Goal: Task Accomplishment & Management: Manage account settings

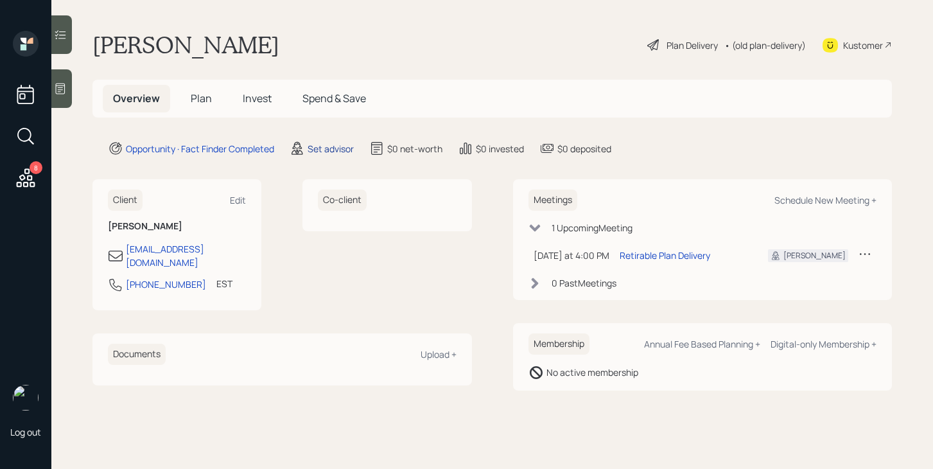
click at [328, 146] on div "Set advisor" at bounding box center [331, 148] width 46 height 13
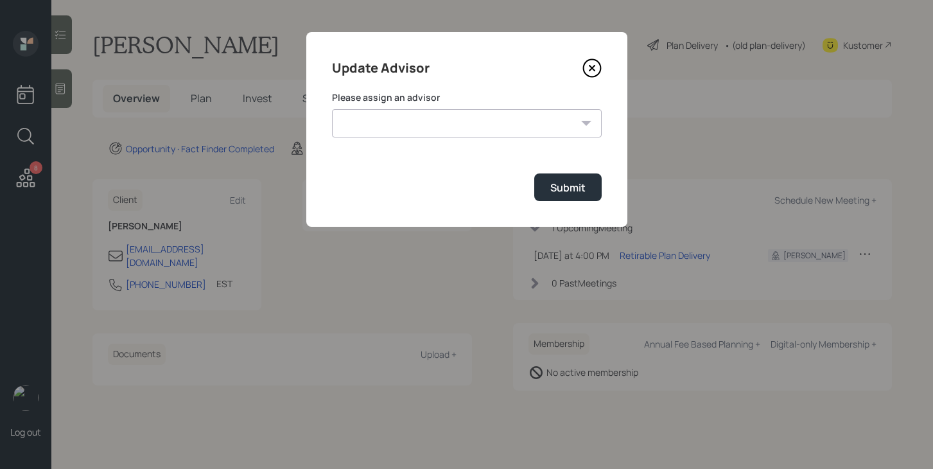
click at [412, 120] on select "Jonah Coleman Tyler End Michael Russo Treva Nostdahl Eric Schwartz James DiStas…" at bounding box center [467, 123] width 270 height 28
select select "bffa7908-1b2a-4c79-9bb6-f0ec9aed22d3"
click at [332, 109] on select "Jonah Coleman Tyler End Michael Russo Treva Nostdahl Eric Schwartz James DiStas…" at bounding box center [467, 123] width 270 height 28
click at [564, 185] on div "Submit" at bounding box center [567, 187] width 35 height 14
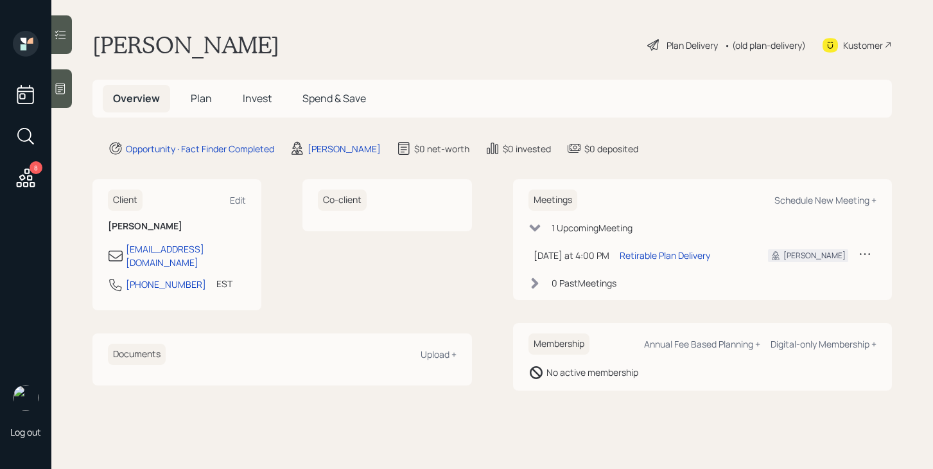
click at [195, 95] on span "Plan" at bounding box center [201, 98] width 21 height 14
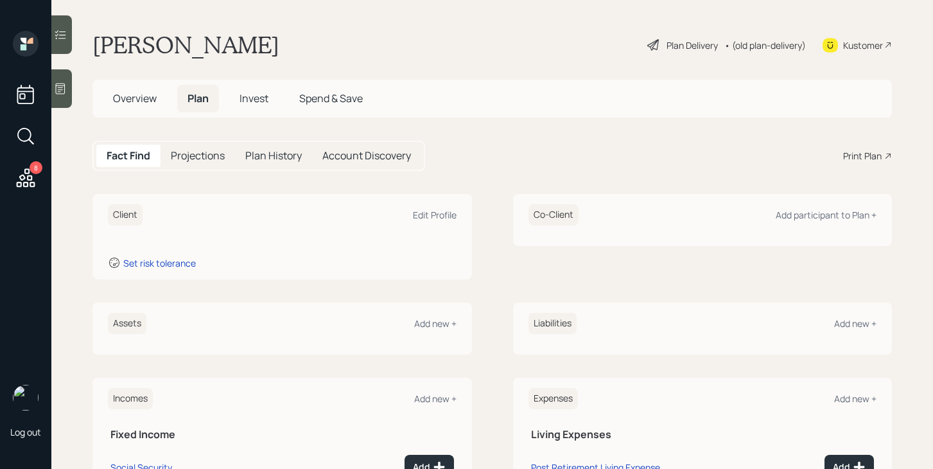
click at [697, 49] on div "Plan Delivery" at bounding box center [692, 45] width 51 height 13
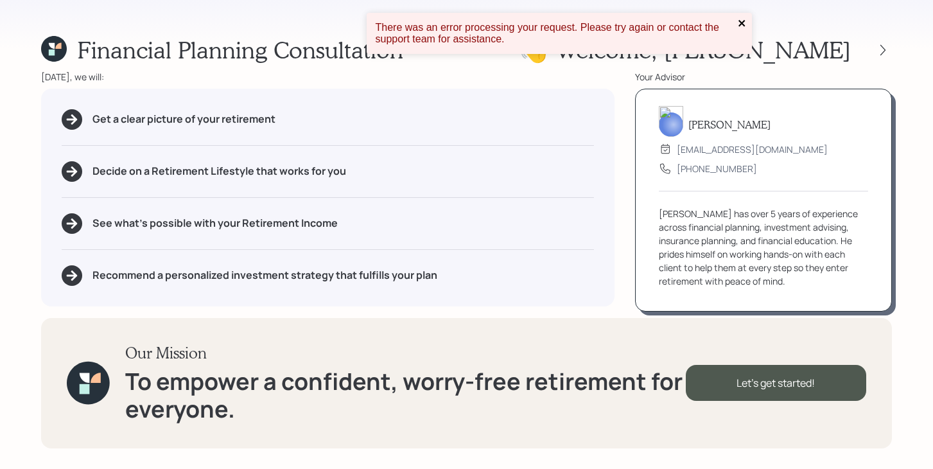
click at [740, 25] on icon "close" at bounding box center [742, 23] width 9 height 10
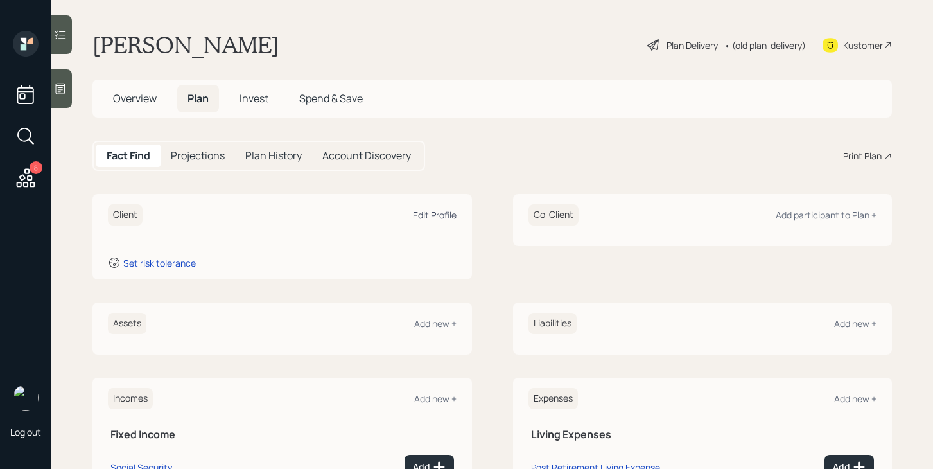
click at [446, 218] on div "Edit Profile" at bounding box center [435, 215] width 44 height 12
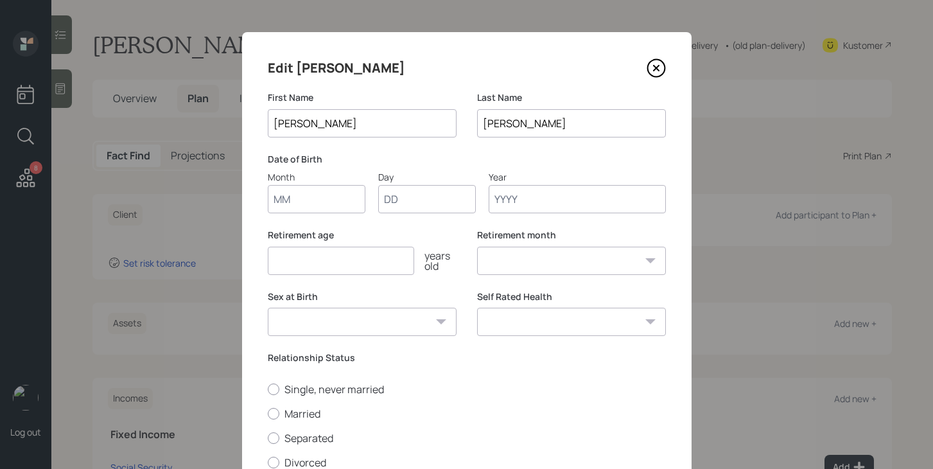
click at [342, 206] on input "Month" at bounding box center [317, 199] width 98 height 28
type input "11"
type input "03"
type input "1960"
select select "11"
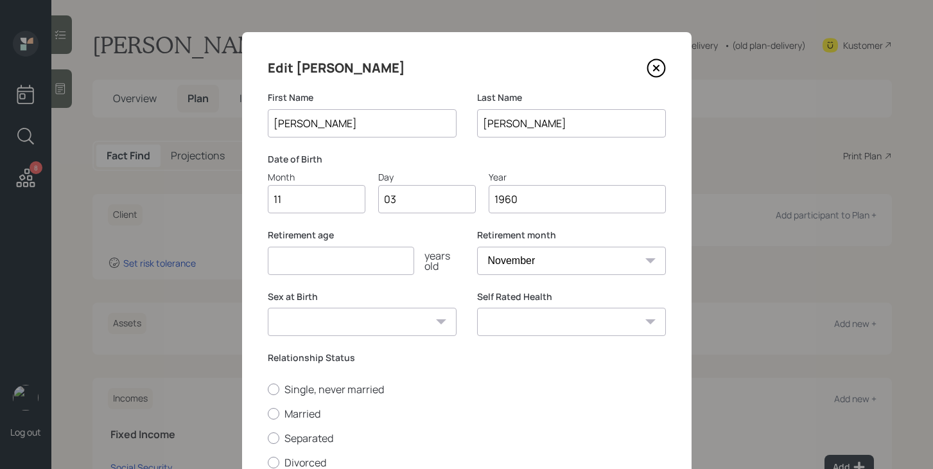
type input "1960"
click at [312, 267] on input "number" at bounding box center [341, 261] width 146 height 28
click at [354, 331] on select "Male Female Other / Prefer not to say" at bounding box center [362, 322] width 189 height 28
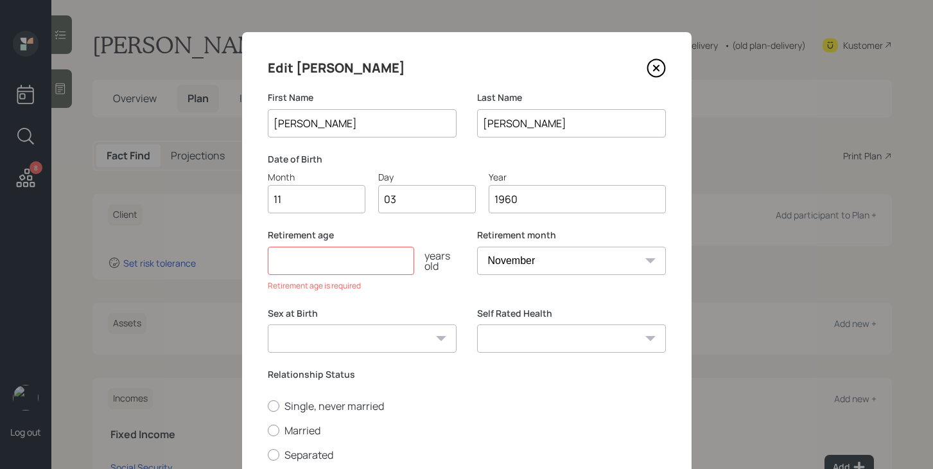
select select "female"
click at [268, 324] on select "Male Female Other / Prefer not to say" at bounding box center [362, 338] width 189 height 28
click at [297, 408] on label "Single, never married" at bounding box center [467, 406] width 398 height 14
click at [268, 406] on input "Single, never married" at bounding box center [267, 405] width 1 height 1
radio input "true"
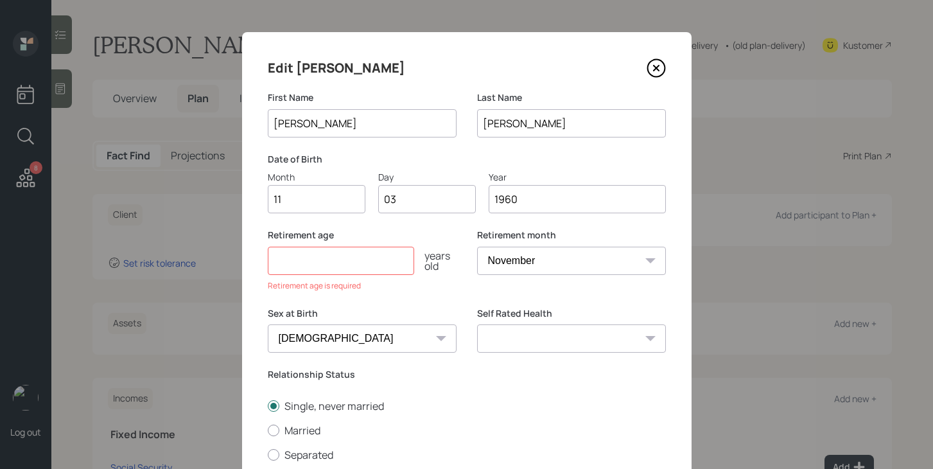
click at [352, 270] on input "number" at bounding box center [341, 261] width 146 height 28
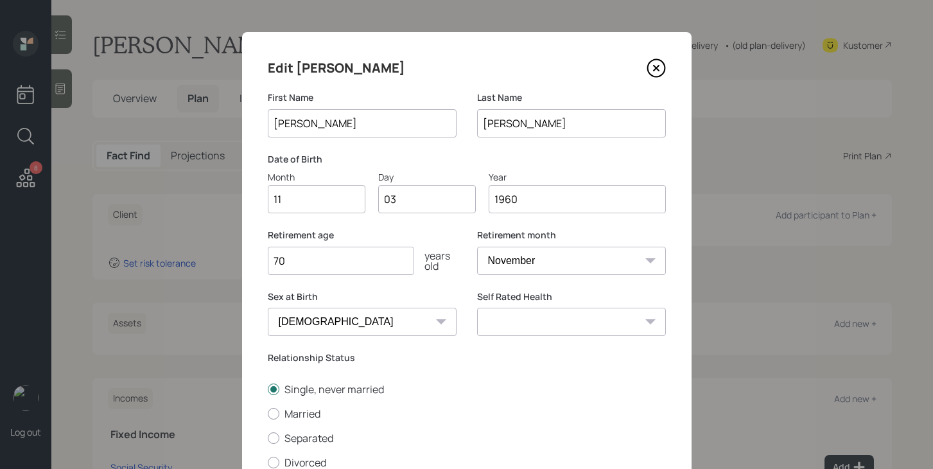
type input "7"
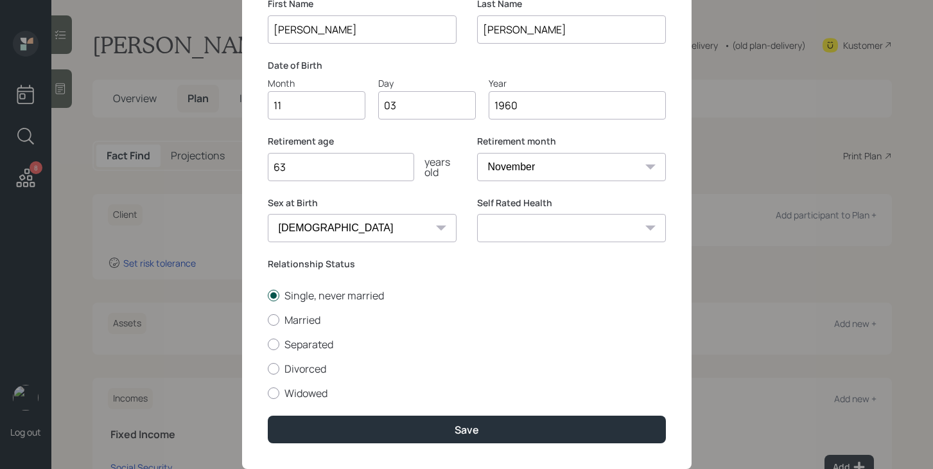
scroll to position [96, 0]
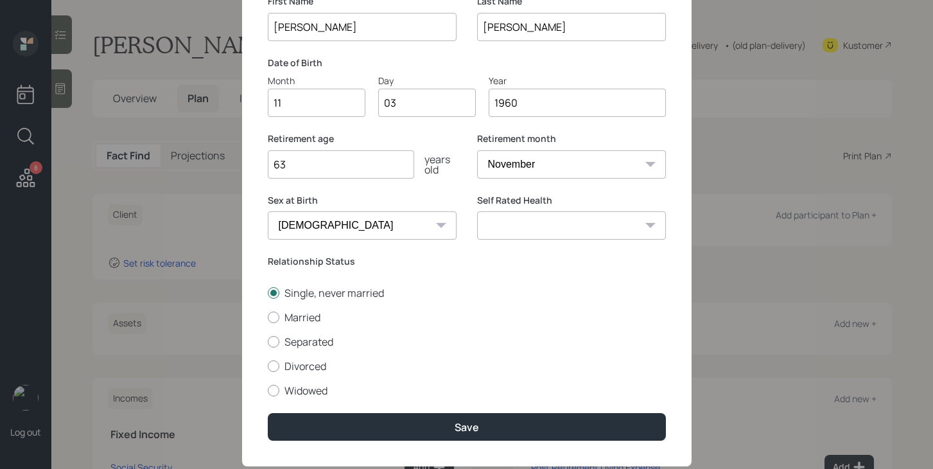
type input "63"
click at [608, 223] on select "Excellent Very Good Good Fair Poor" at bounding box center [571, 225] width 189 height 28
select select "very_good"
click at [477, 211] on select "Excellent Very Good Good Fair Poor" at bounding box center [571, 225] width 189 height 28
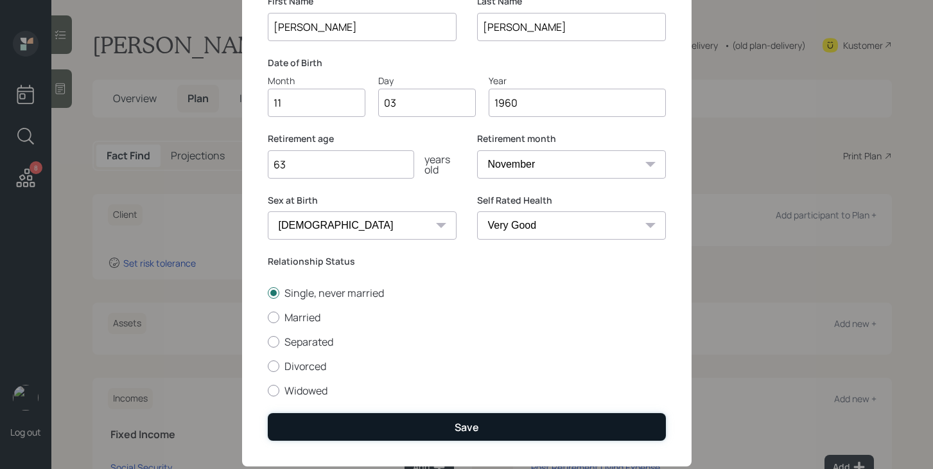
click at [535, 423] on button "Save" at bounding box center [467, 427] width 398 height 28
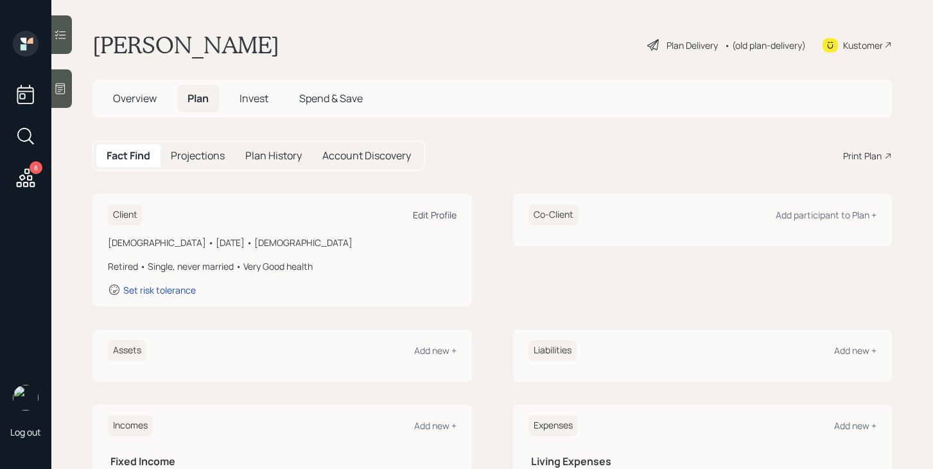
click at [442, 217] on div "Edit Profile" at bounding box center [435, 215] width 44 height 12
select select "11"
select select "female"
select select "very_good"
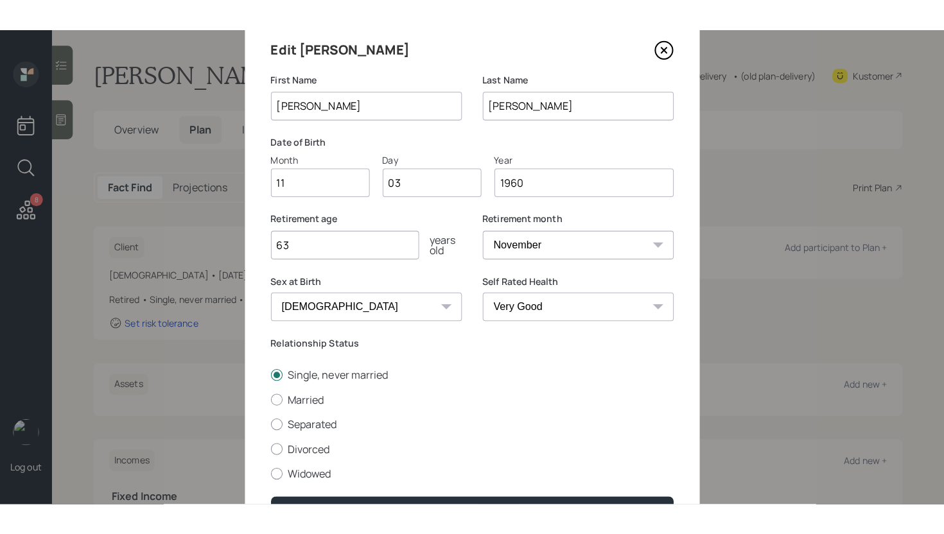
scroll to position [127, 0]
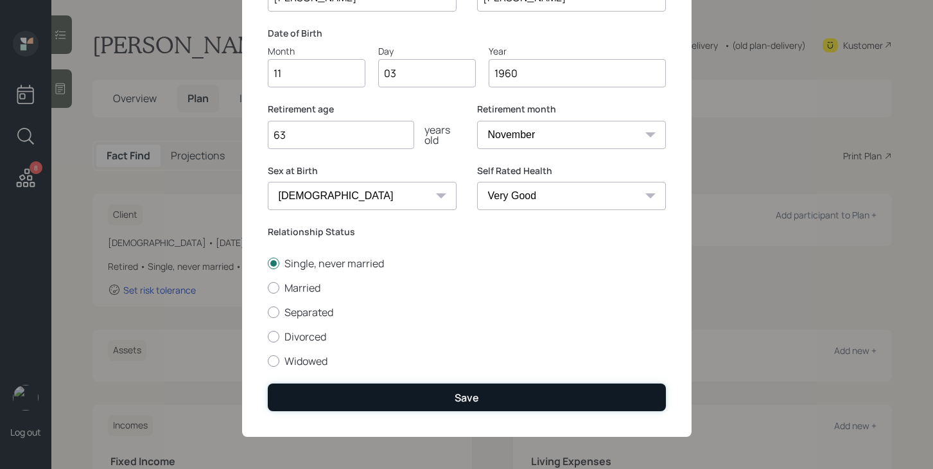
click at [459, 391] on div "Save" at bounding box center [467, 397] width 24 height 14
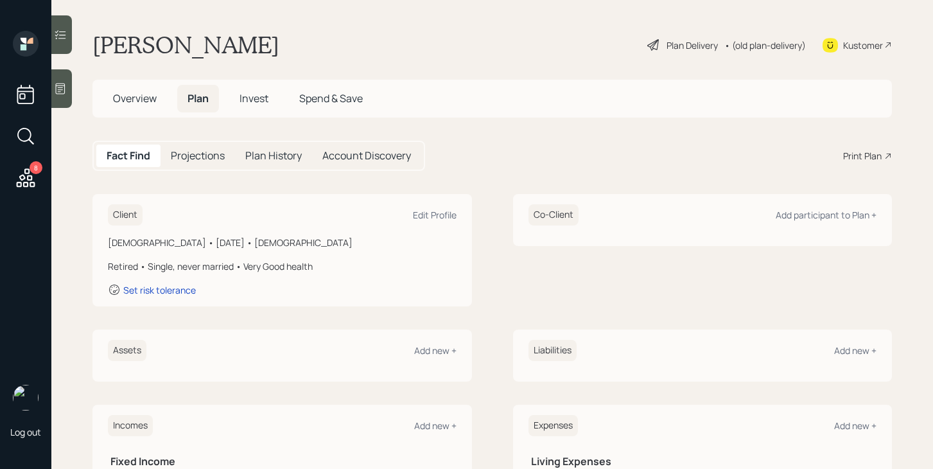
click at [144, 98] on span "Overview" at bounding box center [135, 98] width 44 height 14
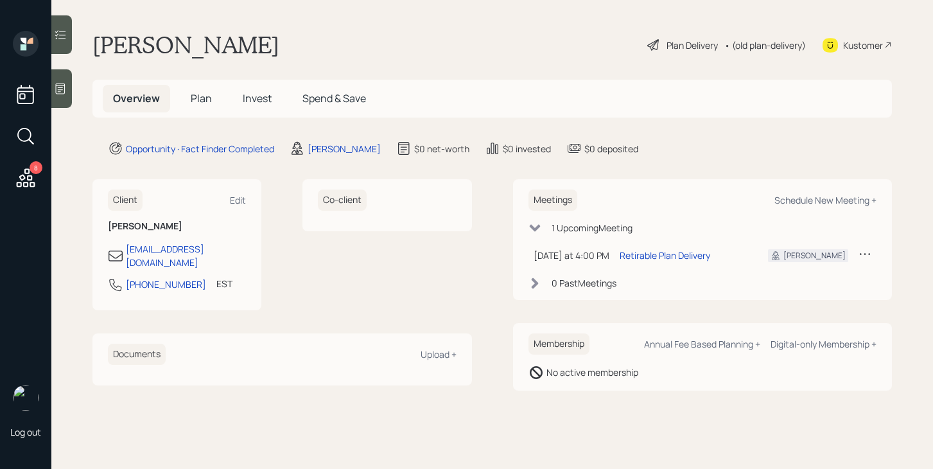
click at [206, 105] on span "Plan" at bounding box center [201, 98] width 21 height 14
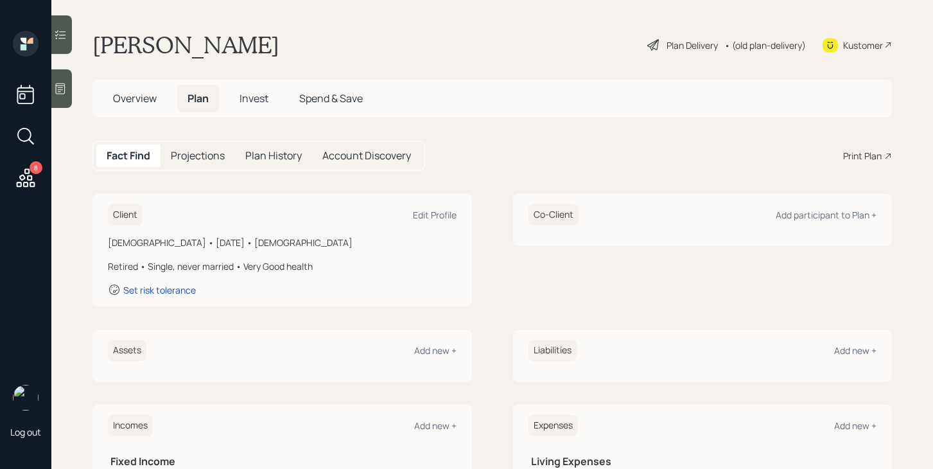
click at [672, 41] on div "Plan Delivery" at bounding box center [692, 45] width 51 height 13
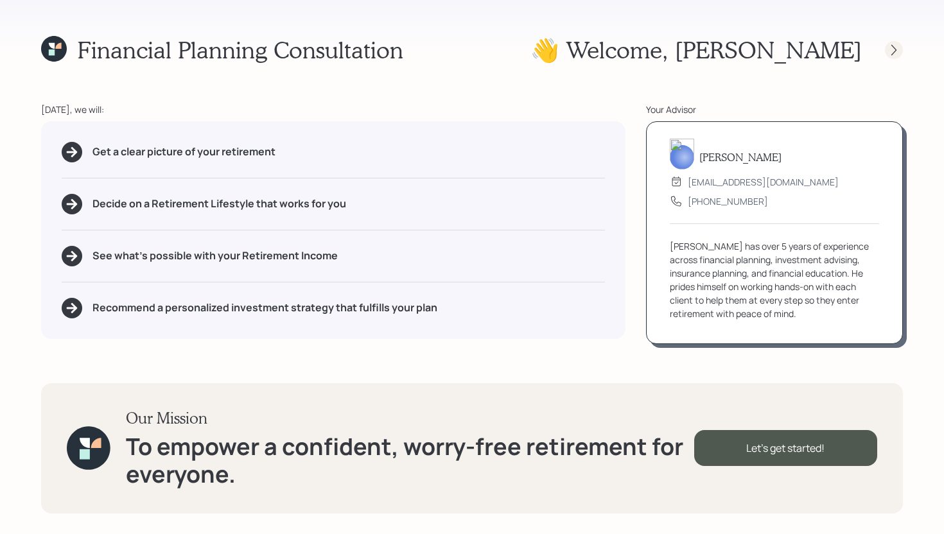
click at [896, 49] on icon at bounding box center [893, 49] width 5 height 11
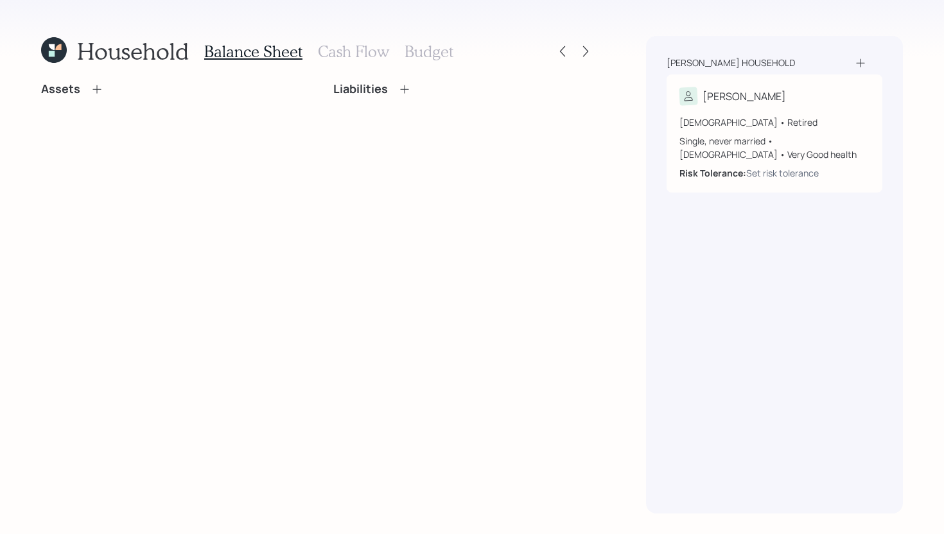
click at [94, 89] on icon at bounding box center [96, 89] width 8 height 8
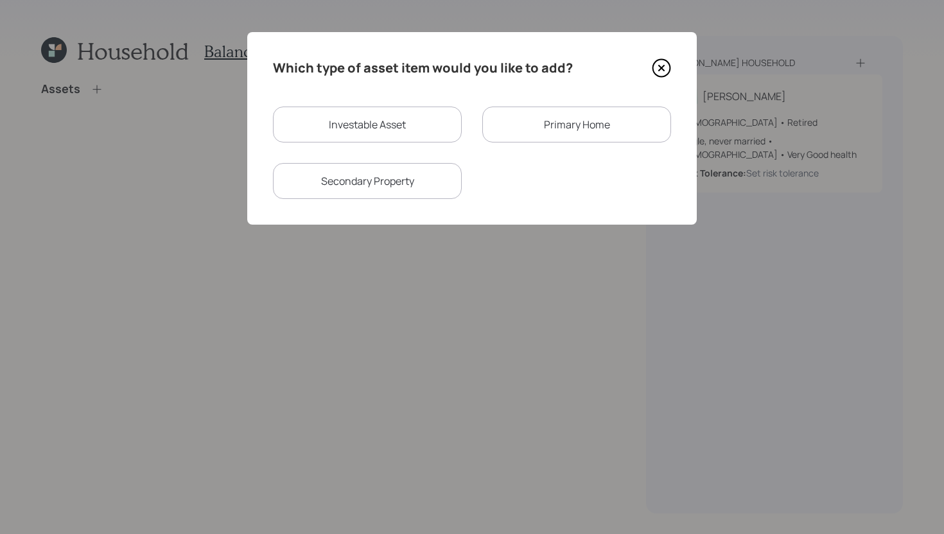
click at [332, 132] on div "Investable Asset" at bounding box center [367, 125] width 189 height 36
select select "taxable"
select select "balanced"
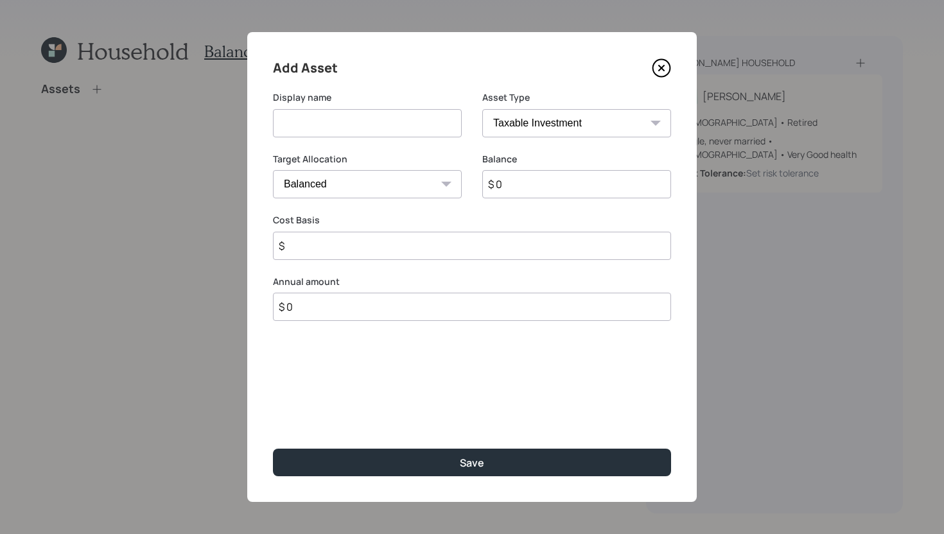
click at [332, 132] on input at bounding box center [367, 123] width 189 height 28
type input "Former 401k"
click at [536, 181] on input "$ 0" at bounding box center [576, 184] width 189 height 28
type input "$ 300,000"
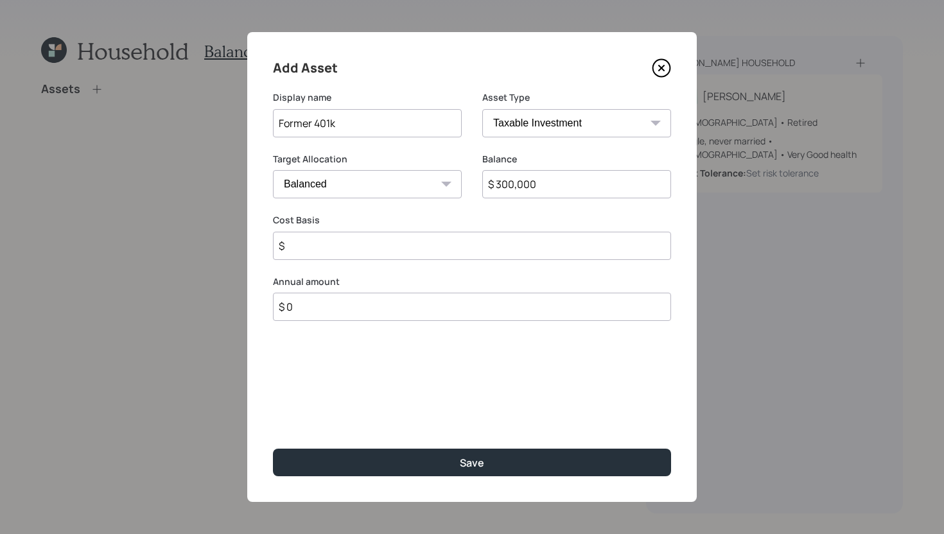
click at [558, 128] on select "SEP IRA IRA Roth IRA 401(k) Roth 401(k) 403(b) Roth 403(b) 457(b) Roth 457(b) H…" at bounding box center [576, 123] width 189 height 28
select select "company_sponsored"
click at [482, 109] on select "SEP IRA IRA Roth IRA 401(k) Roth 401(k) 403(b) Roth 403(b) 457(b) Roth 457(b) H…" at bounding box center [576, 123] width 189 height 28
click at [367, 244] on input "number" at bounding box center [358, 246] width 170 height 28
type input "0"
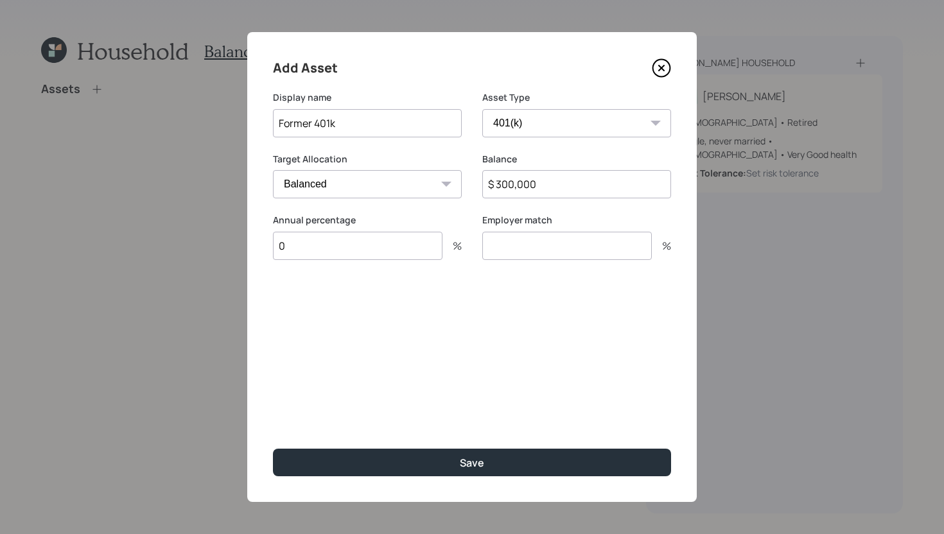
click at [483, 242] on input "number" at bounding box center [567, 246] width 170 height 28
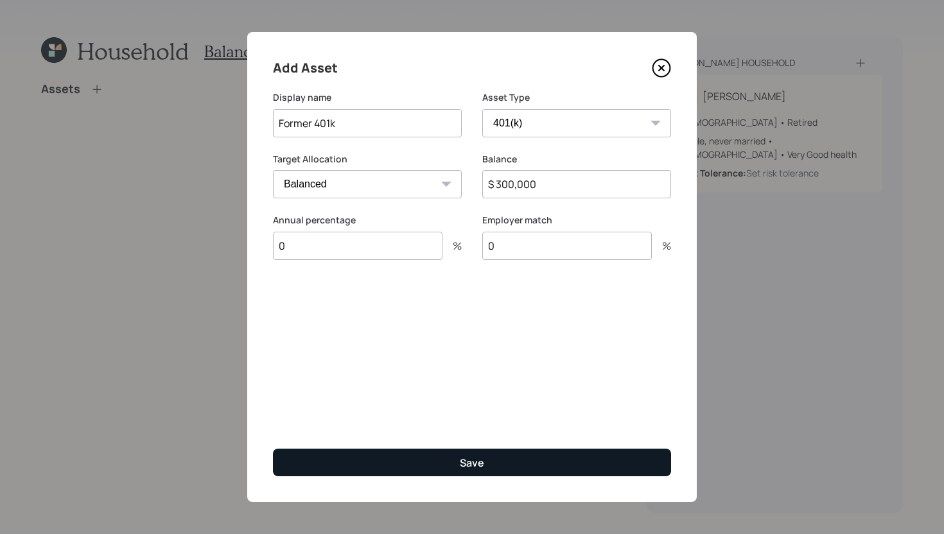
type input "0"
click at [487, 468] on button "Save" at bounding box center [472, 463] width 398 height 28
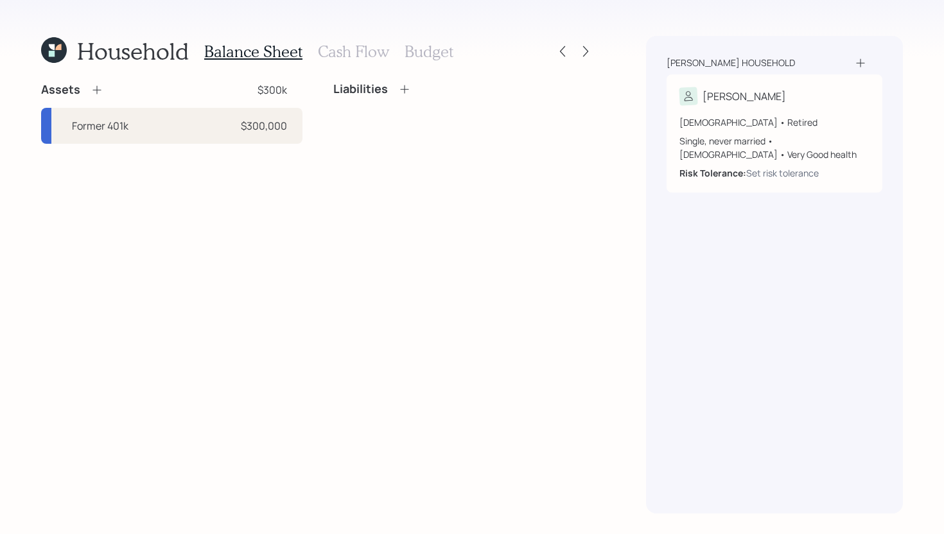
click at [96, 91] on icon at bounding box center [97, 89] width 13 height 13
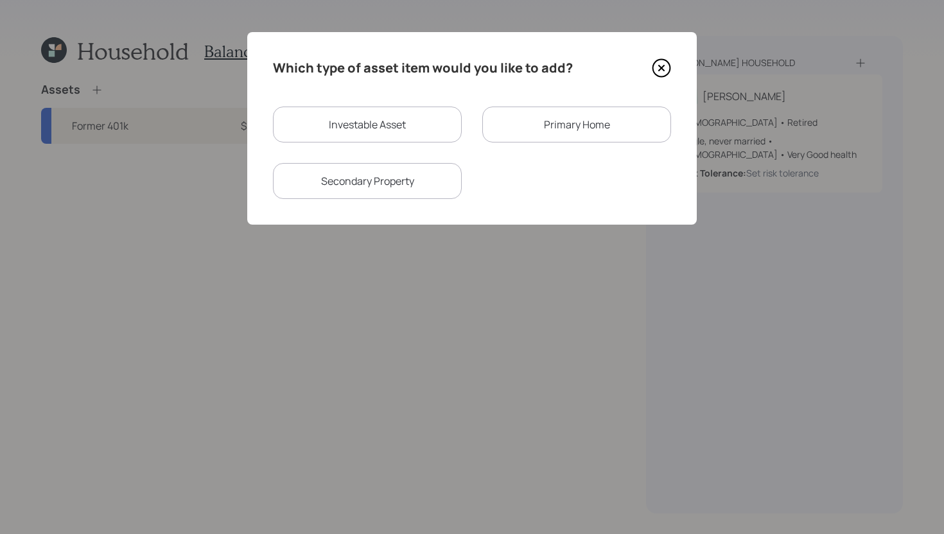
click at [346, 124] on div "Investable Asset" at bounding box center [367, 125] width 189 height 36
select select "taxable"
select select "balanced"
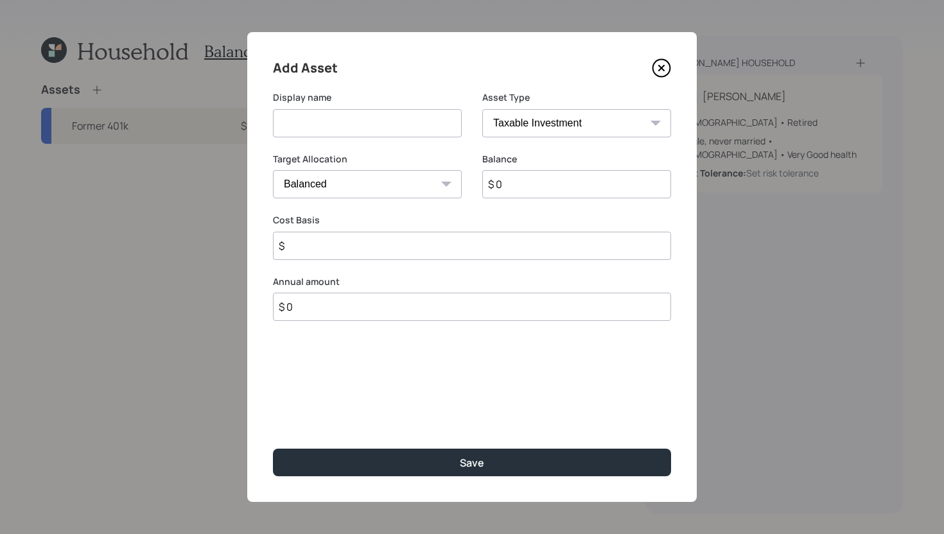
click at [346, 132] on input at bounding box center [367, 123] width 189 height 28
type input "Cash Savings"
click at [545, 118] on select "SEP IRA IRA Roth IRA 401(k) Roth 401(k) 403(b) Roth 403(b) 457(b) Roth 457(b) H…" at bounding box center [576, 123] width 189 height 28
select select "emergency_fund"
click at [482, 109] on select "SEP IRA IRA Roth IRA 401(k) Roth 401(k) 403(b) Roth 403(b) 457(b) Roth 457(b) H…" at bounding box center [576, 123] width 189 height 28
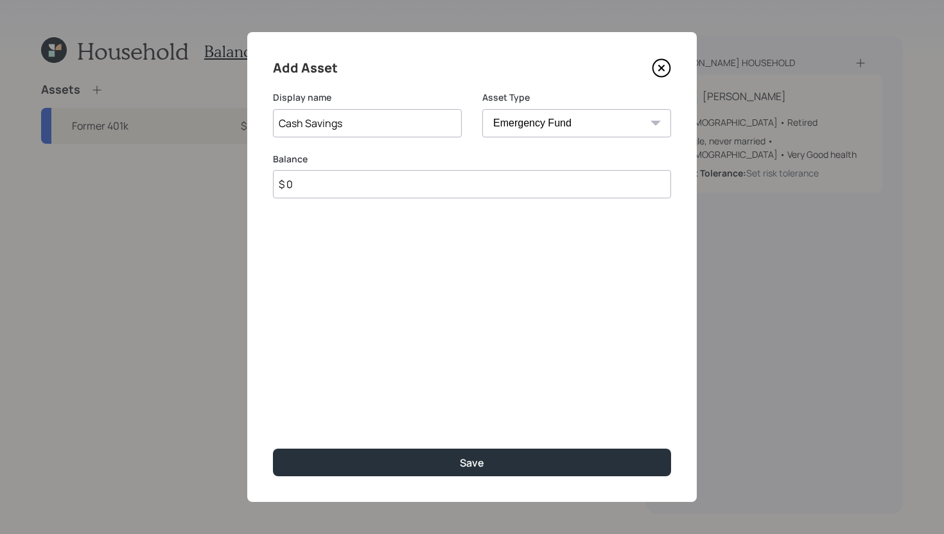
click at [489, 197] on input "$ 0" at bounding box center [472, 184] width 398 height 28
click at [489, 188] on input "$ 0" at bounding box center [472, 184] width 398 height 28
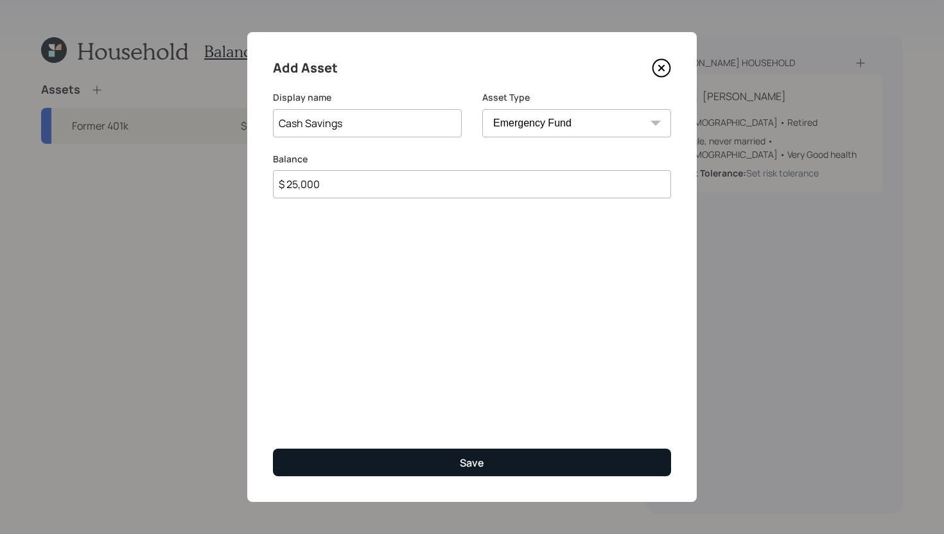
type input "$ 25,000"
click at [503, 453] on button "Save" at bounding box center [472, 463] width 398 height 28
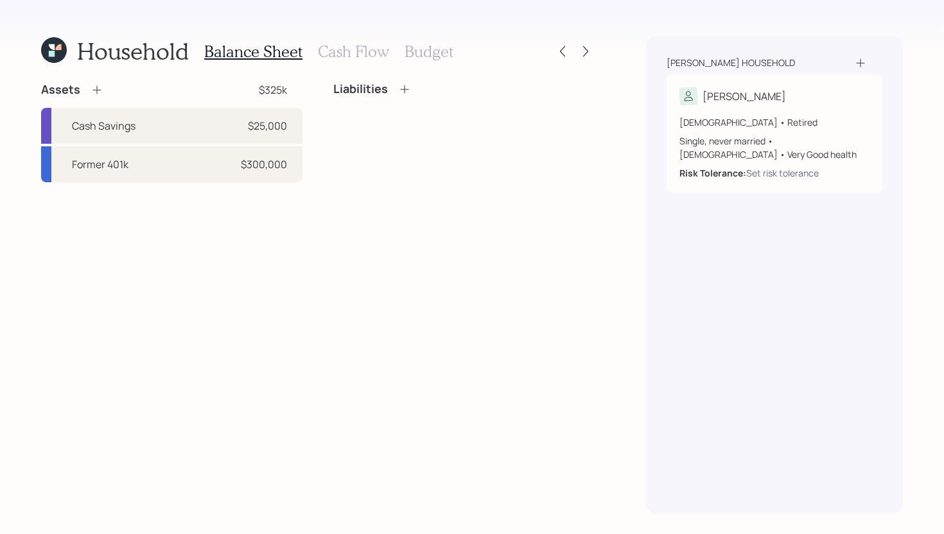
click at [367, 54] on h3 "Cash Flow" at bounding box center [353, 51] width 71 height 19
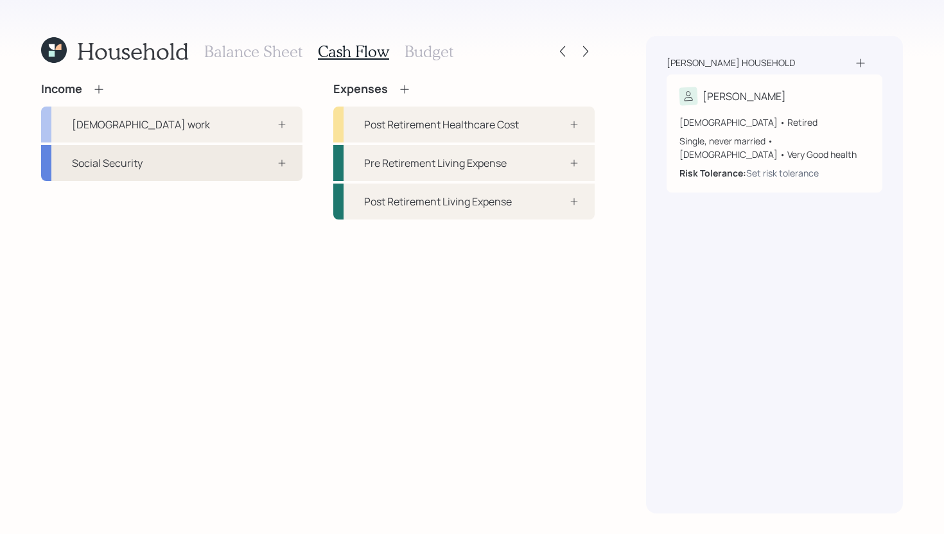
click at [230, 172] on div "Social Security" at bounding box center [171, 163] width 261 height 36
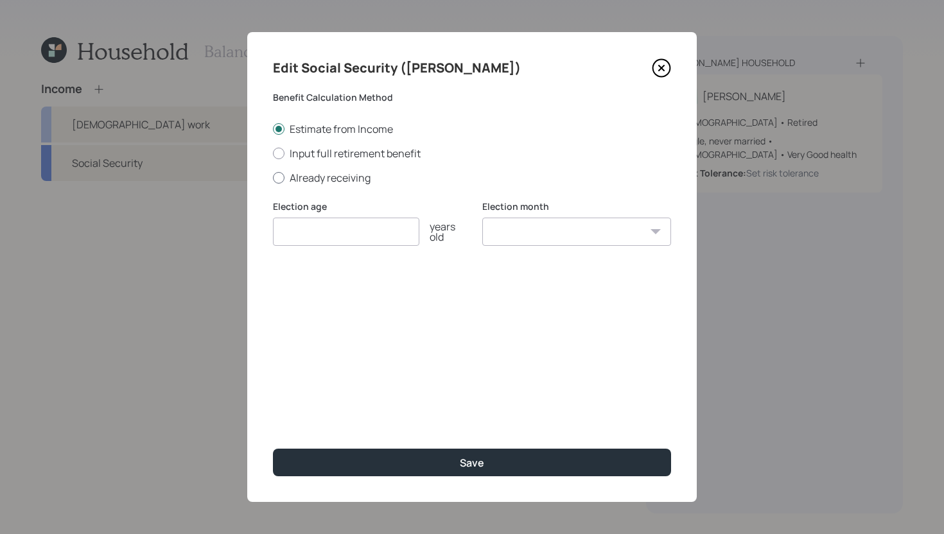
click at [304, 172] on label "Already receiving" at bounding box center [472, 178] width 398 height 14
click at [273, 177] on input "Already receiving" at bounding box center [272, 177] width 1 height 1
radio input "true"
click at [330, 240] on input "number" at bounding box center [346, 232] width 146 height 28
type input "64"
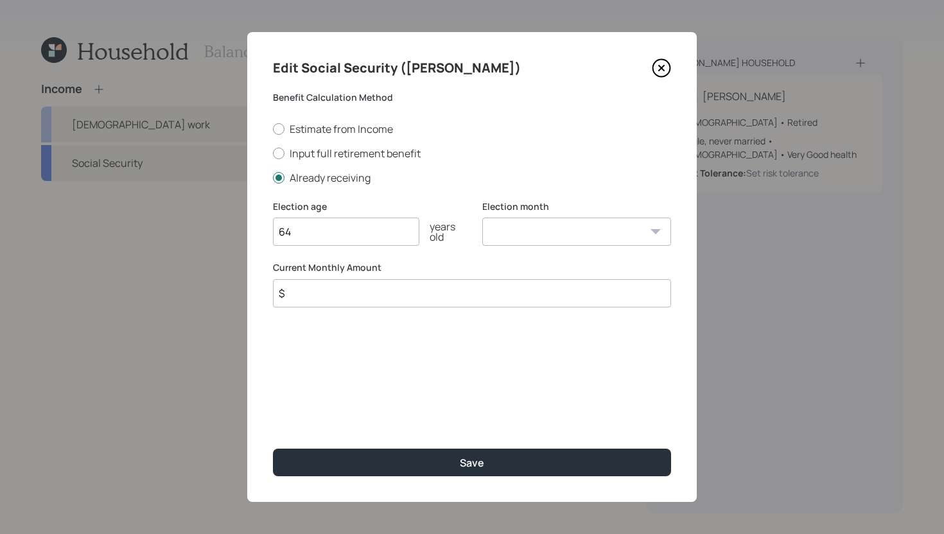
click at [344, 299] on input "$" at bounding box center [472, 293] width 398 height 28
type input "$ 2,400"
click at [608, 224] on select "January February March April May June July August September October November De…" at bounding box center [576, 232] width 189 height 28
select select "12"
click at [482, 218] on select "January February March April May June July August September October November De…" at bounding box center [576, 232] width 189 height 28
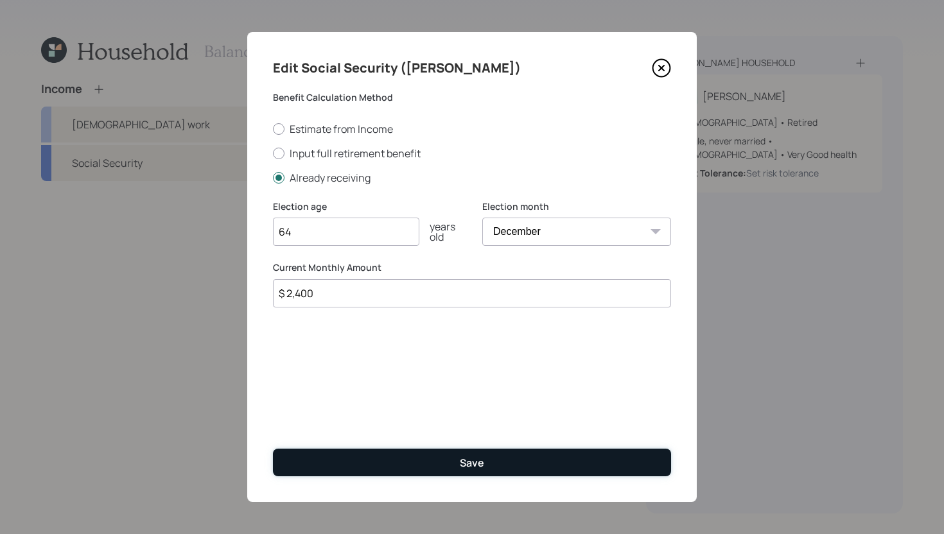
click at [516, 460] on button "Save" at bounding box center [472, 463] width 398 height 28
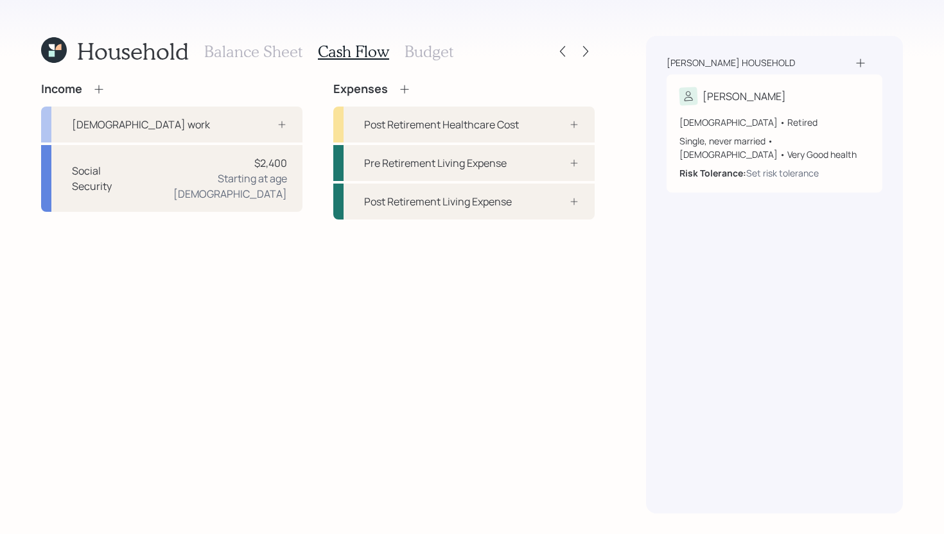
click at [400, 88] on icon at bounding box center [404, 89] width 13 height 13
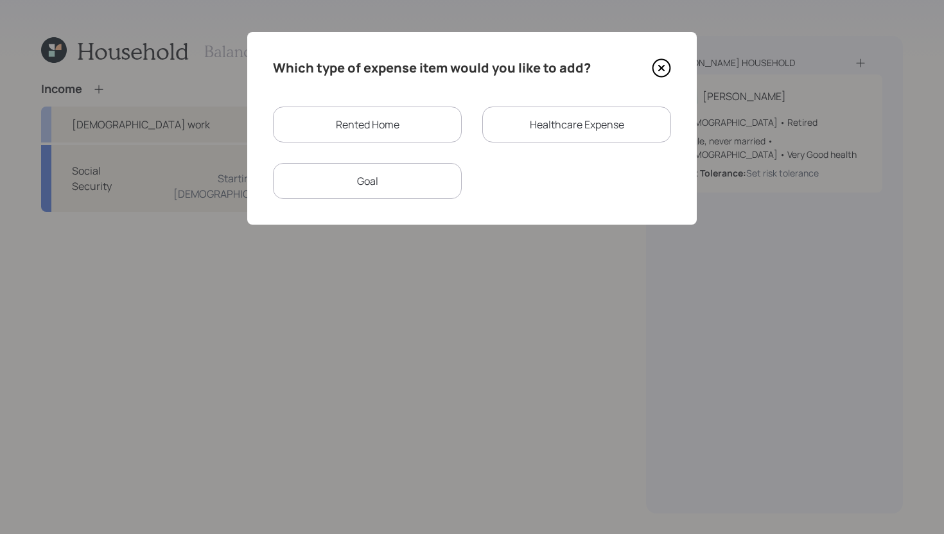
click at [387, 115] on div "Rented Home" at bounding box center [367, 125] width 189 height 36
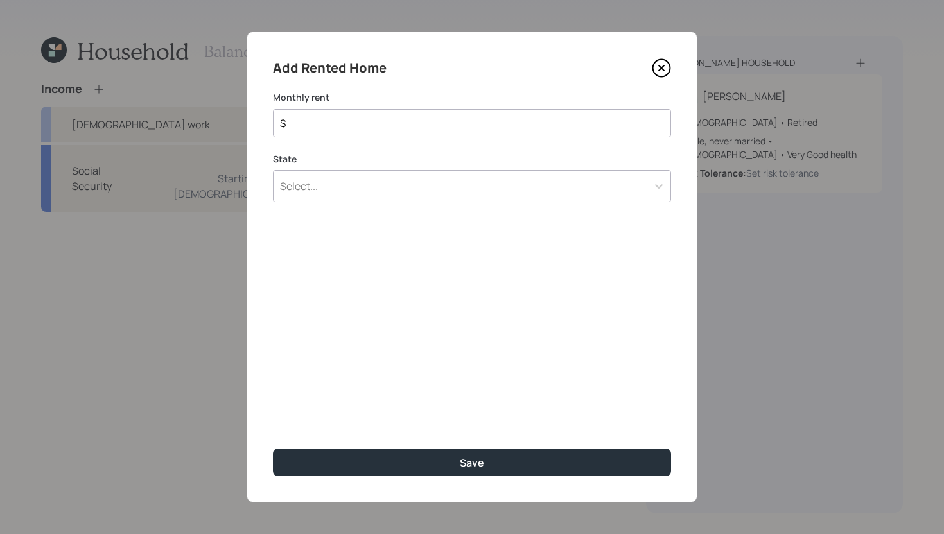
click at [351, 194] on div "Select..." at bounding box center [460, 186] width 373 height 22
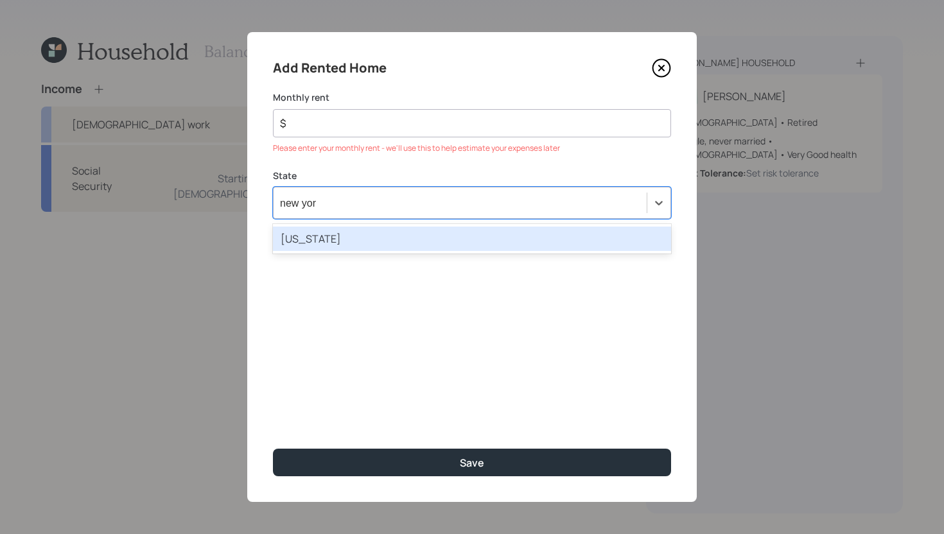
type input "new york"
click at [359, 238] on div "New York" at bounding box center [472, 239] width 398 height 24
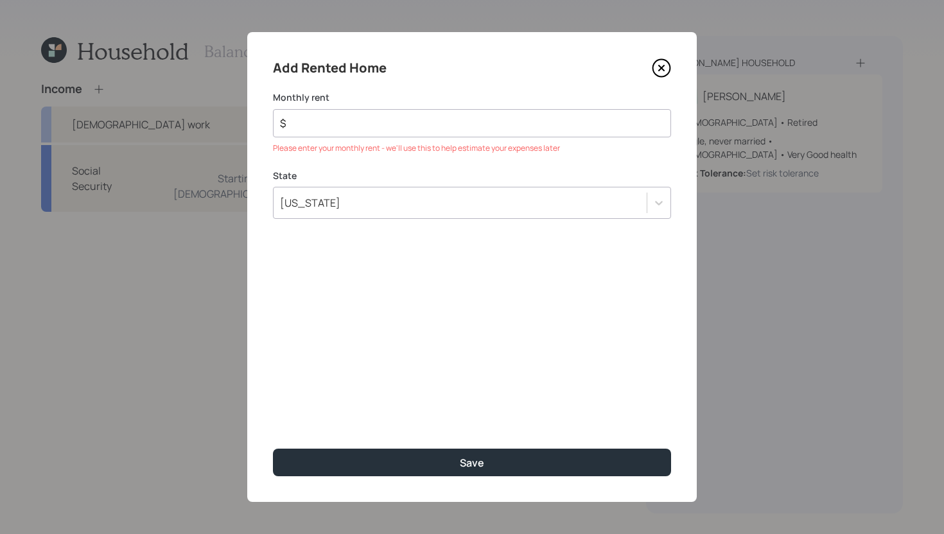
click at [383, 128] on input "$" at bounding box center [467, 123] width 376 height 15
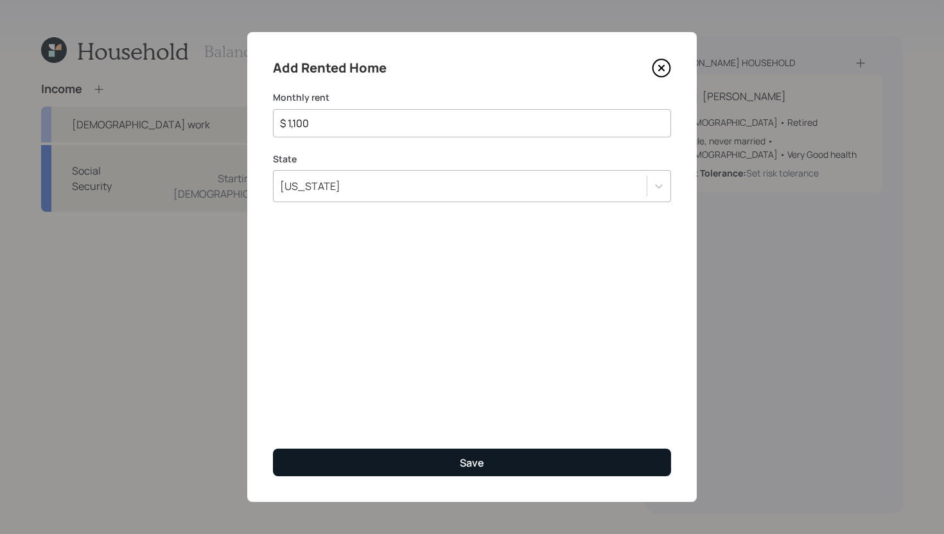
type input "$ 1,100"
click at [465, 450] on button "Save" at bounding box center [472, 463] width 398 height 28
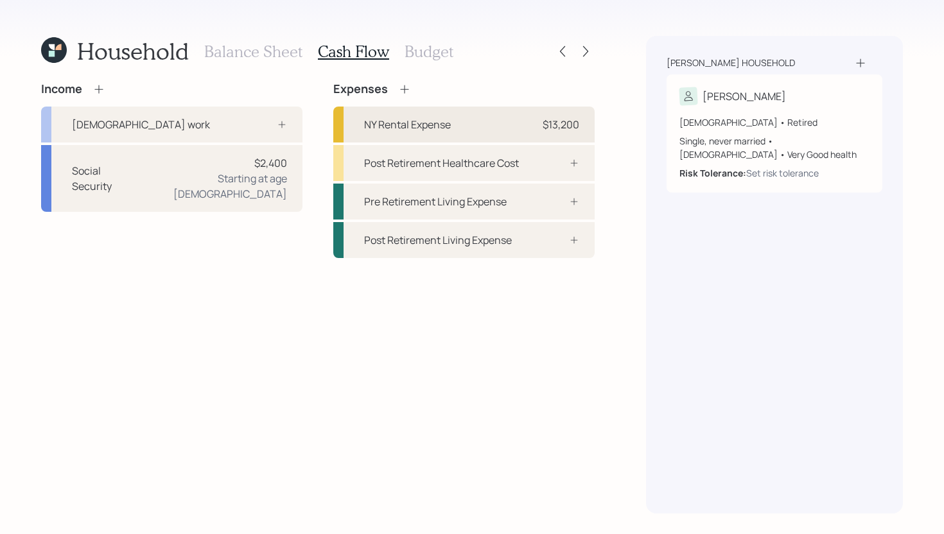
click at [396, 115] on div "NY Rental Expense $13,200" at bounding box center [463, 125] width 261 height 36
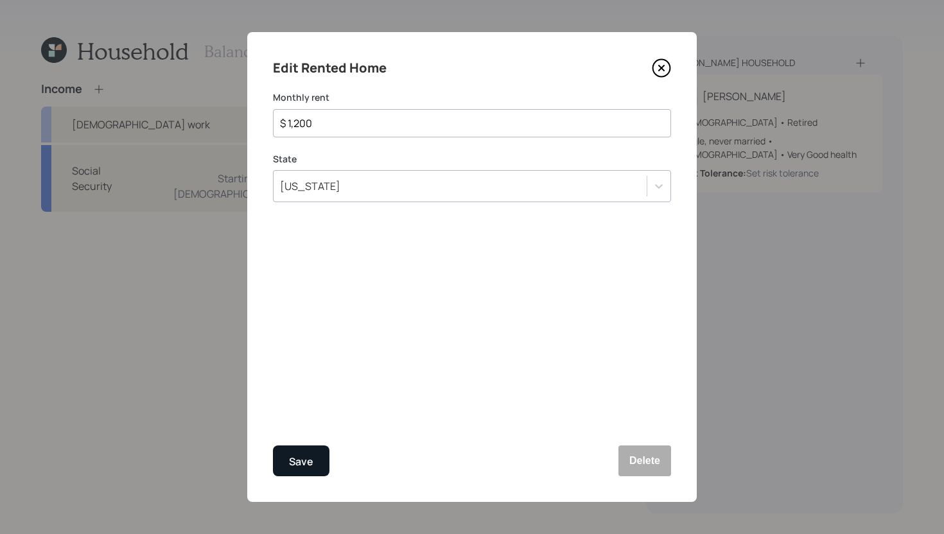
type input "$ 1,200"
click at [319, 466] on button "Save" at bounding box center [301, 461] width 57 height 31
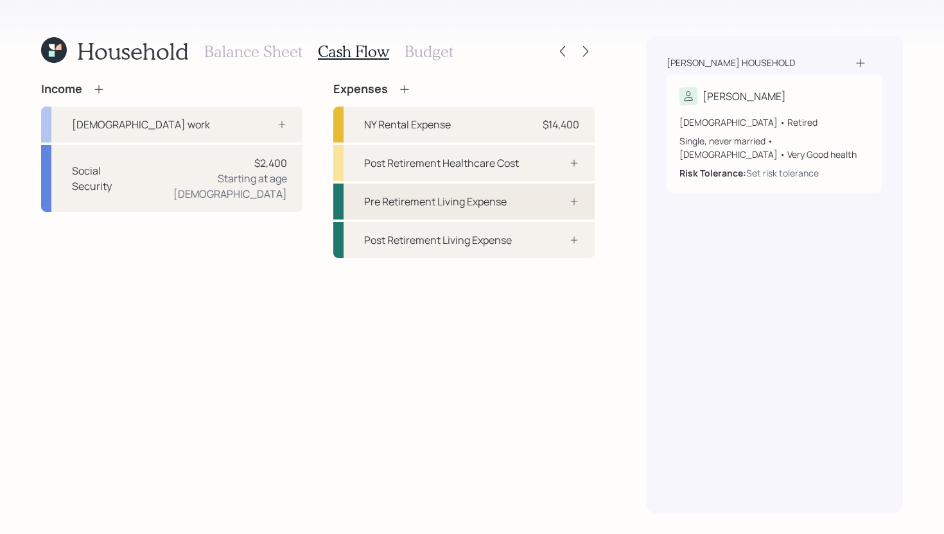
click at [522, 216] on div "Pre Retirement Living Expense" at bounding box center [463, 202] width 261 height 36
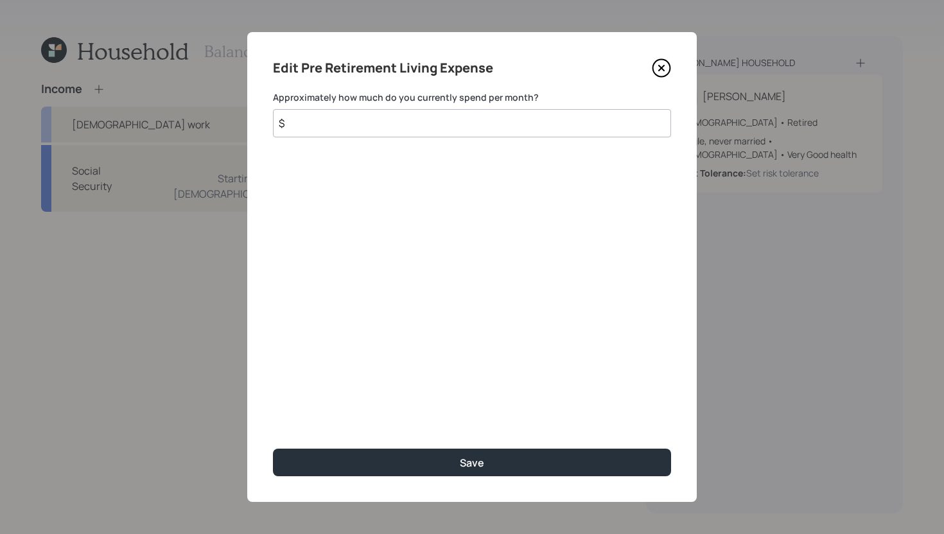
click at [512, 127] on input "$" at bounding box center [472, 123] width 398 height 28
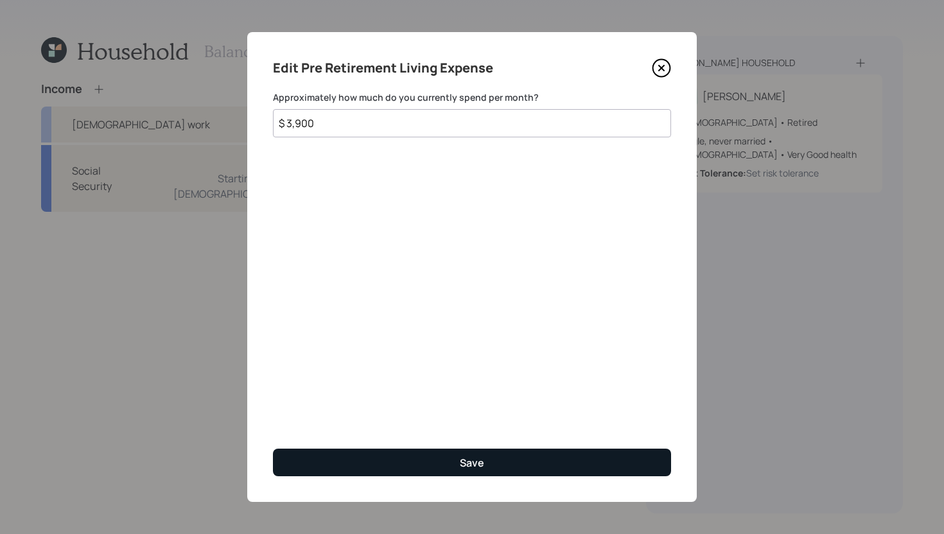
type input "$ 3,900"
click at [492, 466] on button "Save" at bounding box center [472, 463] width 398 height 28
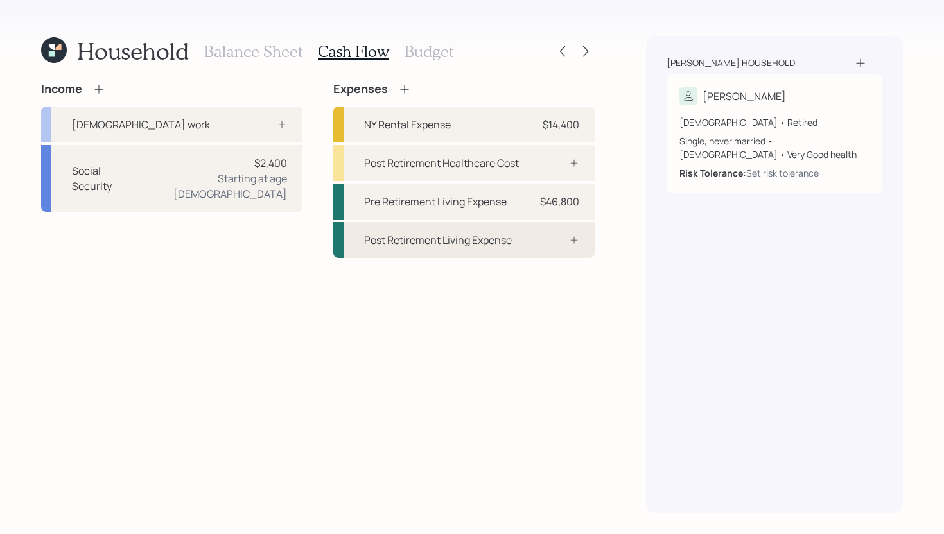
click at [526, 251] on div "Post Retirement Living Expense" at bounding box center [463, 240] width 261 height 36
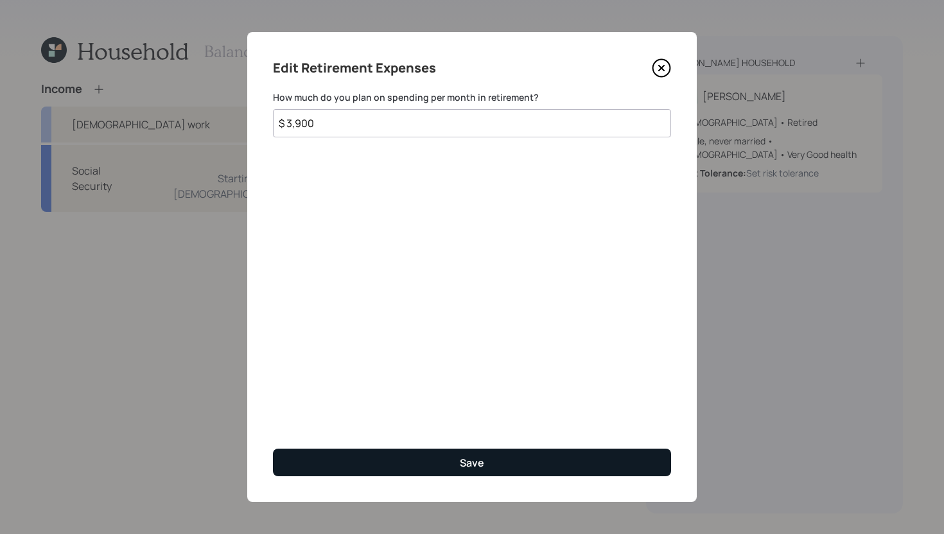
type input "$ 3,900"
click at [365, 471] on button "Save" at bounding box center [472, 463] width 398 height 28
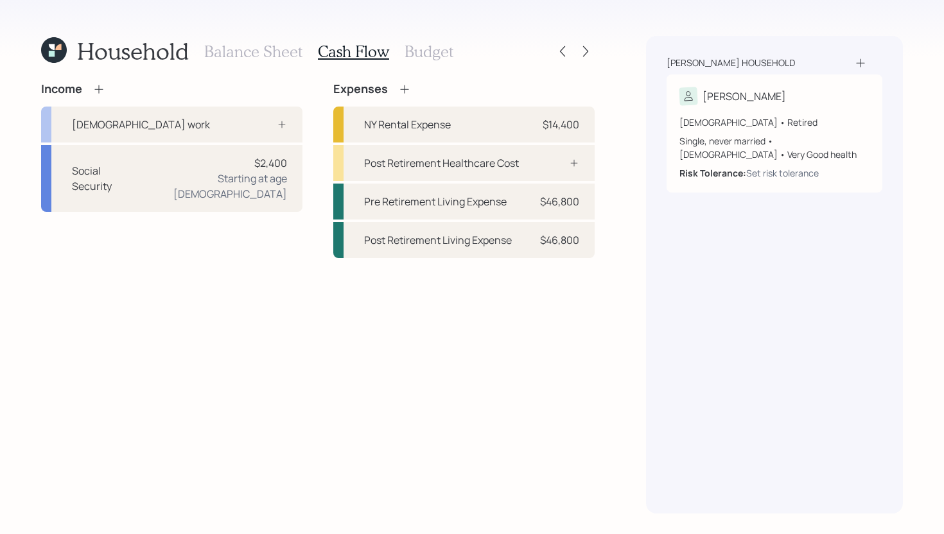
click at [406, 87] on icon at bounding box center [404, 89] width 13 height 13
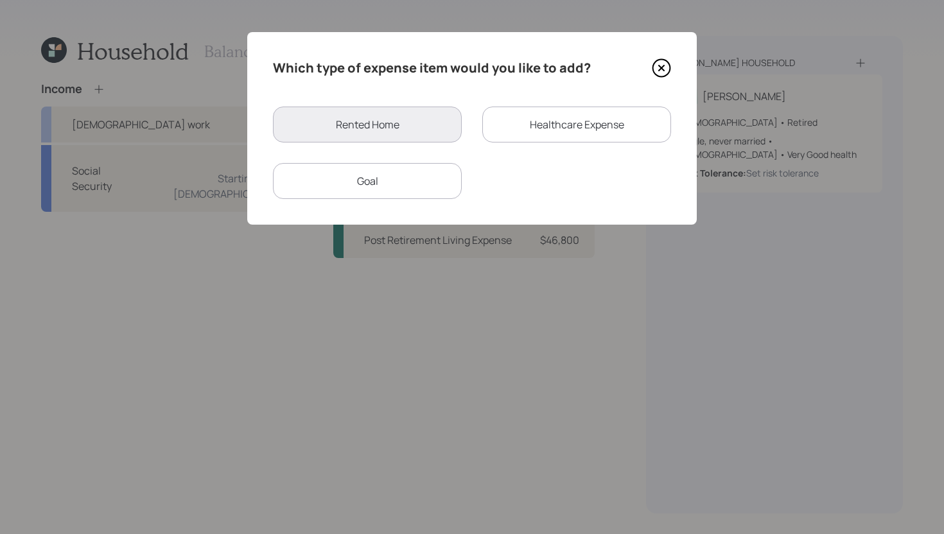
click at [512, 121] on div "Healthcare Expense" at bounding box center [576, 125] width 189 height 36
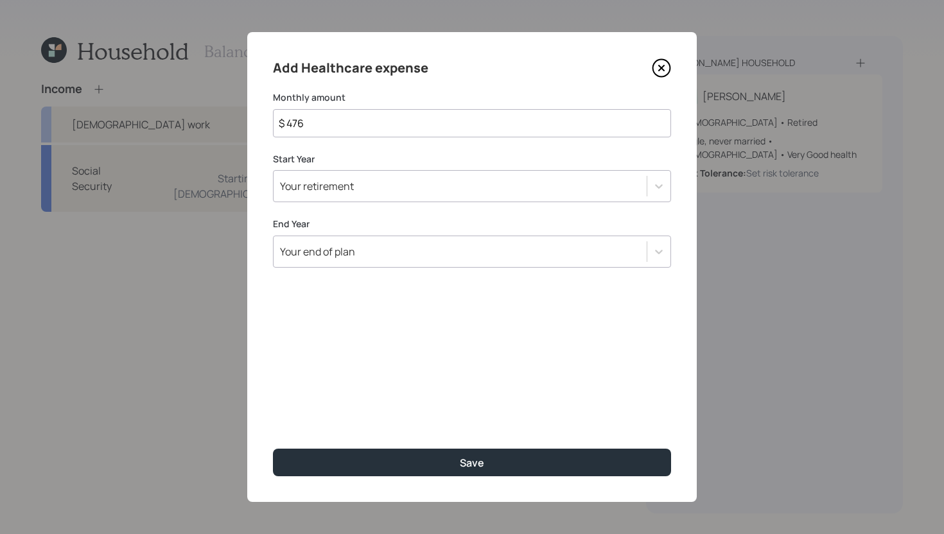
click at [417, 123] on input "$ 476" at bounding box center [472, 123] width 398 height 28
click at [663, 64] on icon at bounding box center [661, 67] width 19 height 19
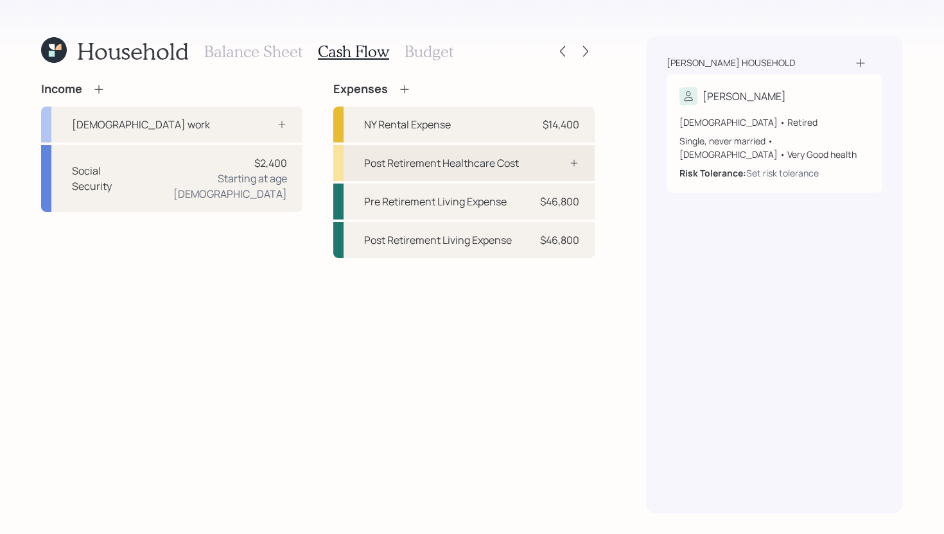
click at [515, 168] on div "Post Retirement Healthcare Cost" at bounding box center [441, 162] width 155 height 15
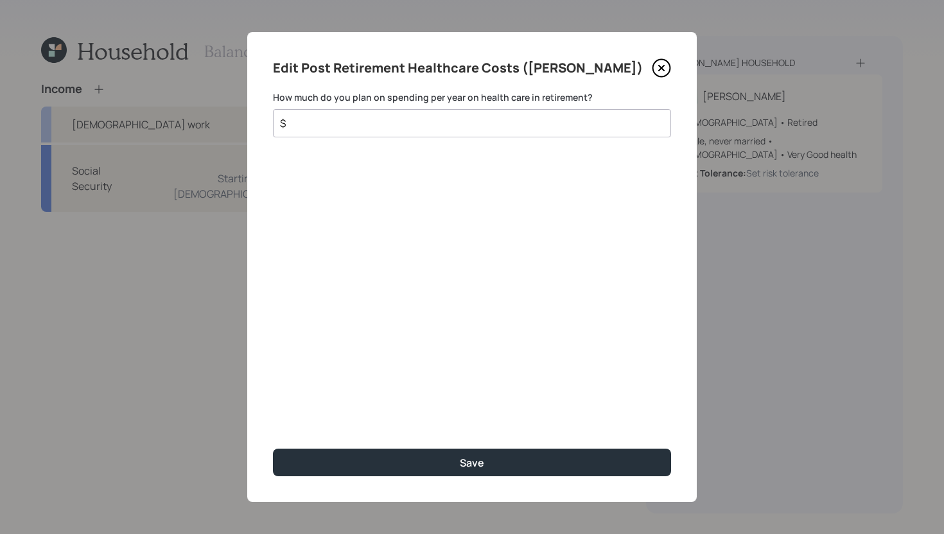
click at [502, 128] on input "$" at bounding box center [467, 123] width 376 height 15
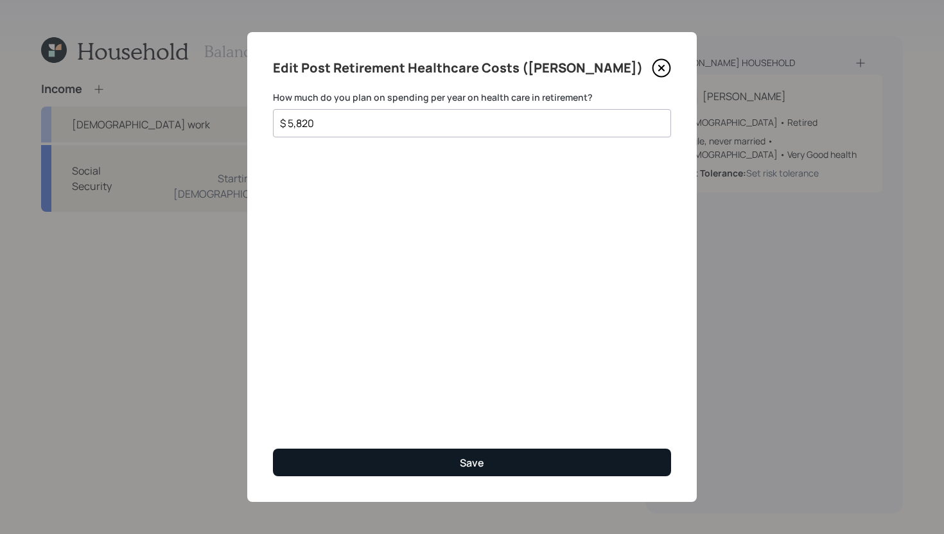
type input "$ 5,820"
click at [468, 460] on div "Save" at bounding box center [472, 463] width 24 height 14
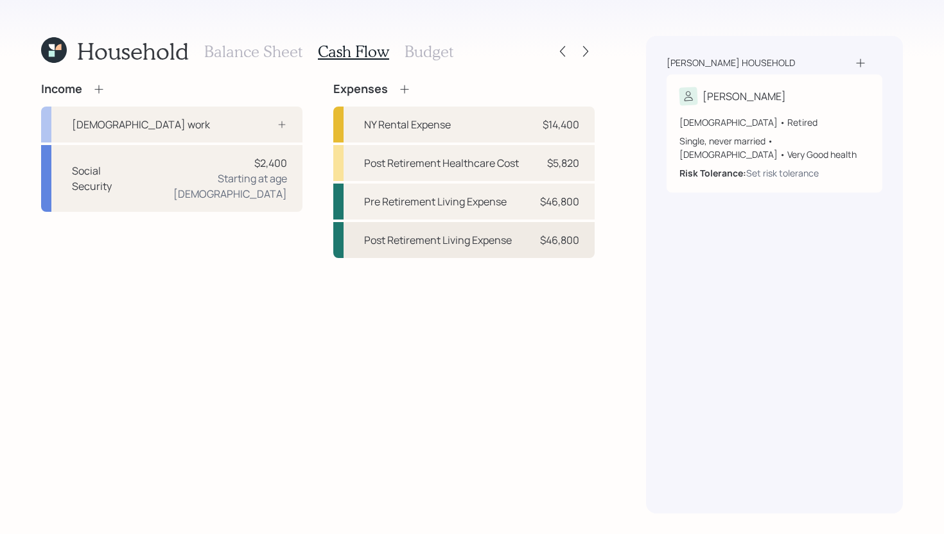
click at [482, 247] on div "Post Retirement Living Expense" at bounding box center [438, 239] width 148 height 15
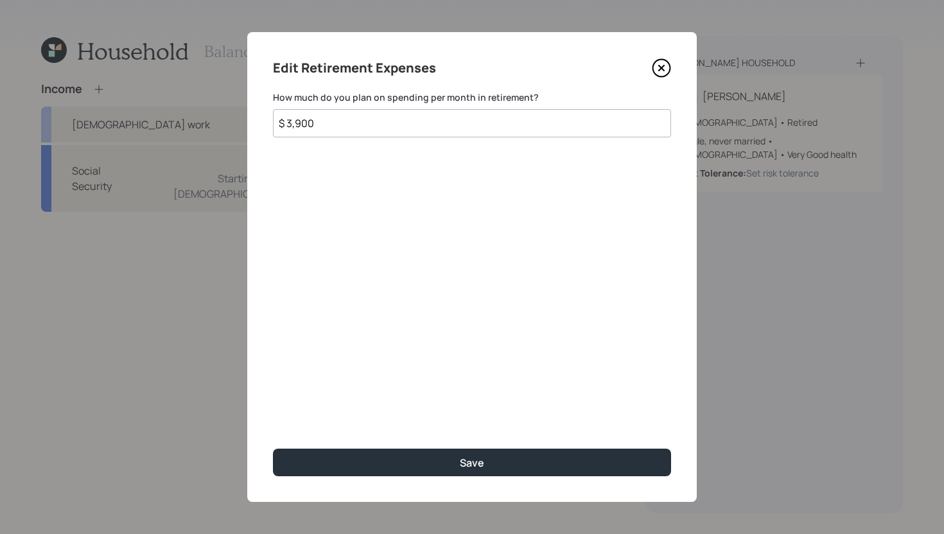
click at [337, 127] on input "$ 3,900" at bounding box center [472, 123] width 398 height 28
click at [311, 124] on input "$ 3,900" at bounding box center [472, 123] width 398 height 28
click at [319, 124] on input "$ 3,900" at bounding box center [472, 123] width 398 height 28
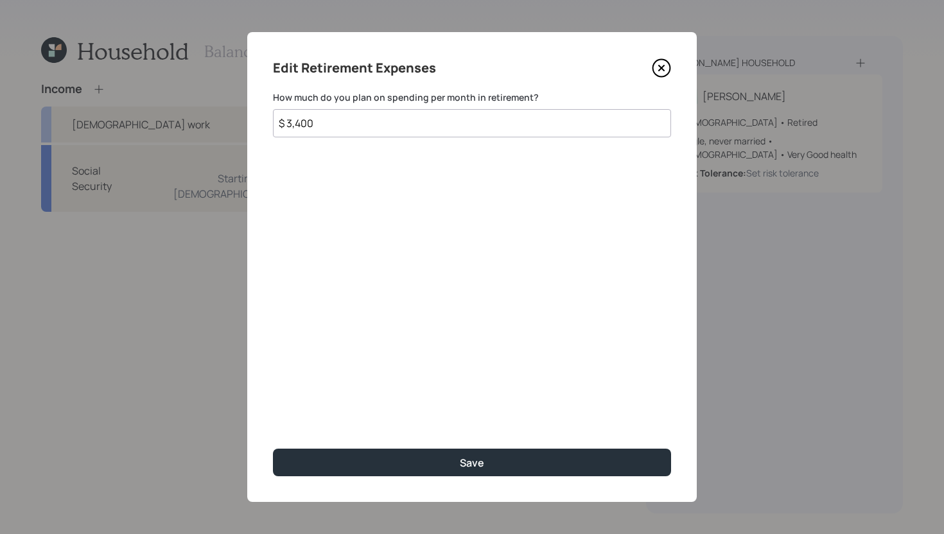
type input "$ 3,400"
click at [369, 444] on div "Edit Retirement Expenses How much do you plan on spending per month in retireme…" at bounding box center [472, 267] width 450 height 470
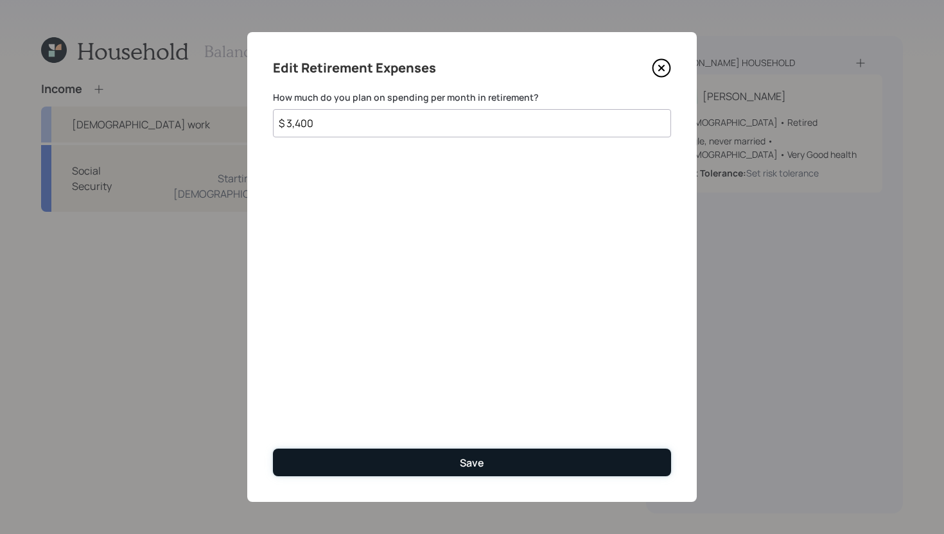
click at [369, 458] on button "Save" at bounding box center [472, 463] width 398 height 28
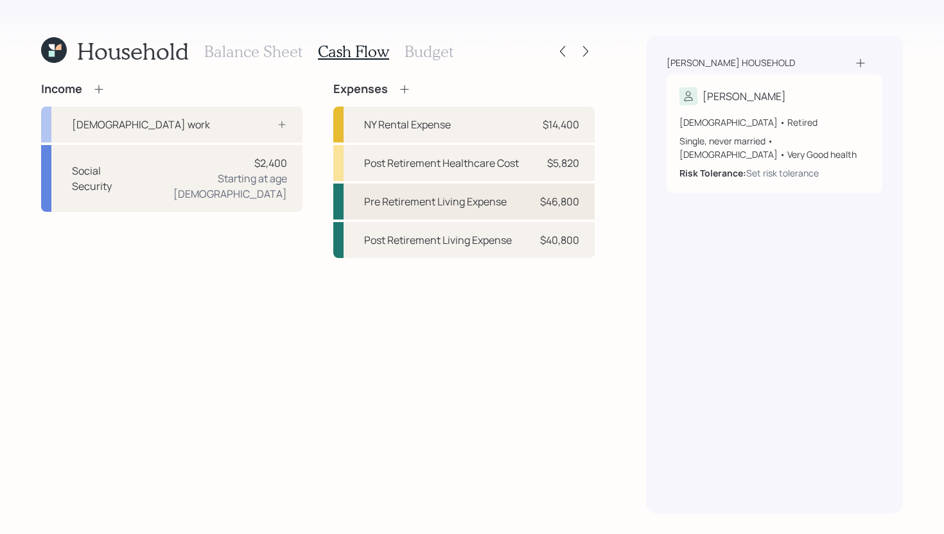
click at [420, 206] on div "Pre Retirement Living Expense" at bounding box center [435, 201] width 143 height 15
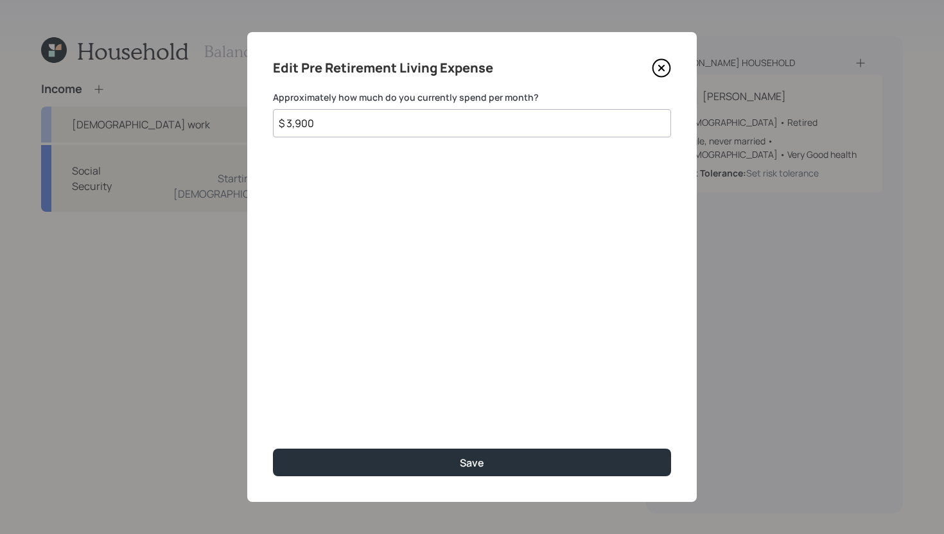
click at [363, 125] on input "$ 3,900" at bounding box center [472, 123] width 398 height 28
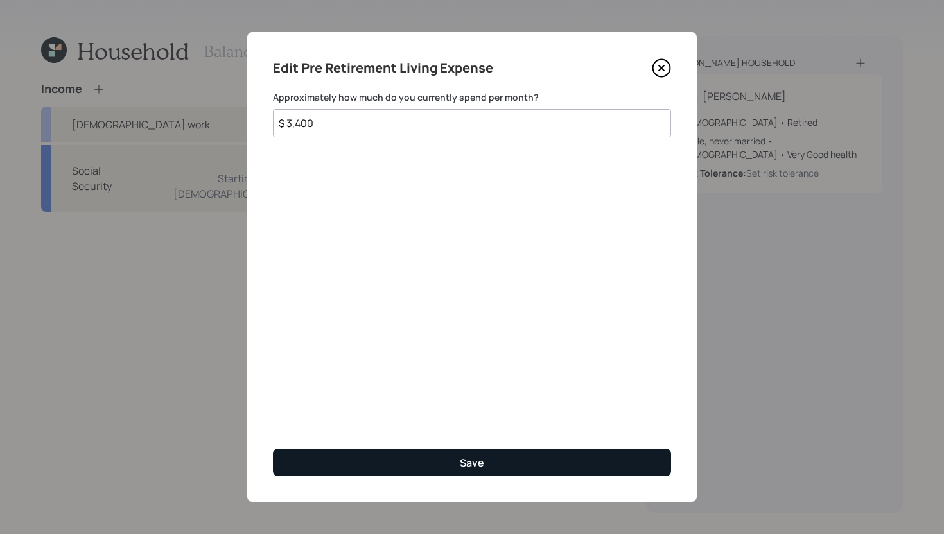
type input "$ 3,400"
click at [456, 465] on button "Save" at bounding box center [472, 463] width 398 height 28
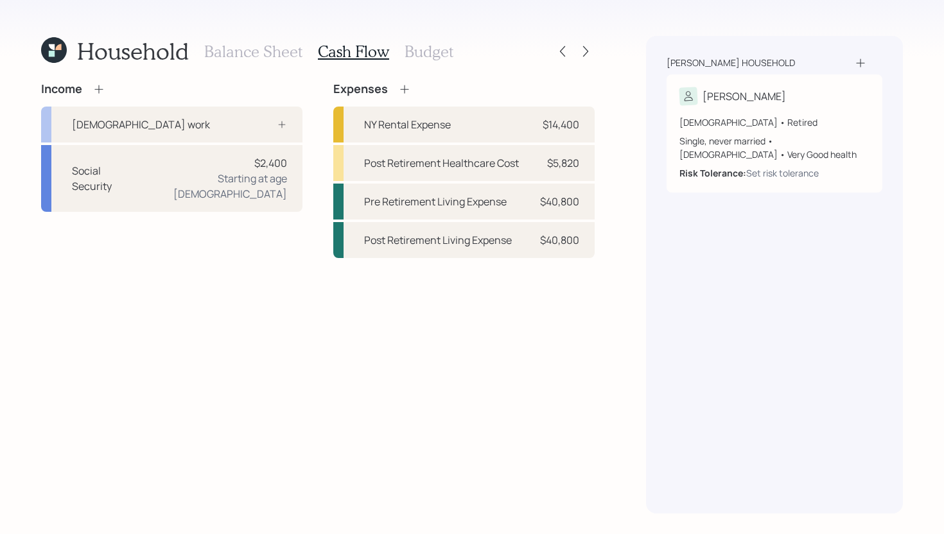
click at [99, 84] on icon at bounding box center [98, 89] width 13 height 13
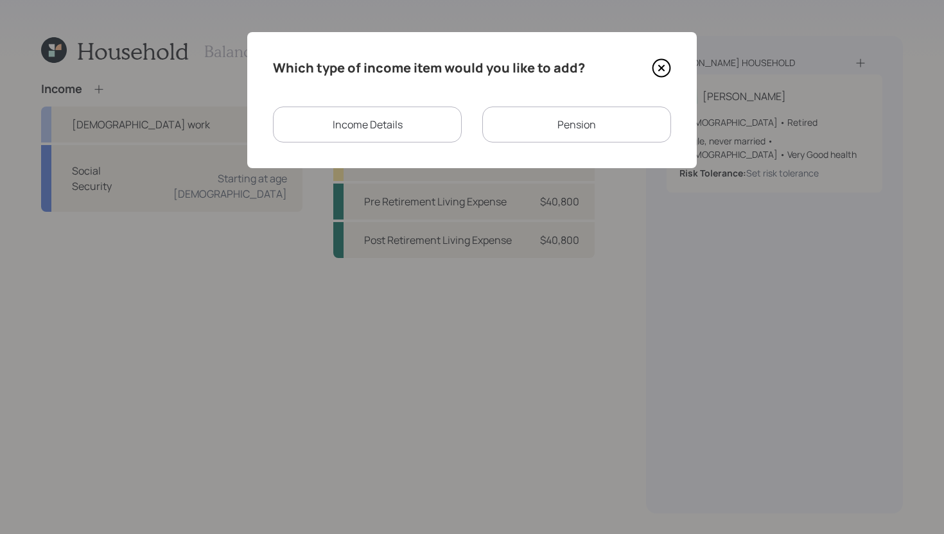
click at [665, 68] on icon at bounding box center [661, 67] width 19 height 19
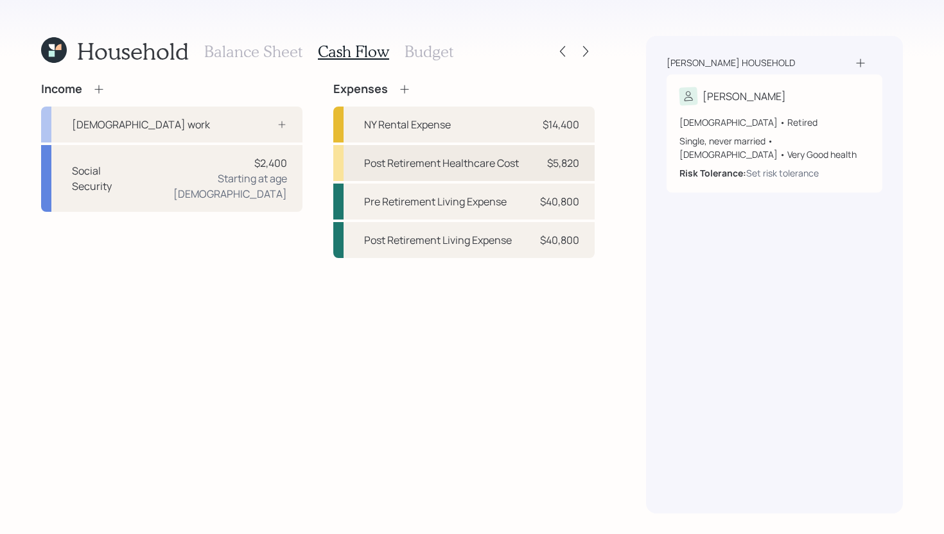
click at [477, 162] on div "Post Retirement Healthcare Cost" at bounding box center [441, 162] width 155 height 15
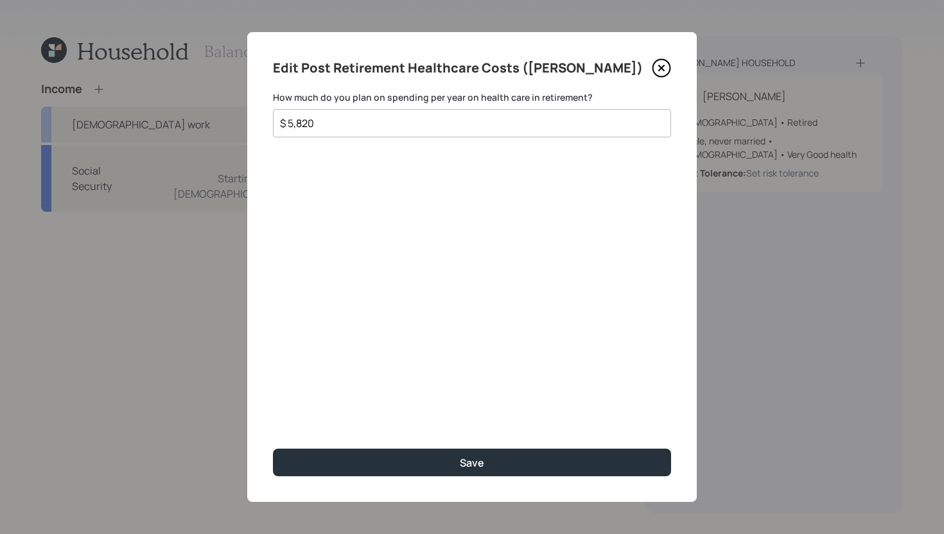
click at [368, 116] on input "$ 5,820" at bounding box center [467, 123] width 376 height 15
click at [362, 126] on input "$ 5,820" at bounding box center [467, 123] width 376 height 15
type input "$"
click at [663, 66] on icon at bounding box center [661, 68] width 5 height 5
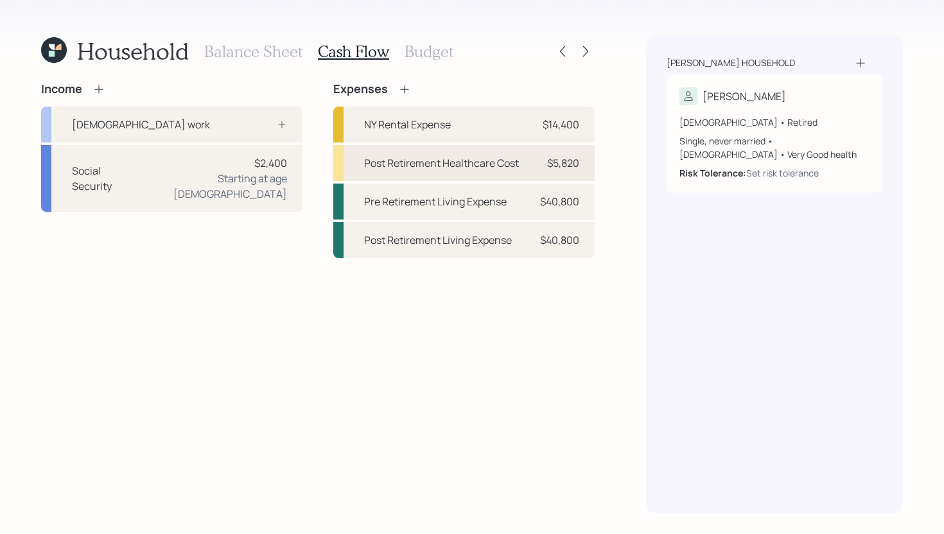
click at [473, 167] on div "Post Retirement Healthcare Cost" at bounding box center [441, 162] width 155 height 15
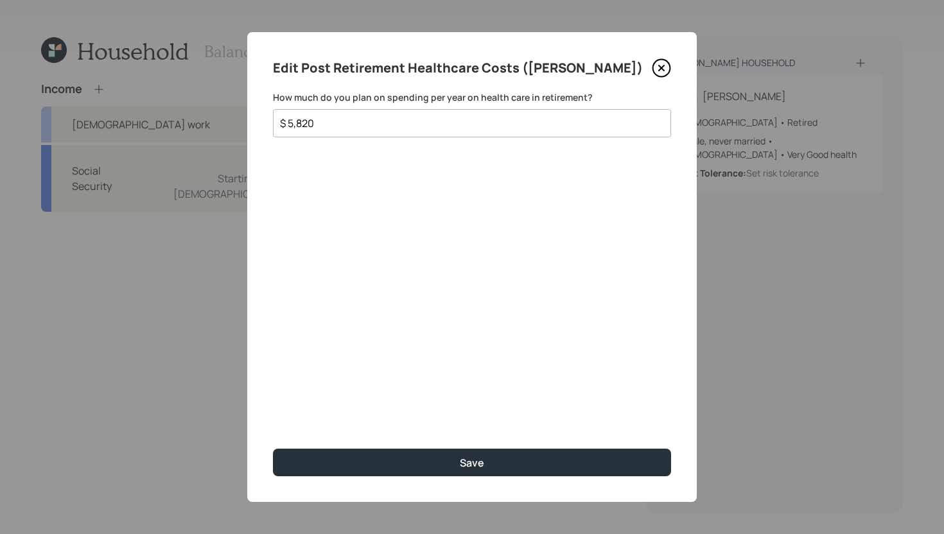
click at [659, 64] on icon at bounding box center [661, 67] width 19 height 19
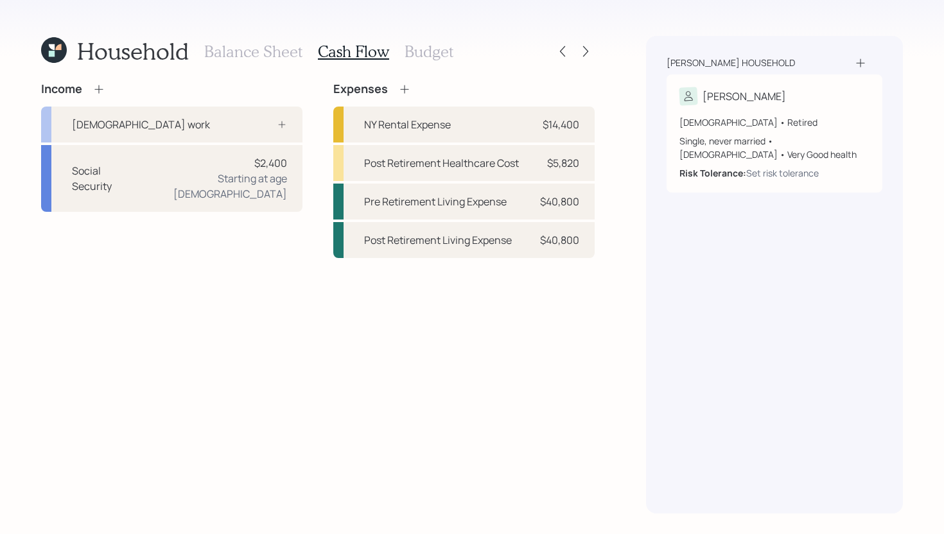
click at [398, 85] on icon at bounding box center [404, 89] width 13 height 13
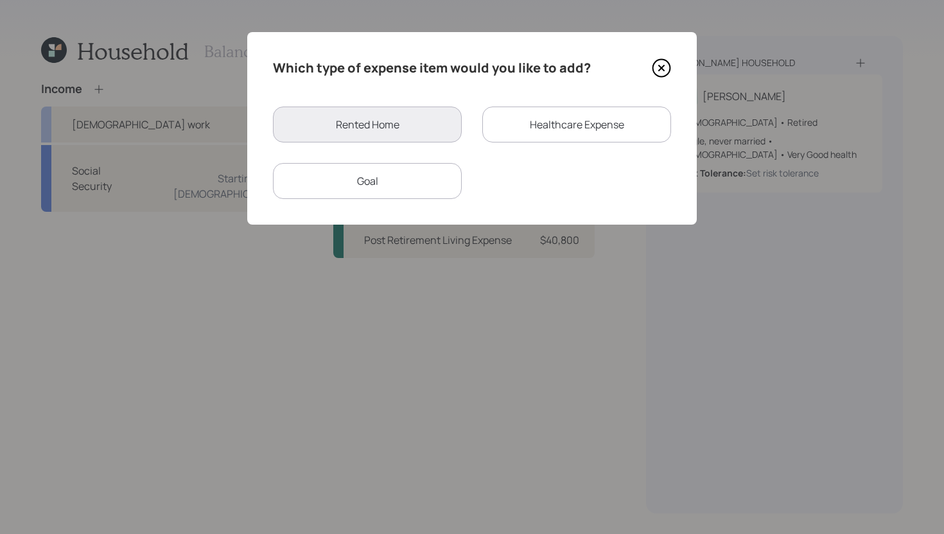
click at [537, 121] on div "Healthcare Expense" at bounding box center [576, 125] width 189 height 36
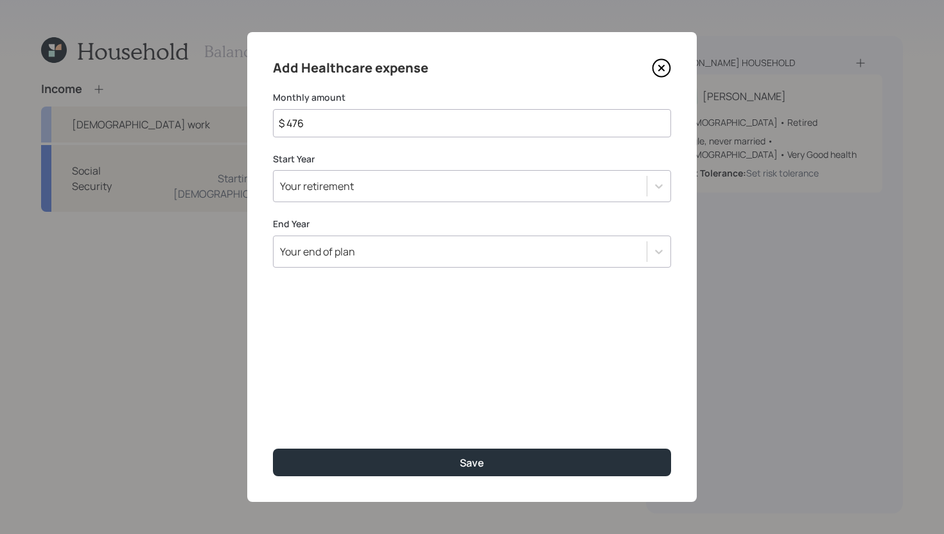
click at [450, 127] on input "$ 476" at bounding box center [472, 123] width 398 height 28
type input "$ 485"
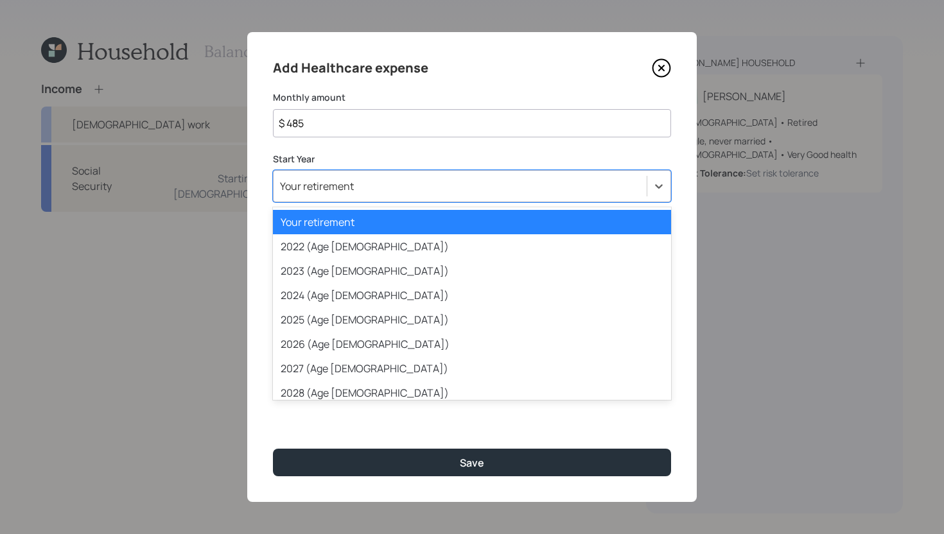
click at [464, 193] on div "Your retirement" at bounding box center [460, 186] width 373 height 22
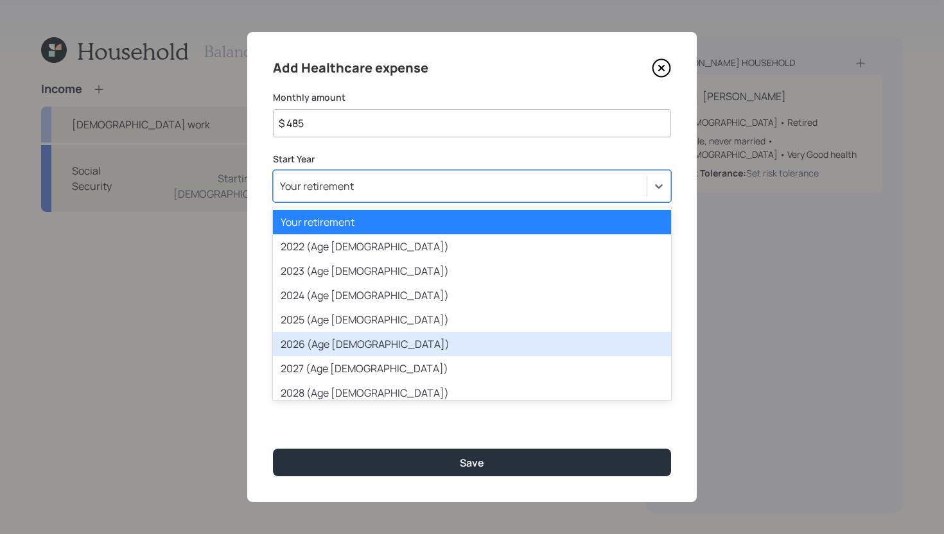
click at [364, 349] on div "2026 (Age 66)" at bounding box center [472, 344] width 398 height 24
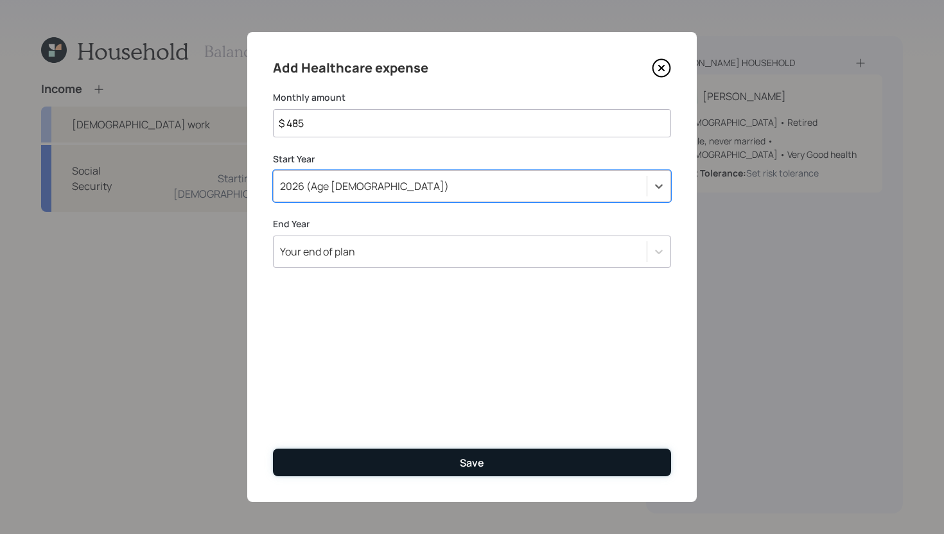
click at [399, 457] on button "Save" at bounding box center [472, 463] width 398 height 28
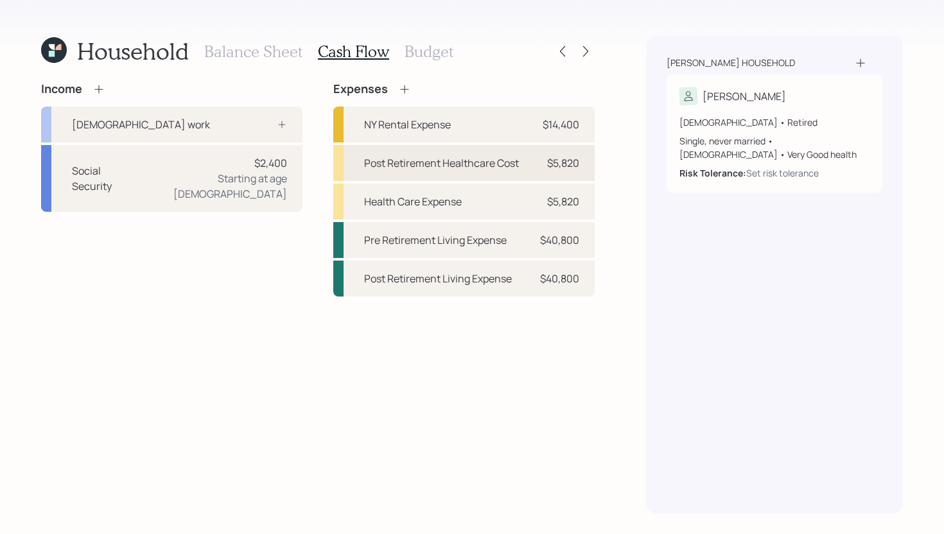
click at [468, 165] on div "Post Retirement Healthcare Cost" at bounding box center [441, 162] width 155 height 15
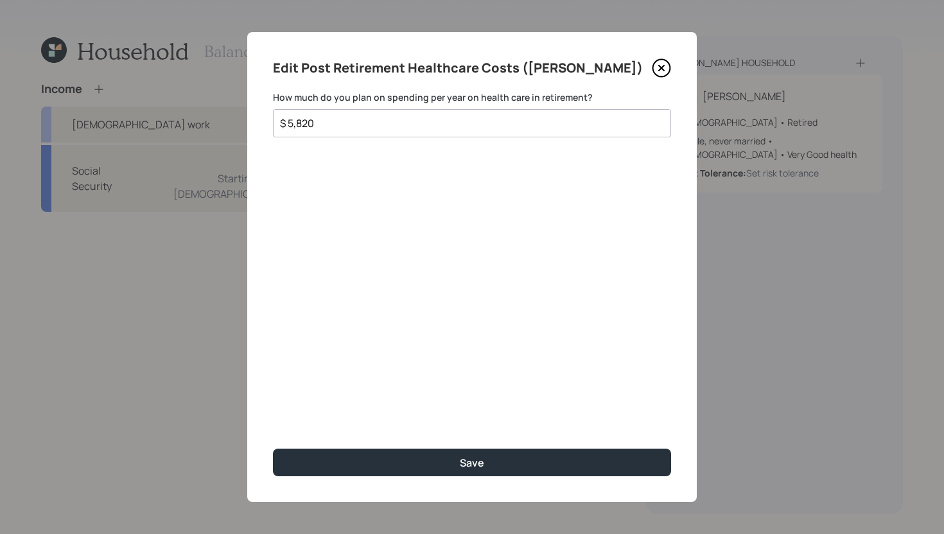
click at [395, 124] on input "$ 5,820" at bounding box center [467, 123] width 376 height 15
type input "$ 0"
click at [273, 449] on button "Save" at bounding box center [472, 463] width 398 height 28
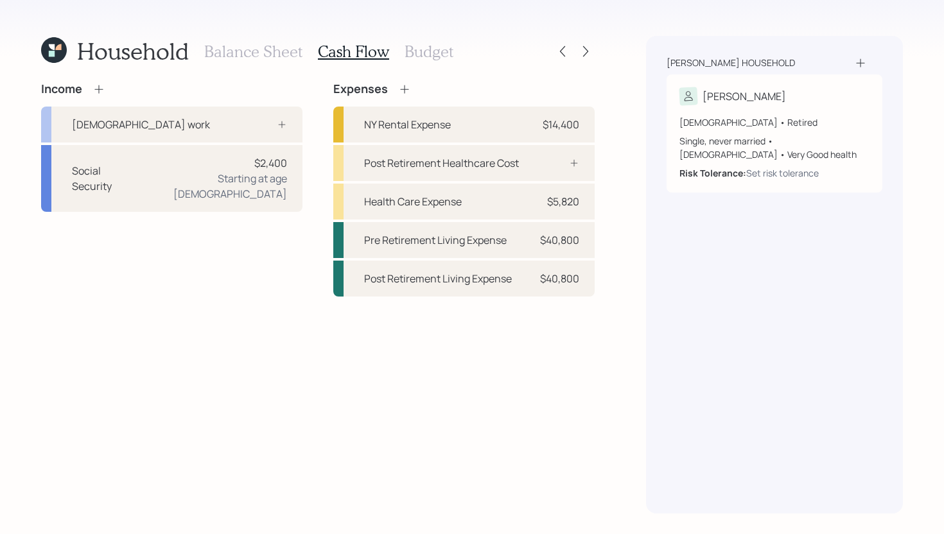
click at [405, 87] on icon at bounding box center [404, 89] width 13 height 13
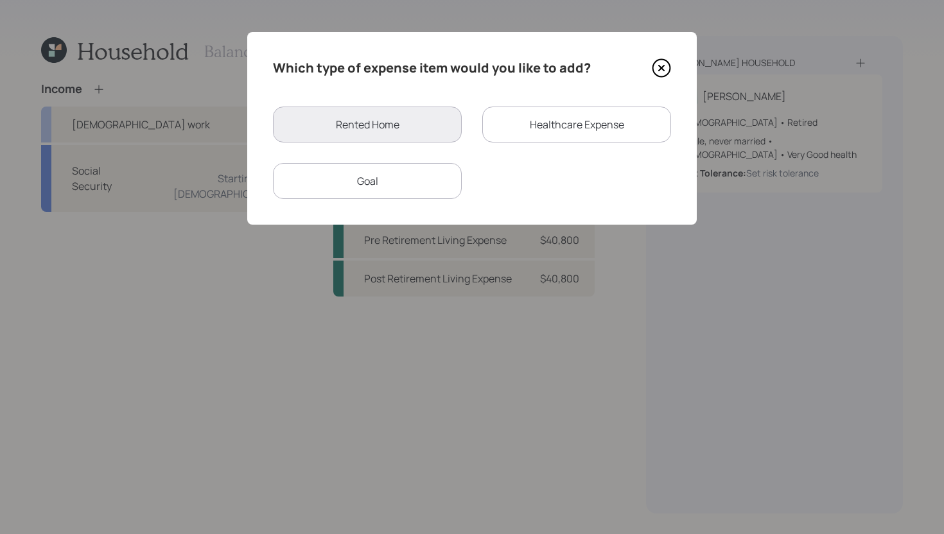
click at [527, 112] on div "Healthcare Expense" at bounding box center [576, 125] width 189 height 36
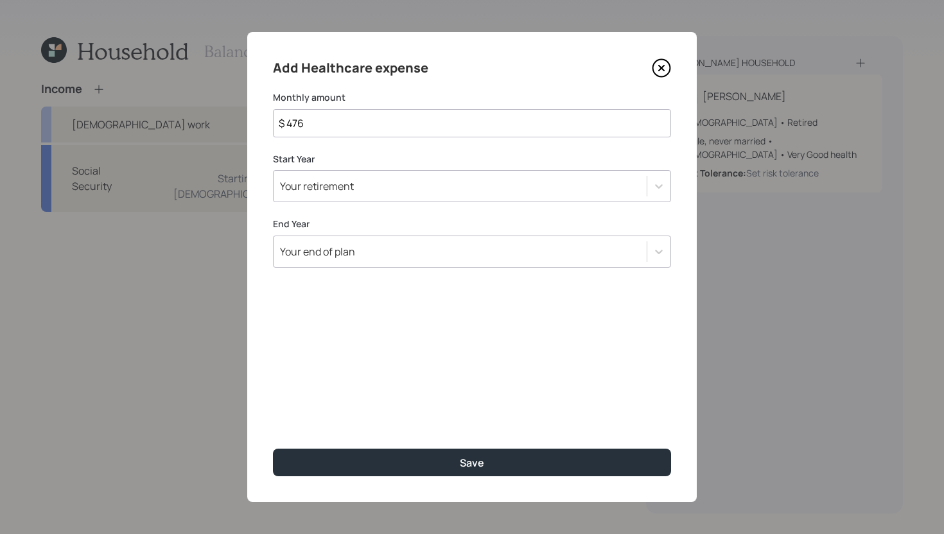
click at [389, 196] on div "Your retirement" at bounding box center [460, 186] width 373 height 22
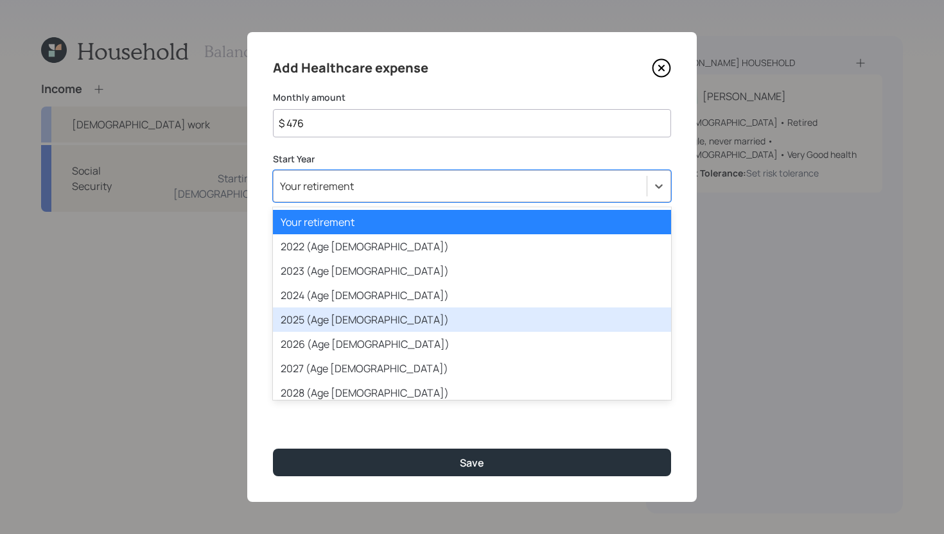
click at [352, 321] on div "2025 (Age [DEMOGRAPHIC_DATA])" at bounding box center [472, 320] width 398 height 24
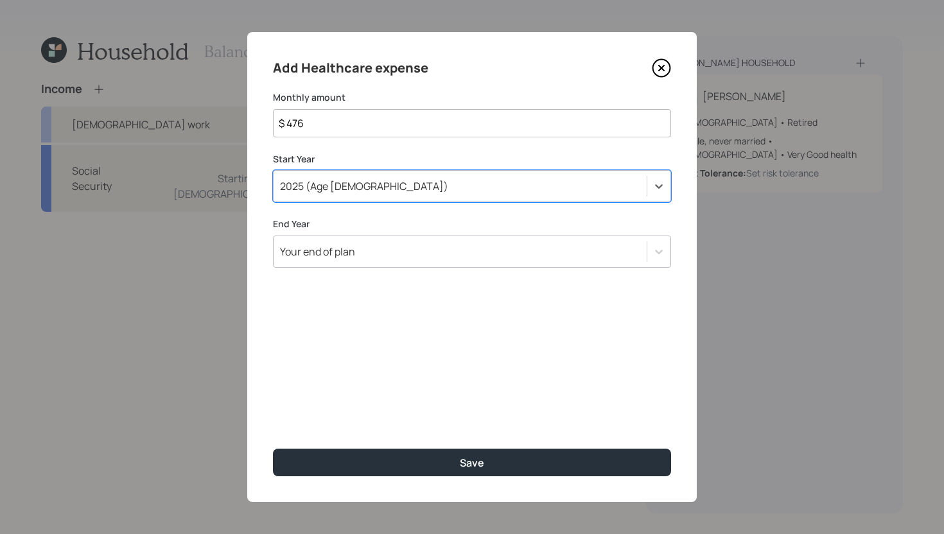
click at [379, 254] on div "Your end of plan" at bounding box center [460, 252] width 373 height 22
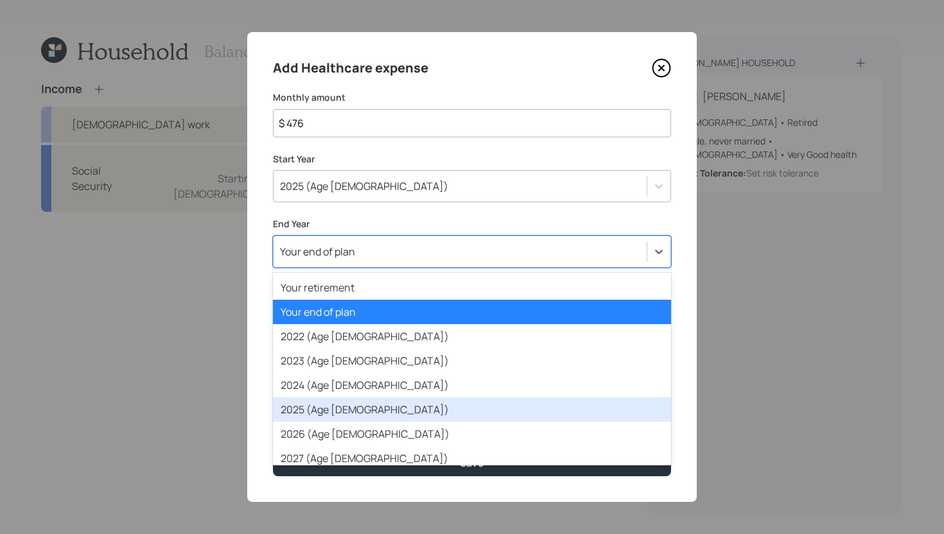
click at [340, 408] on div "2025 (Age [DEMOGRAPHIC_DATA])" at bounding box center [472, 410] width 398 height 24
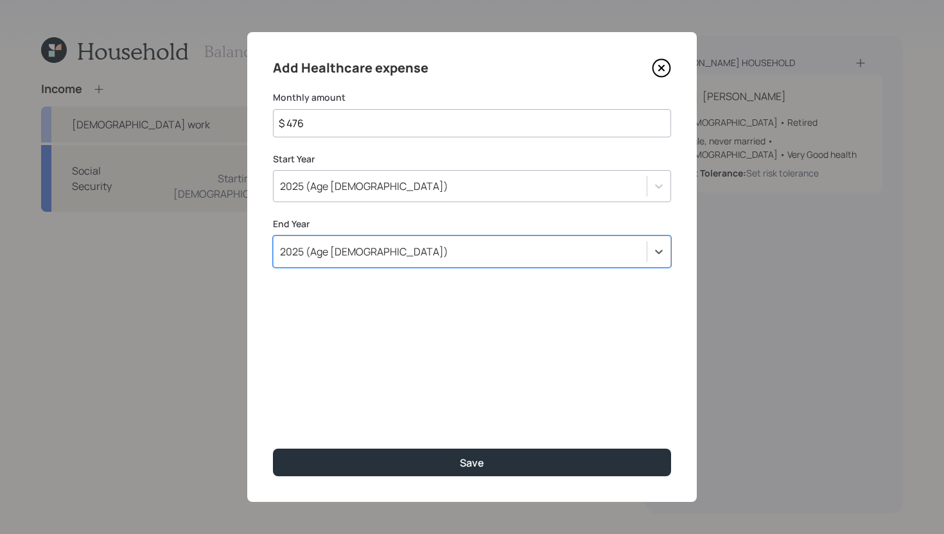
click at [434, 131] on input "$ 476" at bounding box center [472, 123] width 398 height 28
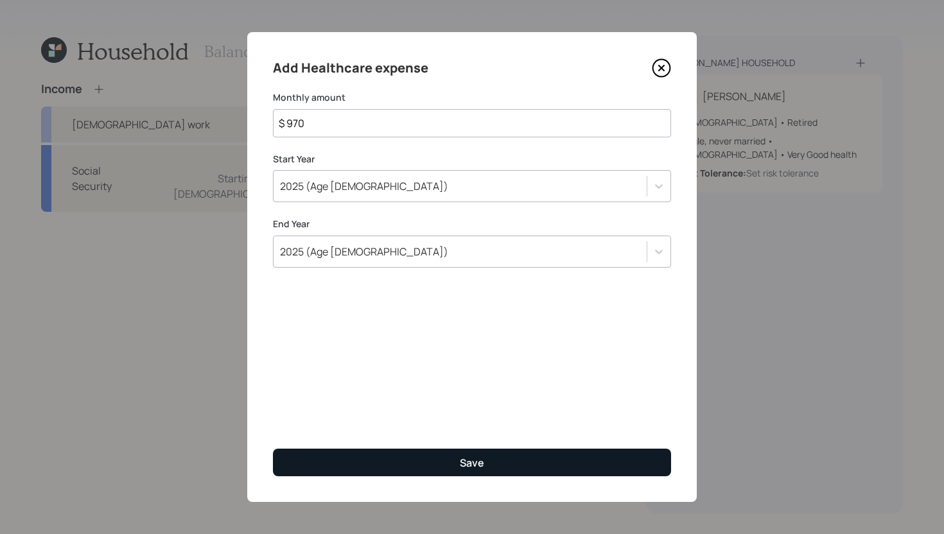
type input "$ 970"
click at [467, 462] on div "Save" at bounding box center [472, 463] width 24 height 14
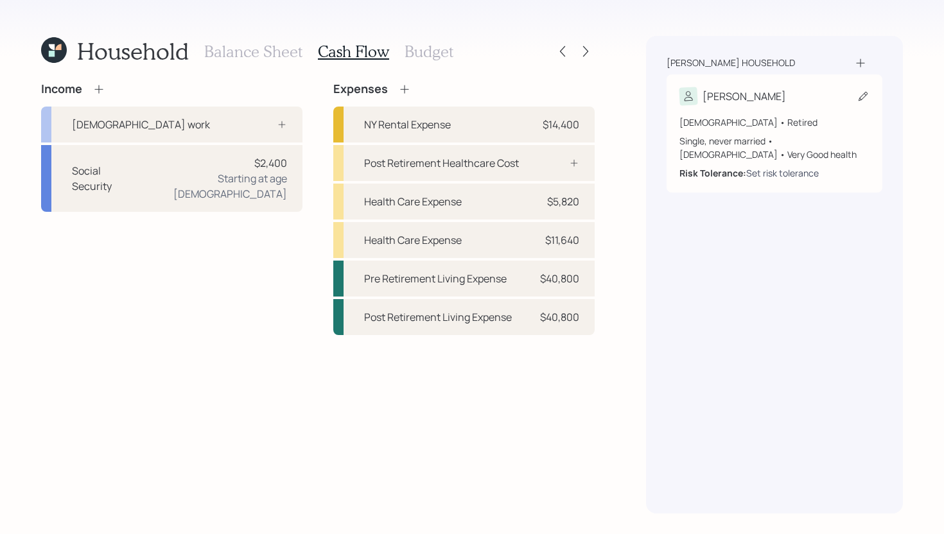
click at [786, 175] on div "Set risk tolerance" at bounding box center [782, 172] width 73 height 13
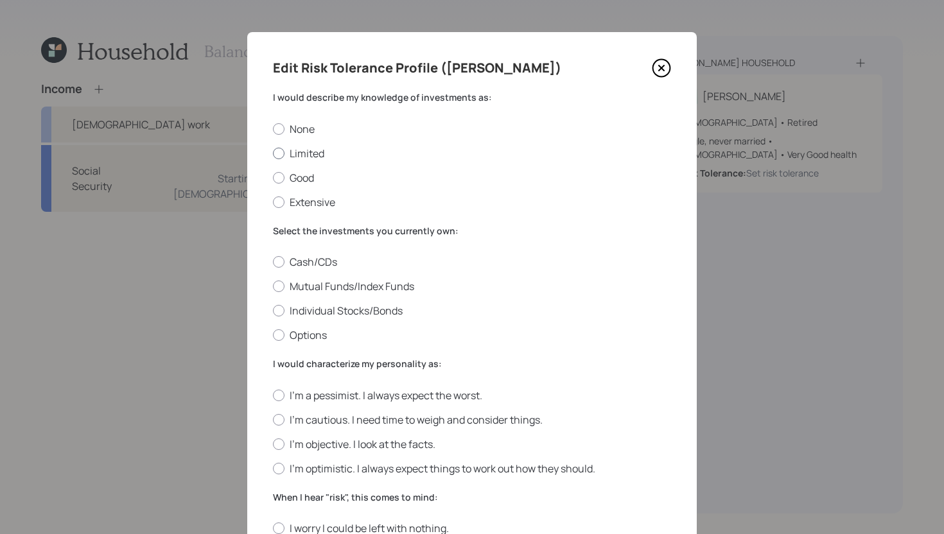
click at [317, 154] on label "Limited" at bounding box center [472, 153] width 398 height 14
click at [273, 153] on input "Limited" at bounding box center [272, 153] width 1 height 1
radio input "true"
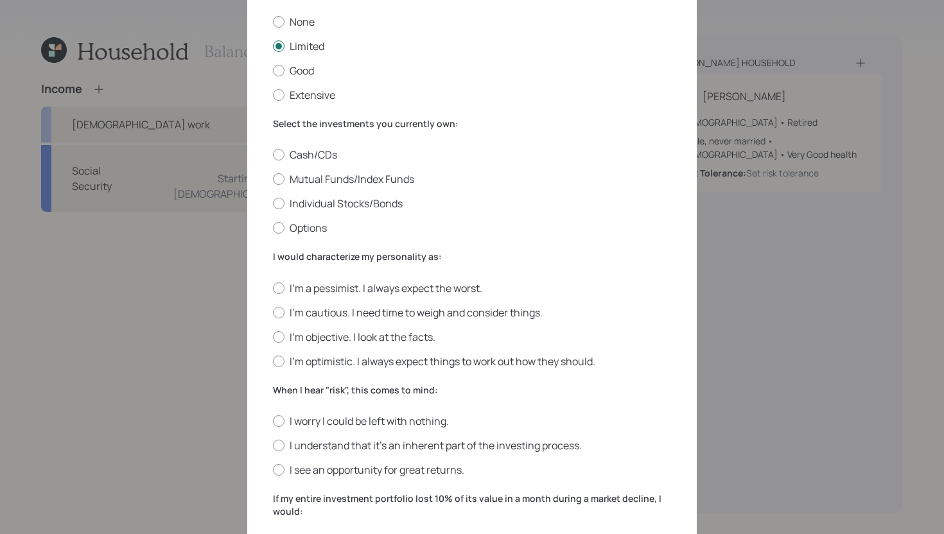
scroll to position [107, 0]
click at [363, 206] on label "Individual Stocks/Bonds" at bounding box center [472, 204] width 398 height 14
click at [273, 205] on input "Individual Stocks/Bonds" at bounding box center [272, 204] width 1 height 1
radio input "true"
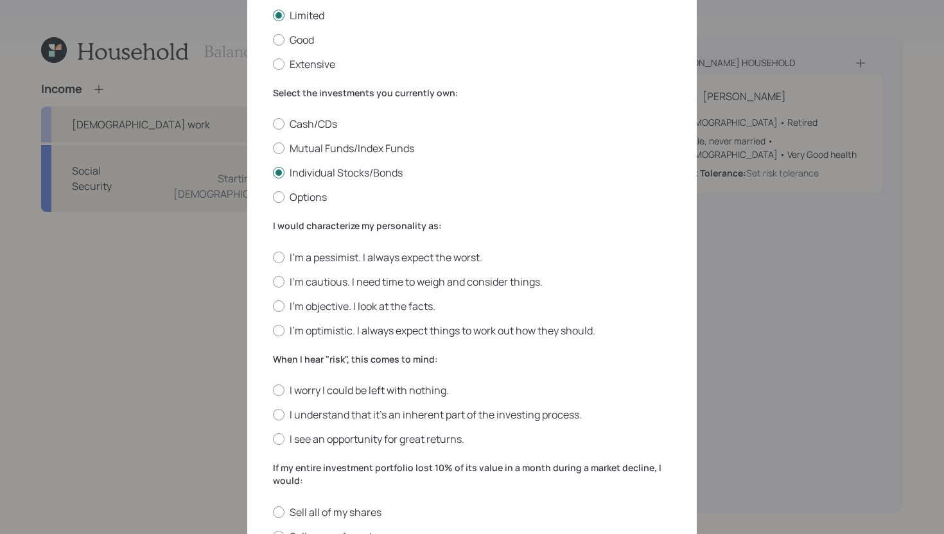
scroll to position [139, 0]
click at [319, 121] on label "Cash/CDs" at bounding box center [472, 123] width 398 height 14
click at [273, 123] on input "Cash/CDs" at bounding box center [272, 123] width 1 height 1
radio input "true"
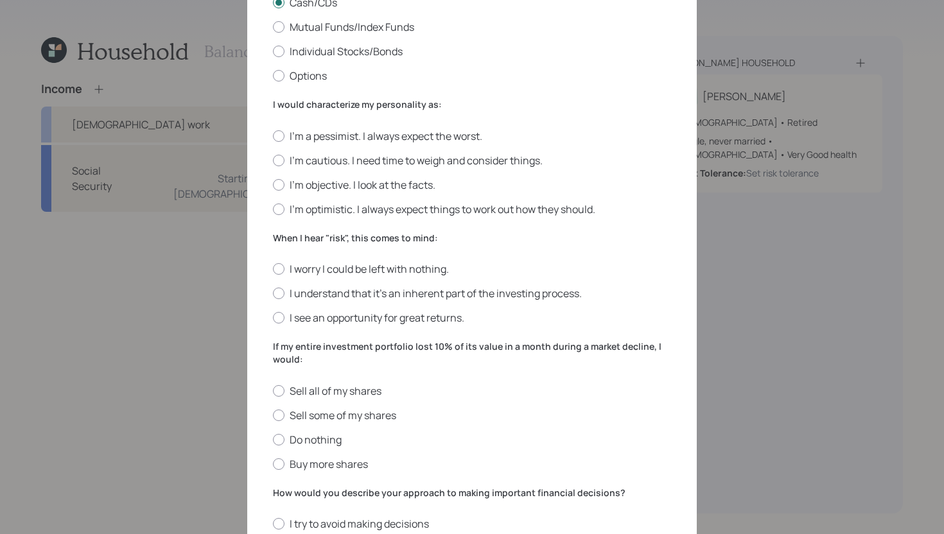
scroll to position [258, 0]
click at [332, 139] on label "I'm a pessimist. I always expect the worst." at bounding box center [472, 137] width 398 height 14
click at [273, 137] on input "I'm a pessimist. I always expect the worst." at bounding box center [272, 137] width 1 height 1
radio input "true"
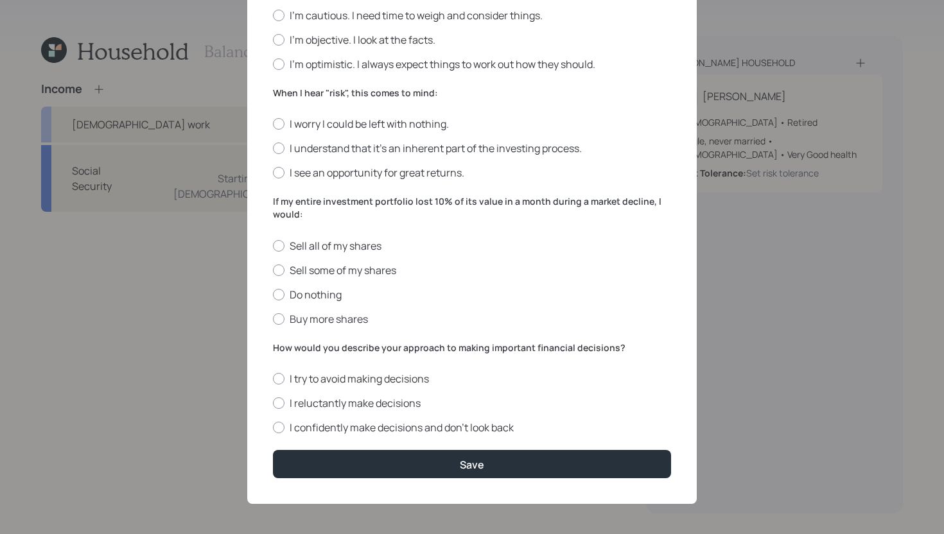
scroll to position [407, 0]
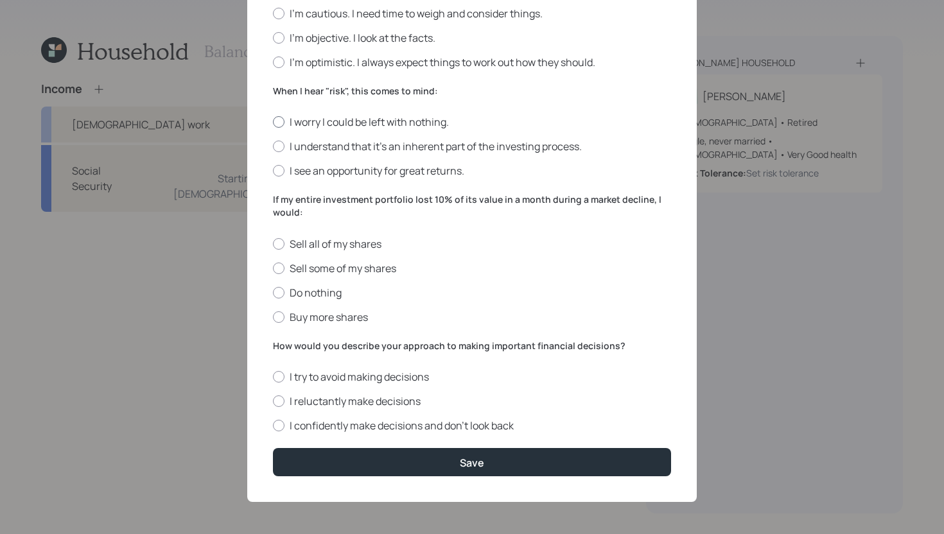
click at [372, 123] on label "I worry I could be left with nothing." at bounding box center [472, 122] width 398 height 14
click at [273, 123] on input "I worry I could be left with nothing." at bounding box center [272, 122] width 1 height 1
radio input "true"
click at [347, 271] on label "Sell some of my shares" at bounding box center [472, 268] width 398 height 14
click at [273, 268] on input "Sell some of my shares" at bounding box center [272, 268] width 1 height 1
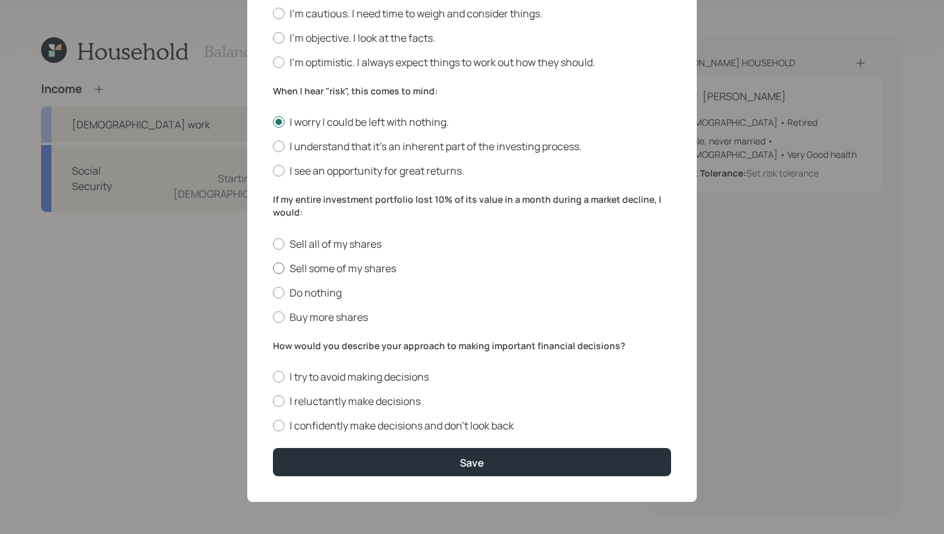
radio input "true"
click at [310, 398] on label "I reluctantly make decisions" at bounding box center [472, 401] width 398 height 14
click at [273, 401] on input "I reluctantly make decisions" at bounding box center [272, 401] width 1 height 1
radio input "true"
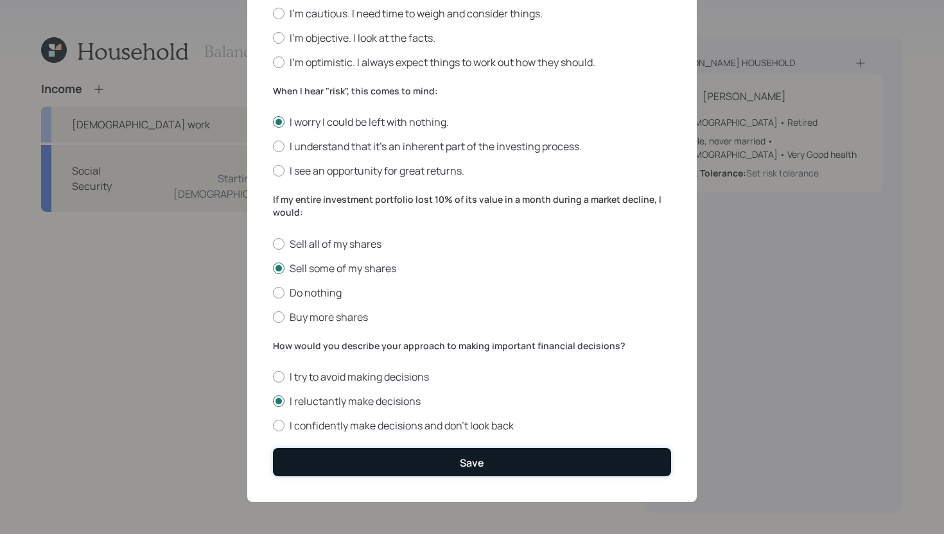
click at [341, 459] on button "Save" at bounding box center [472, 462] width 398 height 28
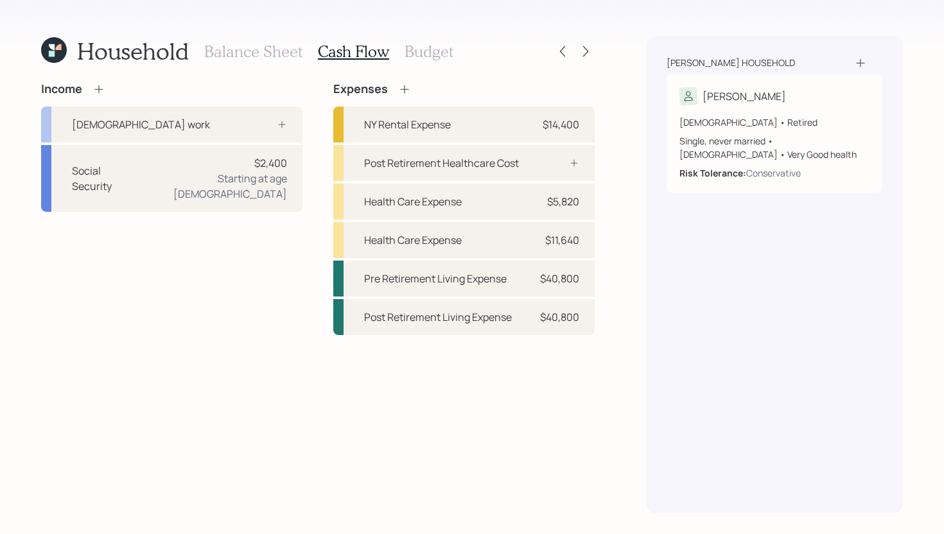
click at [260, 51] on h3 "Balance Sheet" at bounding box center [253, 51] width 98 height 19
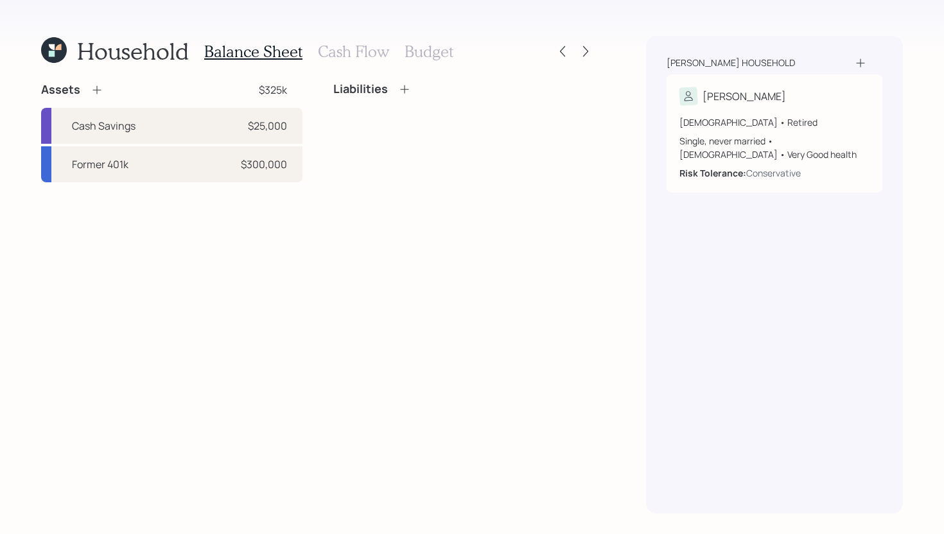
click at [356, 48] on h3 "Cash Flow" at bounding box center [353, 51] width 71 height 19
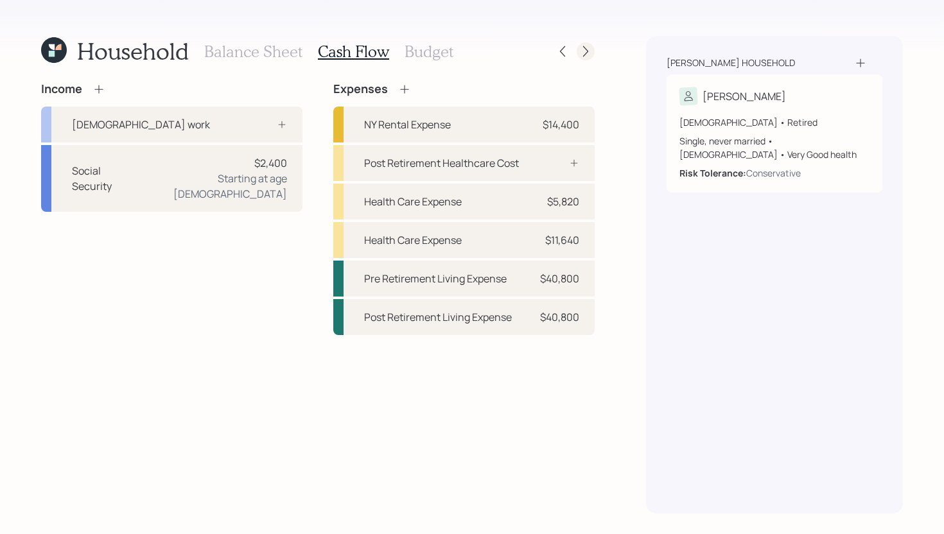
click at [591, 49] on icon at bounding box center [585, 51] width 13 height 13
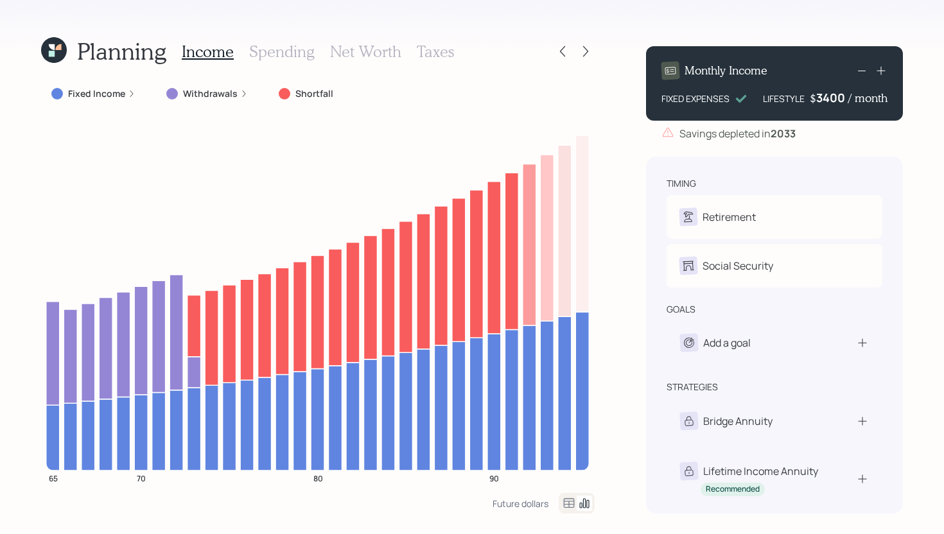
click at [835, 95] on div "3400" at bounding box center [832, 97] width 32 height 15
click at [625, 152] on div "Planning Income Spending Net Worth Taxes Fixed Income Withdrawals Shortfall 65 …" at bounding box center [472, 267] width 944 height 534
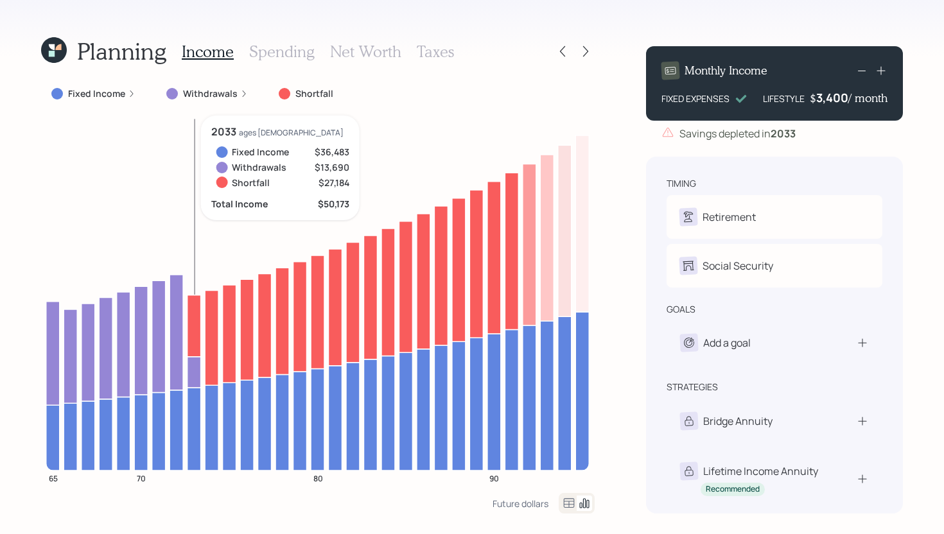
click at [197, 327] on icon at bounding box center [194, 326] width 13 height 62
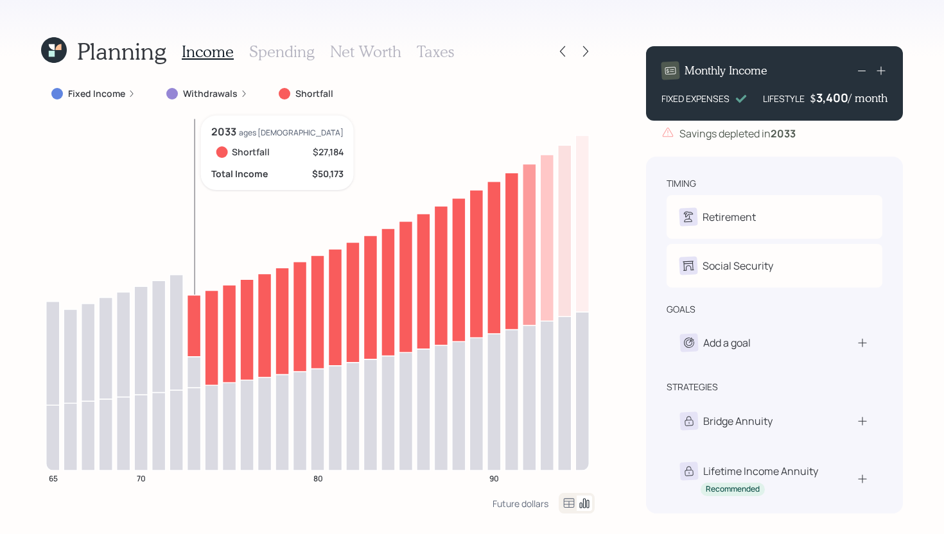
click at [197, 328] on icon at bounding box center [194, 326] width 13 height 62
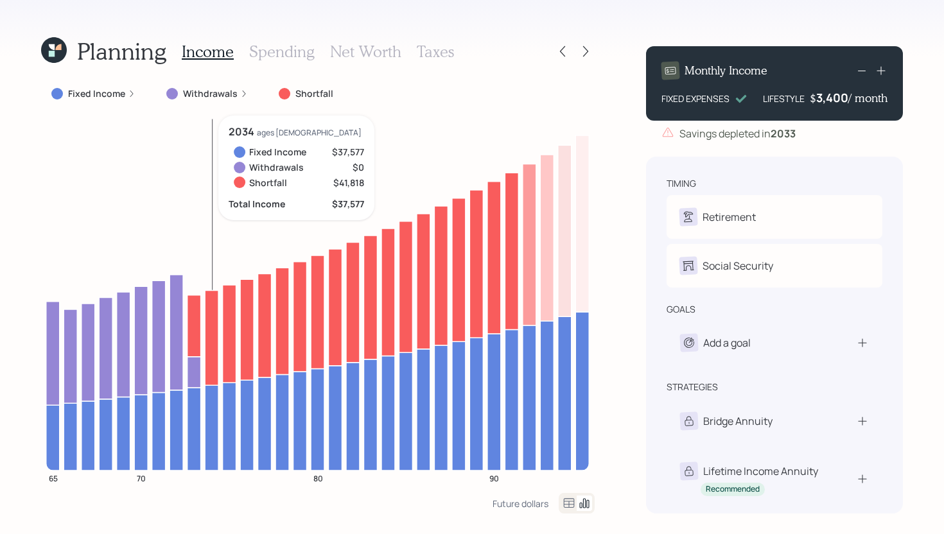
click at [214, 405] on icon at bounding box center [211, 427] width 13 height 85
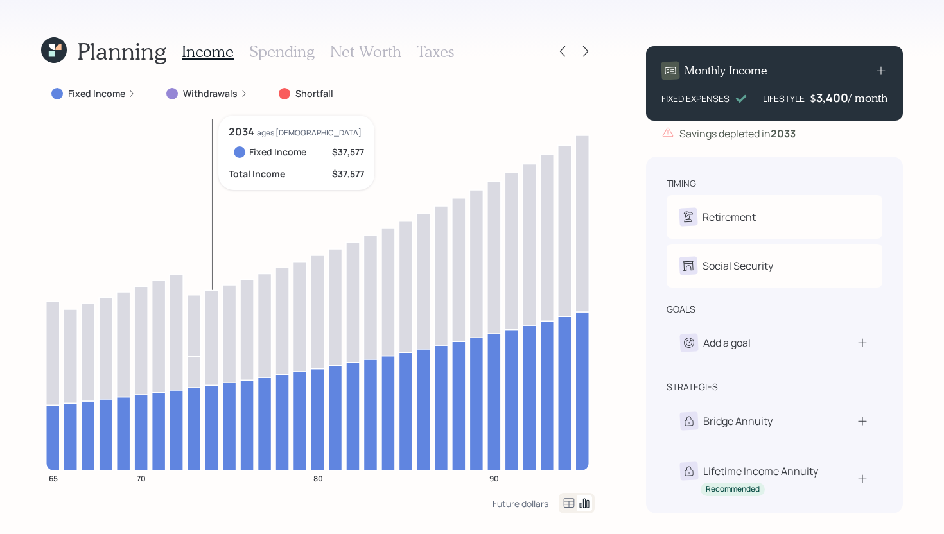
click at [214, 405] on icon at bounding box center [211, 427] width 13 height 85
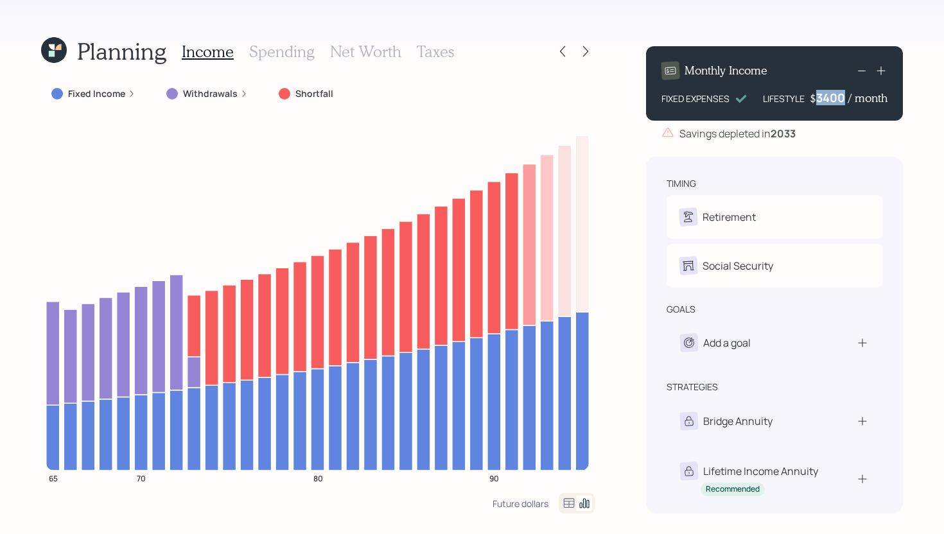
drag, startPoint x: 845, startPoint y: 98, endPoint x: 816, endPoint y: 98, distance: 29.5
click at [816, 98] on div "3400" at bounding box center [832, 97] width 32 height 15
click at [620, 218] on div "Planning Income Spending Net Worth Taxes Fixed Income Withdrawals Shortfall 65 …" at bounding box center [472, 267] width 944 height 534
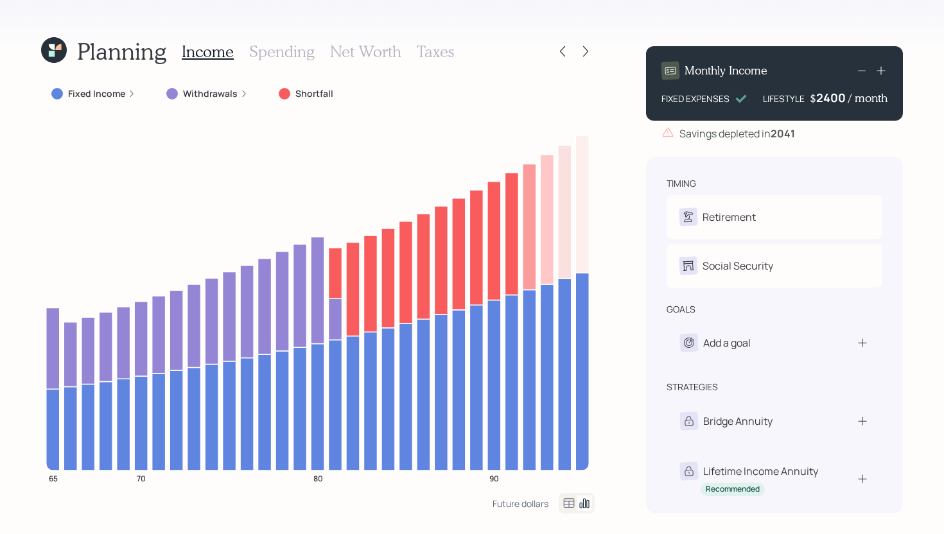
click at [816, 101] on div "2400" at bounding box center [832, 97] width 32 height 15
click at [603, 265] on div "Planning Income Spending Net Worth Taxes Fixed Income Withdrawals Shortfall 65 …" at bounding box center [472, 267] width 944 height 534
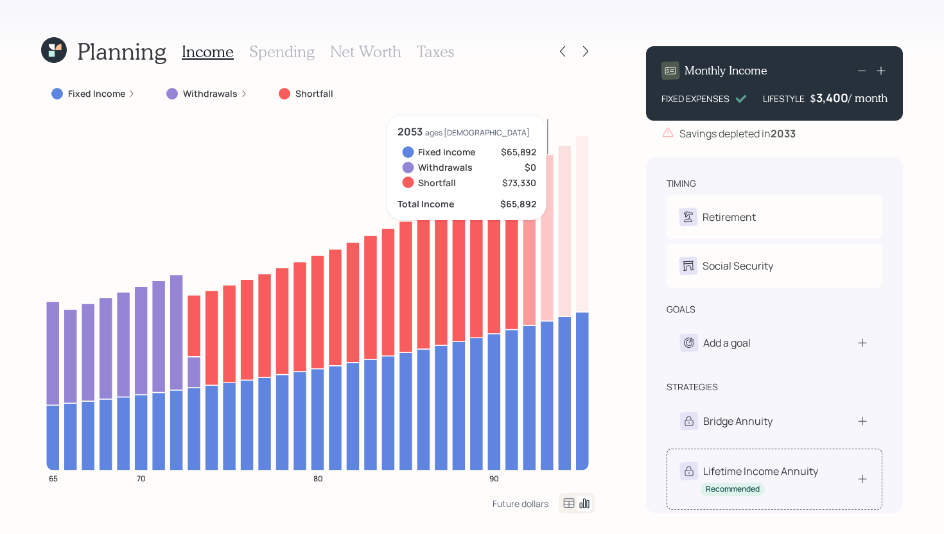
click at [758, 483] on div "Recommended" at bounding box center [733, 489] width 64 height 13
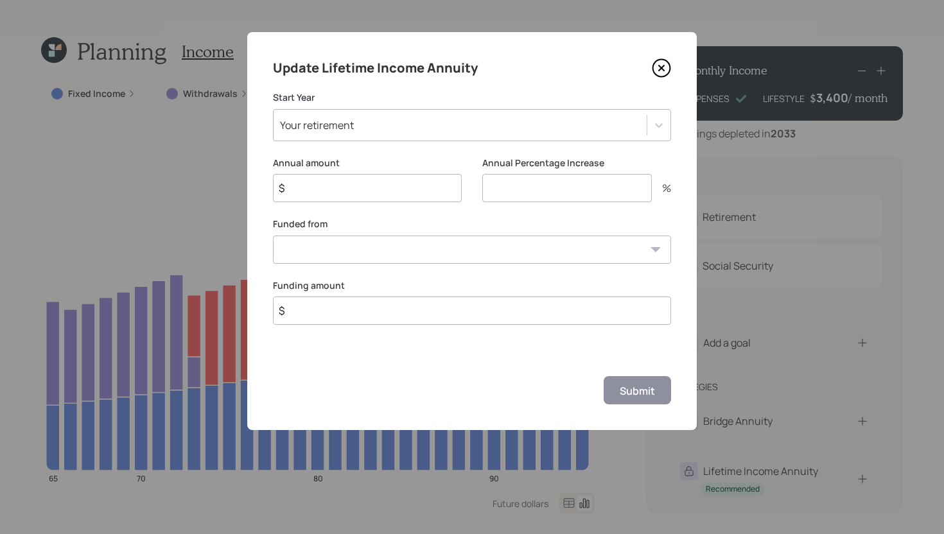
click at [390, 183] on input "$" at bounding box center [367, 188] width 189 height 28
type input "$ 18,000"
click at [579, 195] on input "number" at bounding box center [567, 188] width 170 height 28
type input "0"
click at [538, 245] on select "Former 401k ($300,000) Cash Savings ($25,000)" at bounding box center [472, 250] width 398 height 28
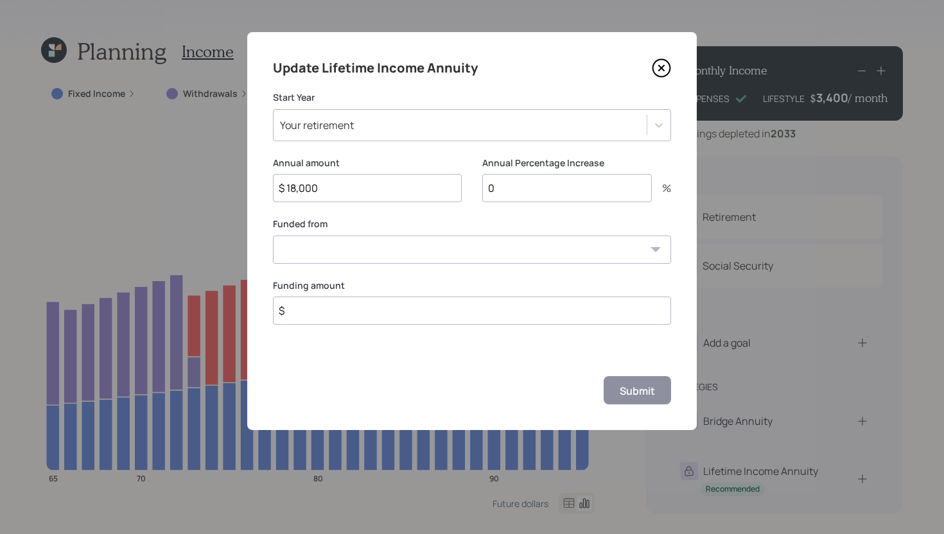
select select "8c6a590b-4b9b-4f99-94bd-e5d10f60cde3"
click at [273, 236] on select "Former 401k ($300,000) Cash Savings ($25,000)" at bounding box center [472, 250] width 398 height 28
click at [351, 313] on input "$" at bounding box center [472, 311] width 398 height 28
type input "$ 250,000"
click at [622, 393] on div "Submit" at bounding box center [637, 391] width 35 height 14
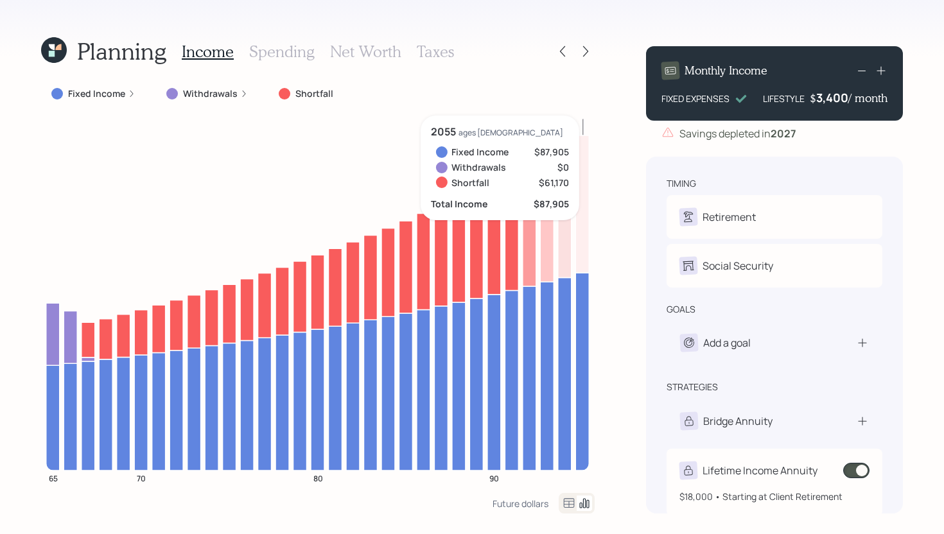
click at [856, 471] on span at bounding box center [856, 470] width 26 height 15
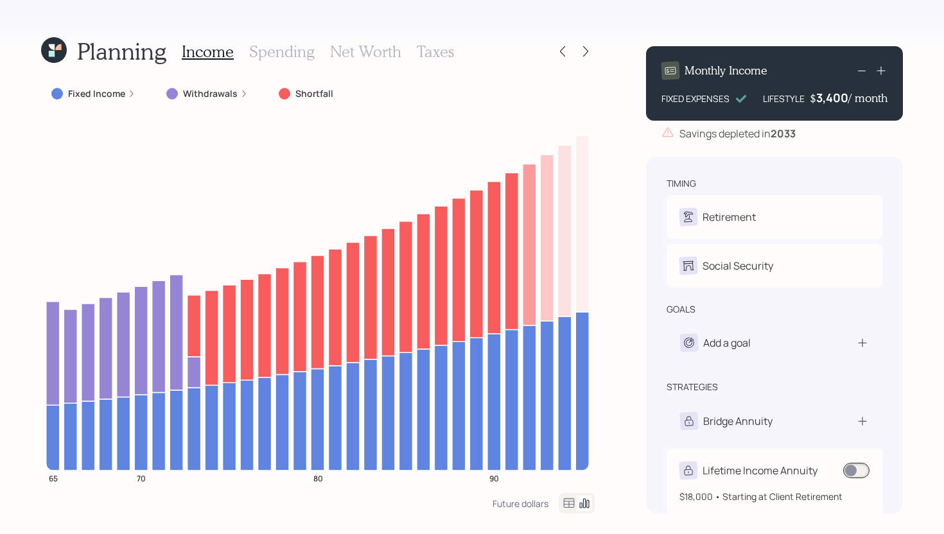
click at [866, 475] on span at bounding box center [856, 470] width 26 height 15
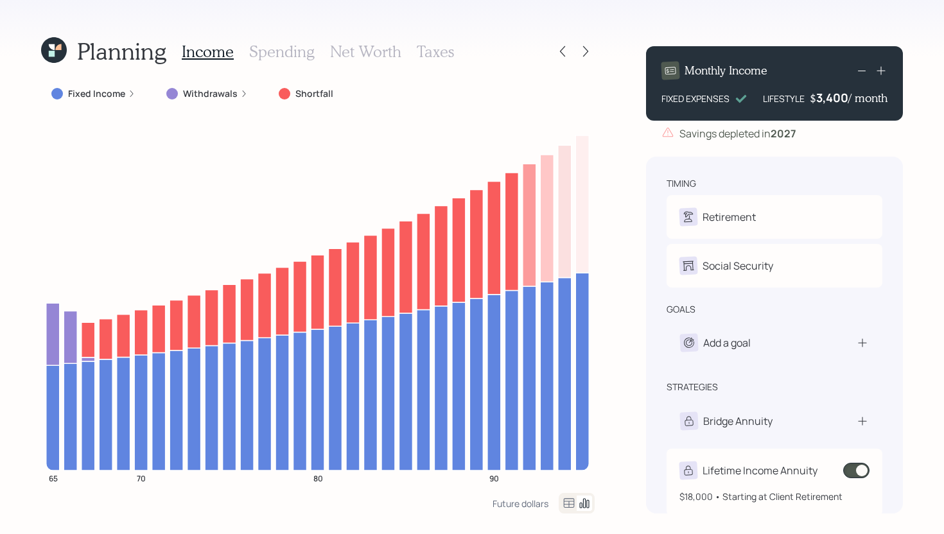
click at [856, 475] on span at bounding box center [856, 470] width 26 height 15
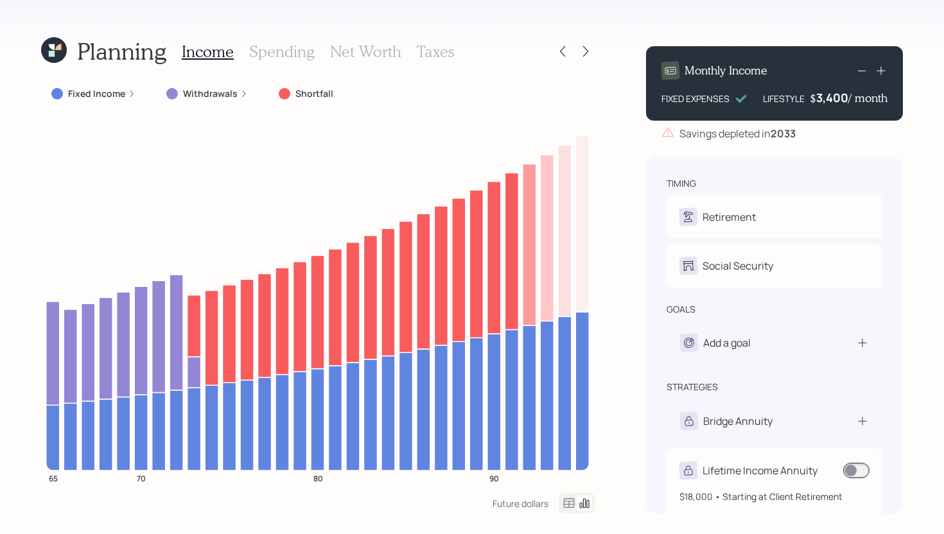
click at [857, 471] on span at bounding box center [856, 470] width 26 height 15
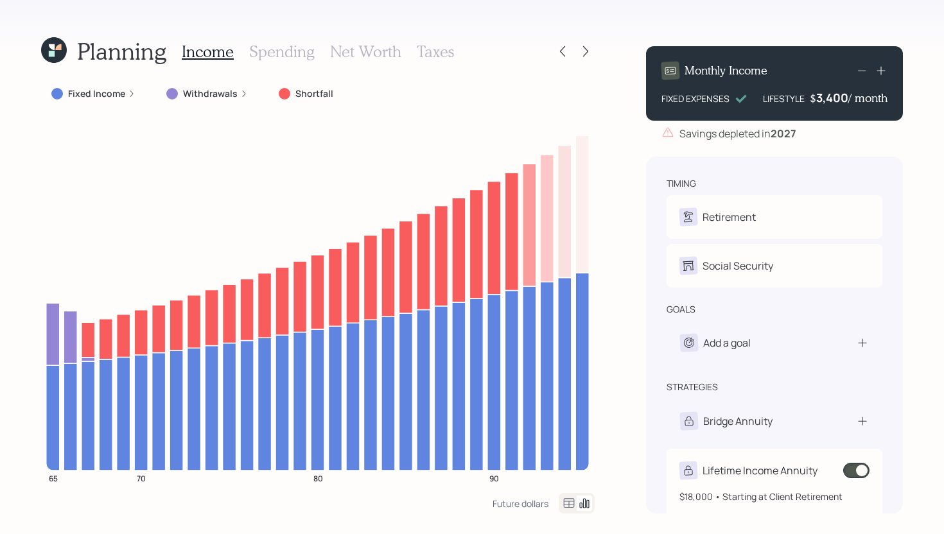
click at [862, 471] on span at bounding box center [856, 470] width 26 height 15
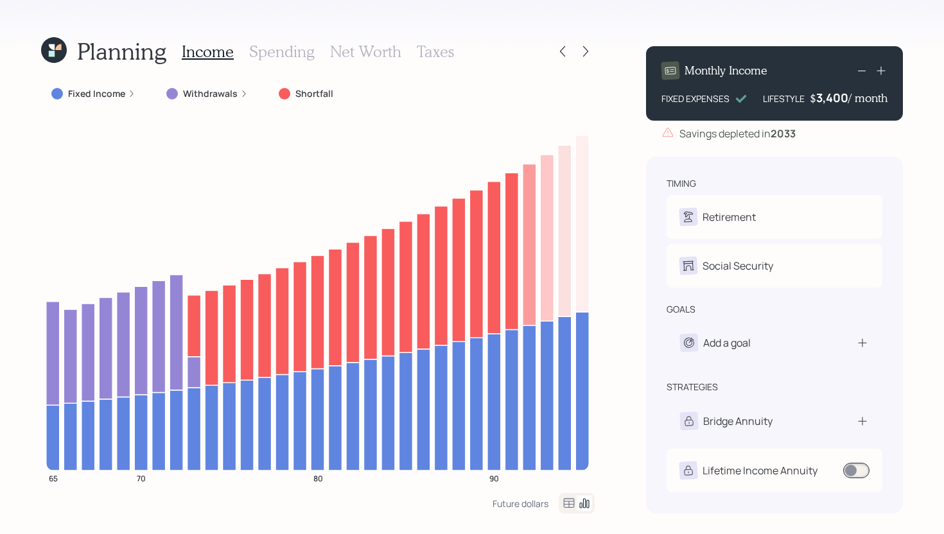
click at [98, 92] on label "Fixed Income" at bounding box center [96, 93] width 57 height 13
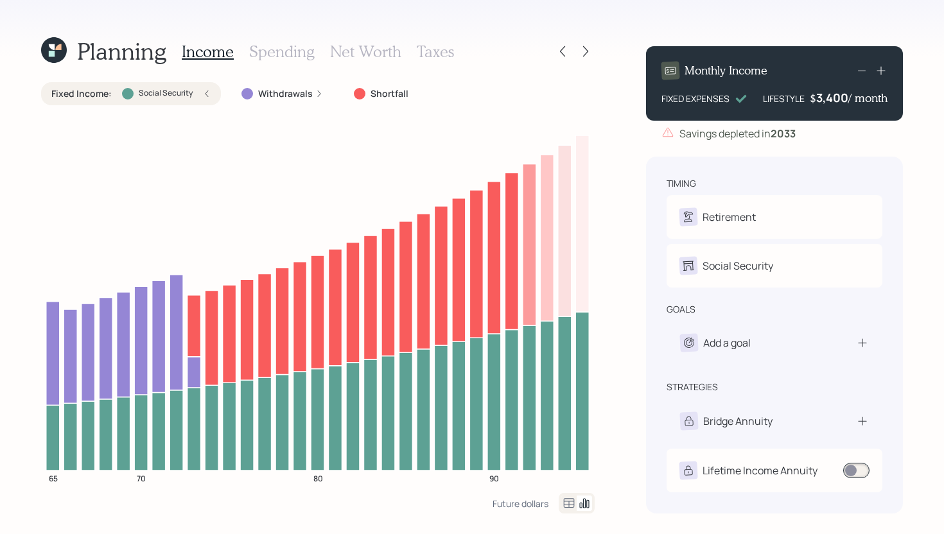
click at [98, 92] on label "Fixed Income :" at bounding box center [81, 93] width 60 height 13
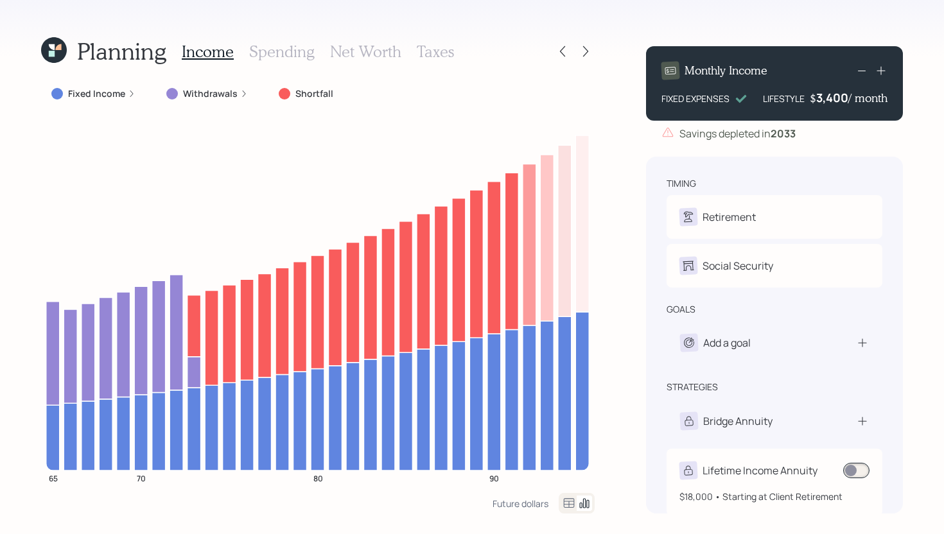
click at [860, 471] on span at bounding box center [856, 470] width 26 height 15
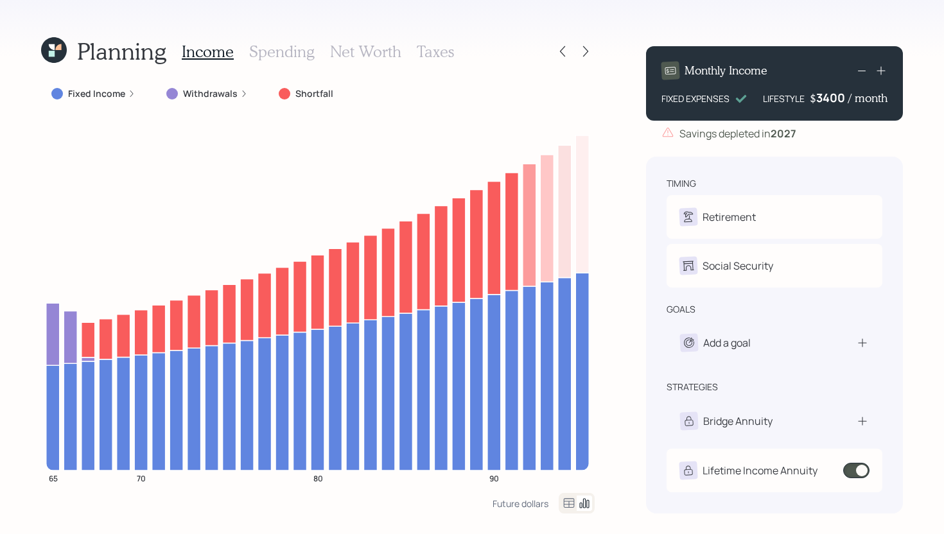
click at [826, 103] on div "3400" at bounding box center [832, 97] width 32 height 15
click at [826, 102] on div "3400" at bounding box center [832, 97] width 32 height 15
click at [625, 186] on div "Planning Income Spending Net Worth Taxes Fixed Income Withdrawals Shortfall 65 …" at bounding box center [472, 267] width 944 height 534
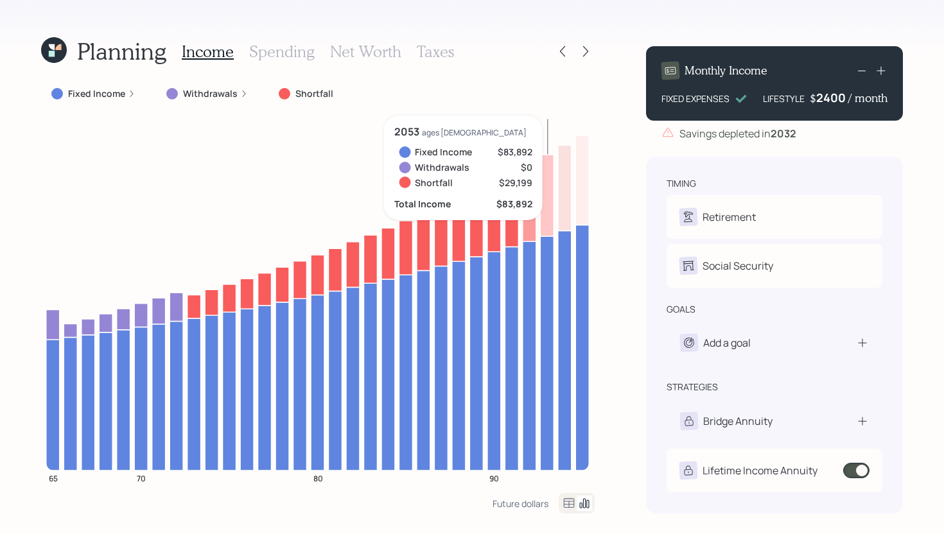
click at [835, 101] on div "2400" at bounding box center [832, 97] width 32 height 15
click at [625, 279] on div "Planning Income Spending Net Worth Taxes Fixed Income Withdrawals Shortfall 65 …" at bounding box center [472, 267] width 944 height 534
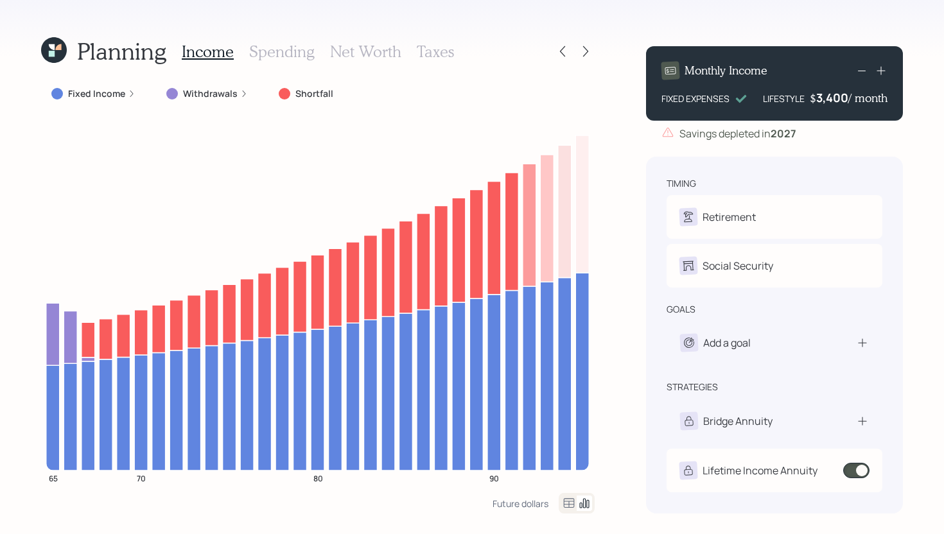
click at [281, 51] on h3 "Spending" at bounding box center [282, 51] width 66 height 19
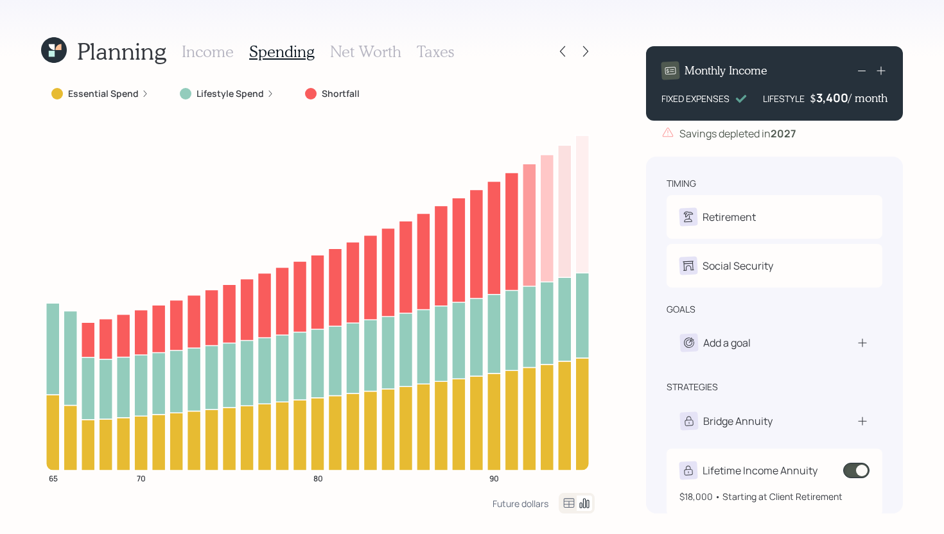
click at [862, 470] on span at bounding box center [856, 470] width 26 height 15
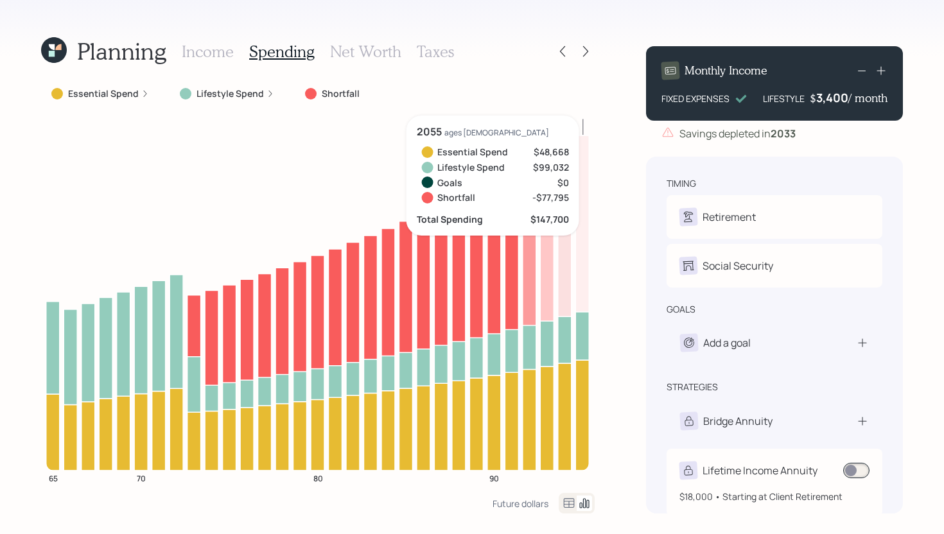
click at [846, 477] on span at bounding box center [856, 470] width 26 height 15
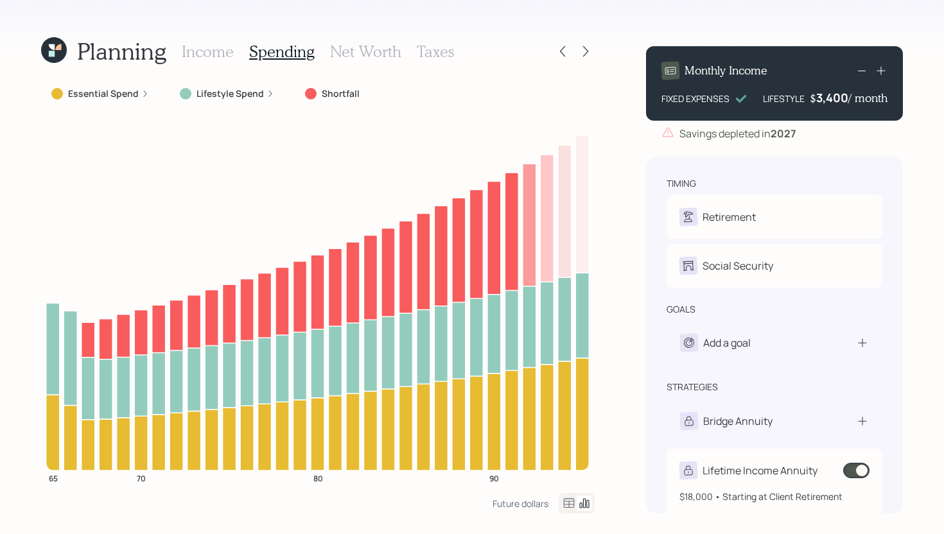
click at [860, 469] on span at bounding box center [856, 470] width 26 height 15
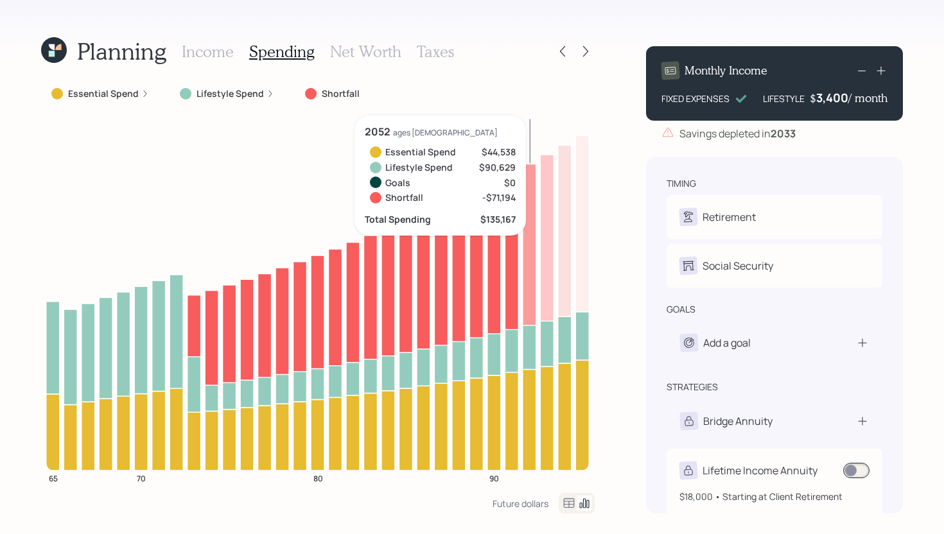
click at [856, 474] on span at bounding box center [856, 470] width 26 height 15
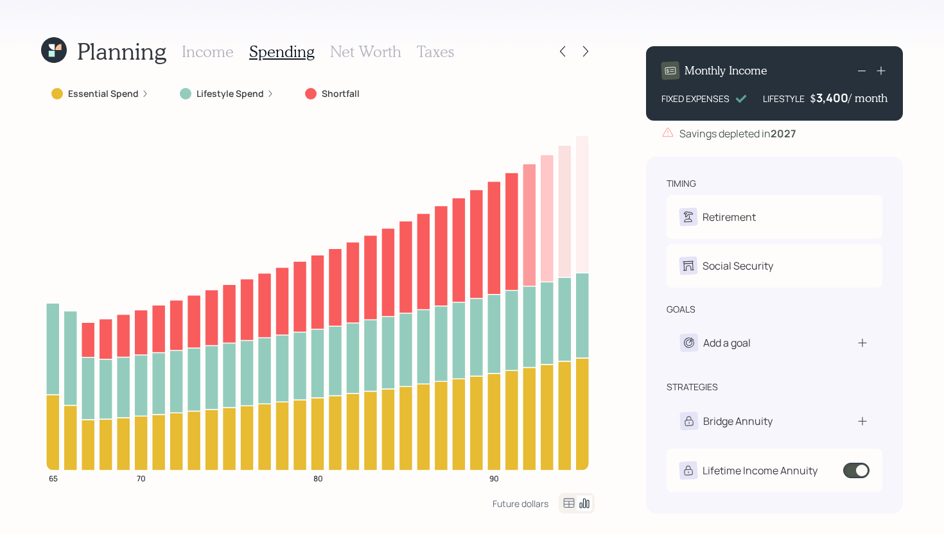
click at [186, 57] on h3 "Income" at bounding box center [208, 51] width 52 height 19
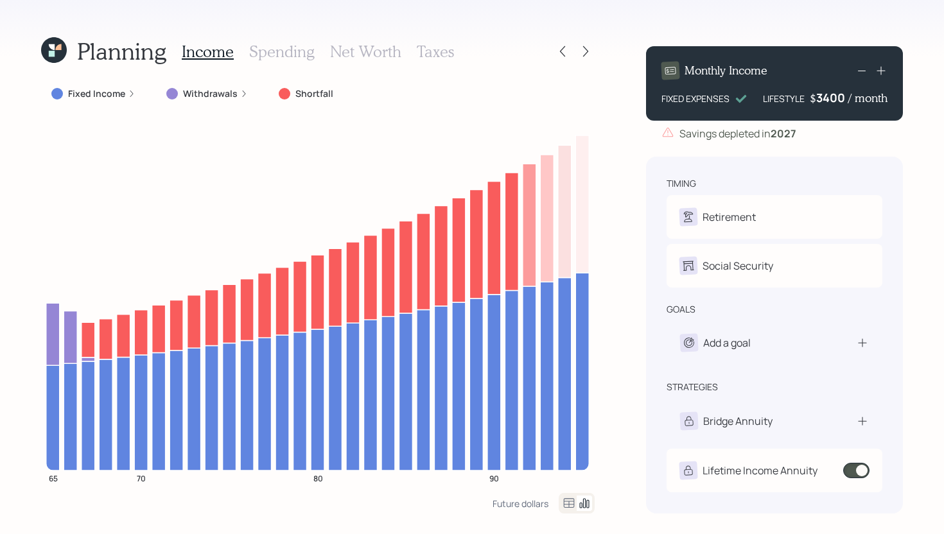
click at [834, 94] on div "3400" at bounding box center [832, 97] width 32 height 15
click at [600, 221] on div "Planning Income Spending Net Worth Taxes Fixed Income Withdrawals Shortfall 65 …" at bounding box center [472, 267] width 944 height 534
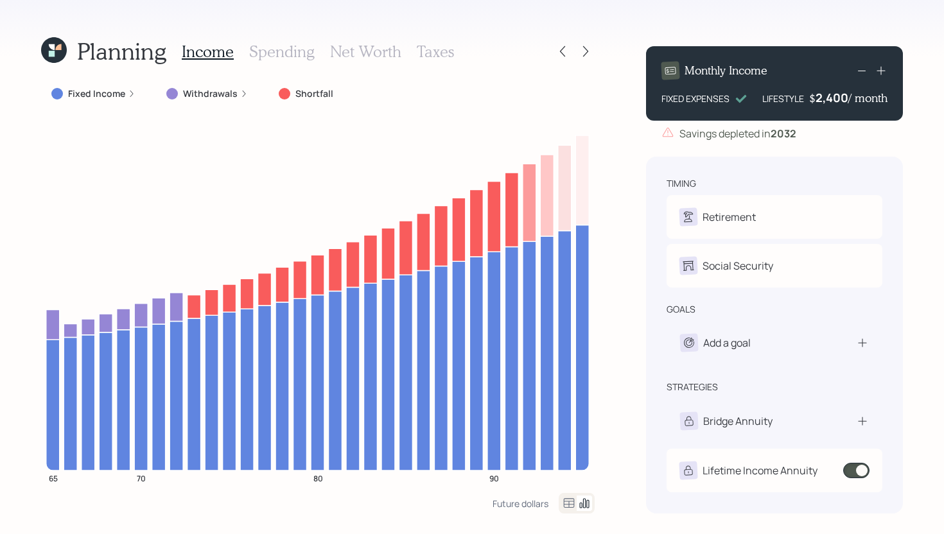
click at [825, 95] on div "2,400" at bounding box center [832, 97] width 33 height 15
click at [825, 95] on div "2400" at bounding box center [832, 97] width 32 height 15
click at [622, 249] on div "Planning Income Spending Net Worth Taxes Fixed Income Withdrawals Shortfall 65 …" at bounding box center [472, 267] width 944 height 534
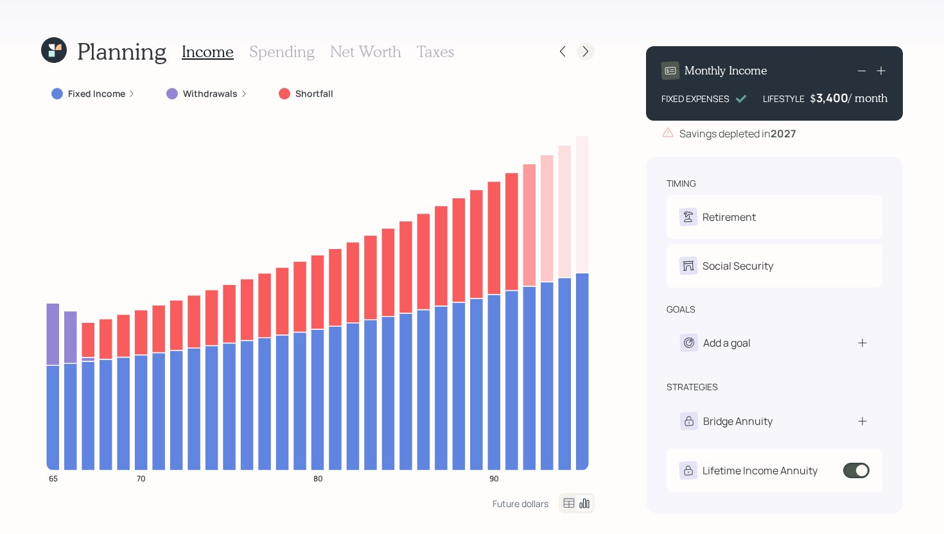
click at [586, 52] on icon at bounding box center [585, 51] width 13 height 13
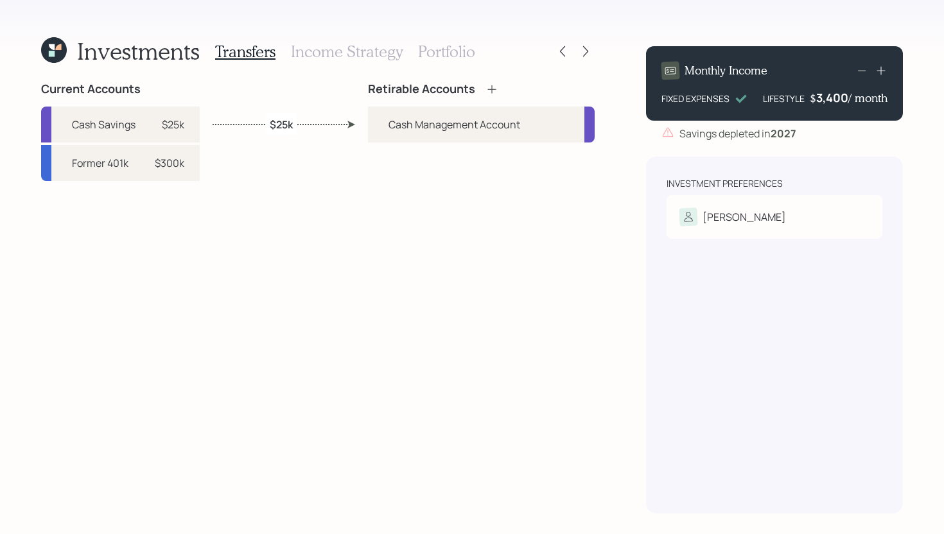
click at [489, 91] on icon at bounding box center [491, 89] width 13 height 13
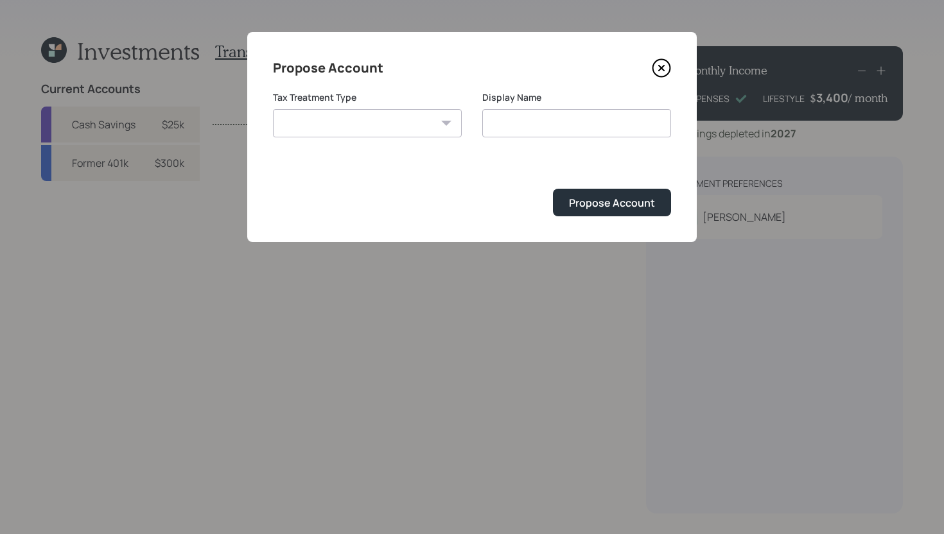
click at [388, 119] on select "Roth Taxable Traditional" at bounding box center [367, 123] width 189 height 28
select select "traditional"
click at [273, 109] on select "Roth Taxable Traditional" at bounding box center [367, 123] width 189 height 28
click at [543, 123] on input "Traditional" at bounding box center [576, 123] width 189 height 28
type input "Traditional IRA"
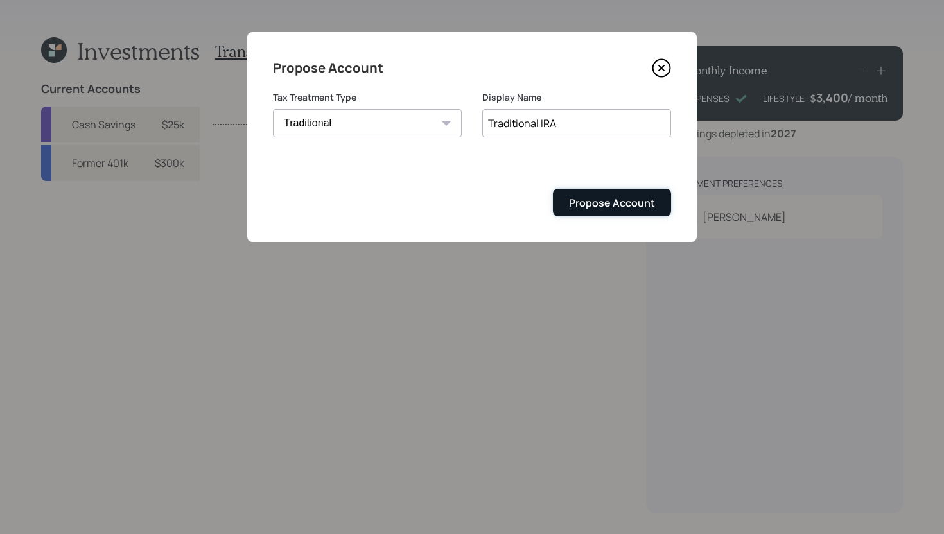
click at [618, 201] on div "Propose Account" at bounding box center [612, 203] width 86 height 14
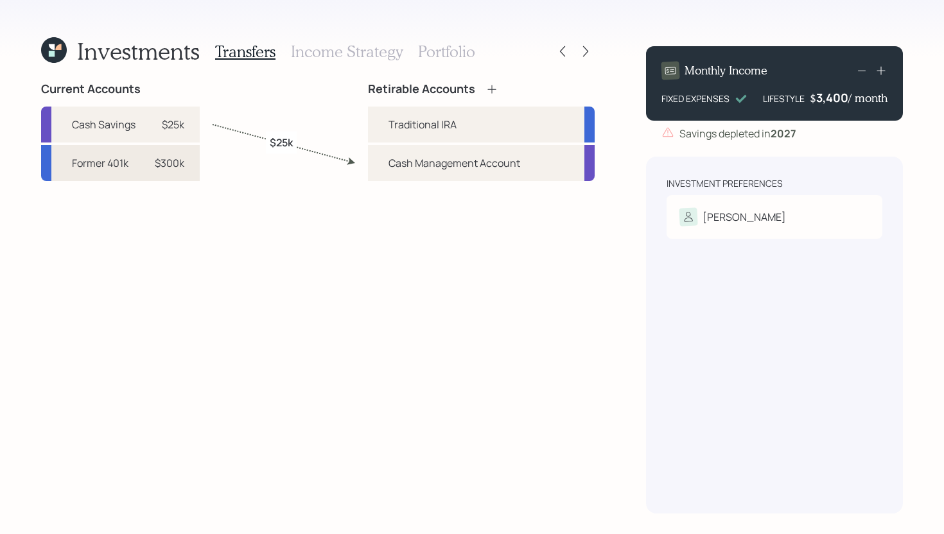
click at [175, 170] on div "$300k" at bounding box center [170, 162] width 30 height 15
click at [442, 118] on div "Traditional IRA" at bounding box center [423, 124] width 68 height 15
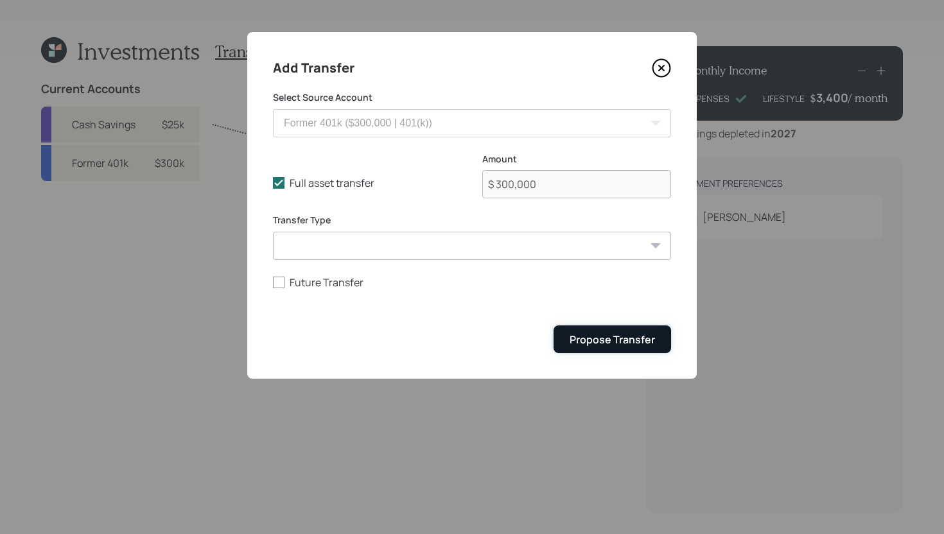
click at [606, 347] on div "Propose Transfer" at bounding box center [612, 340] width 85 height 14
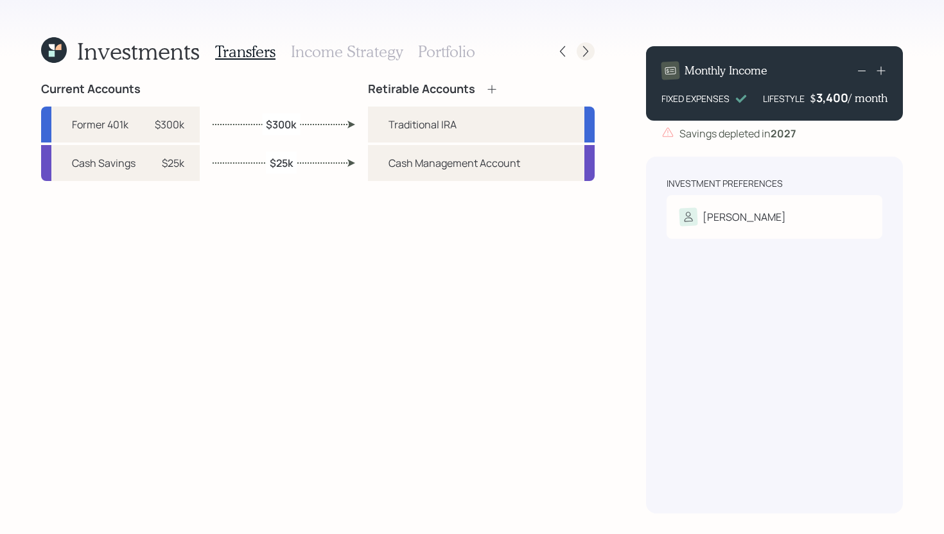
click at [579, 55] on icon at bounding box center [585, 51] width 13 height 13
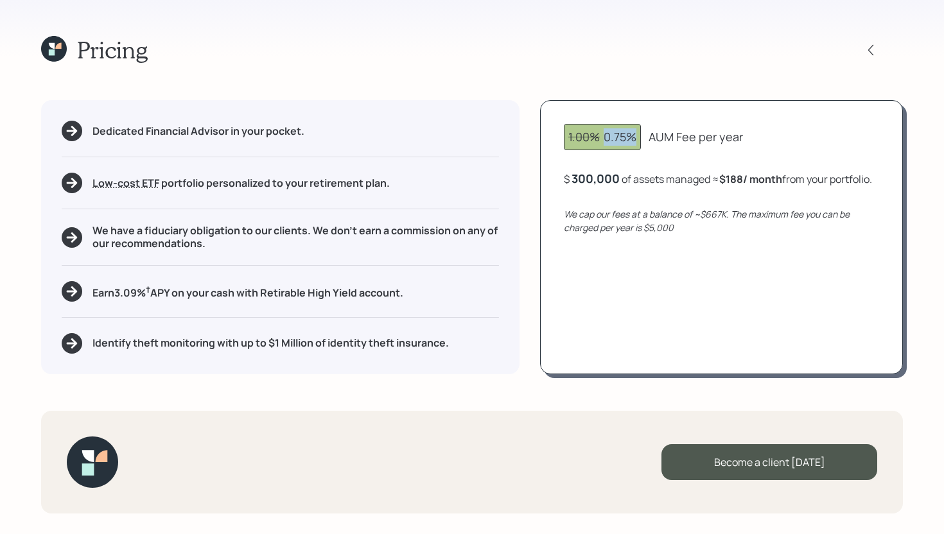
drag, startPoint x: 602, startPoint y: 139, endPoint x: 640, endPoint y: 139, distance: 37.9
click at [640, 139] on div "1.00% 0.75%" at bounding box center [602, 137] width 77 height 26
click at [602, 180] on div "300,000" at bounding box center [596, 178] width 48 height 15
click at [602, 180] on div "300000" at bounding box center [594, 178] width 45 height 15
click at [638, 274] on div "1.00% 0.75% AUM Fee per year $ 50,000 of assets managed ≈ $31 / month from your…" at bounding box center [721, 237] width 363 height 274
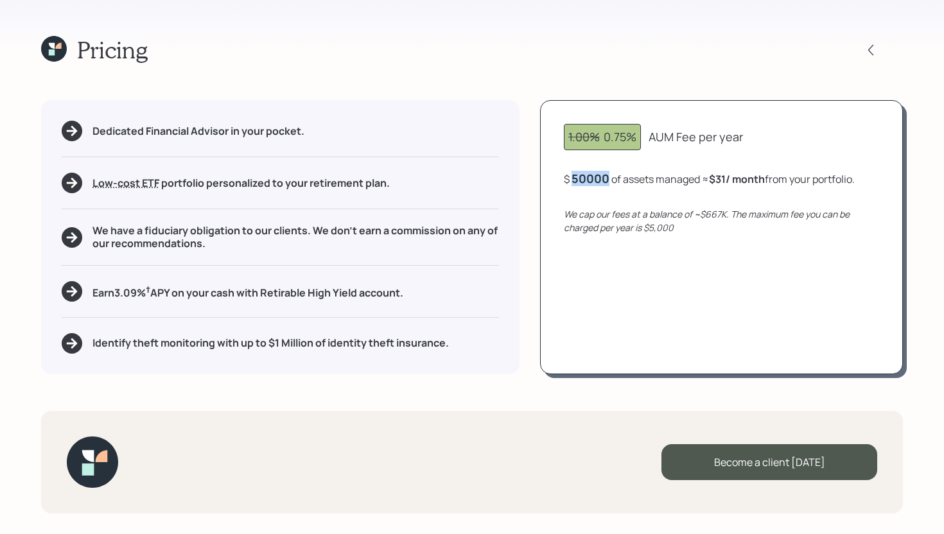
drag, startPoint x: 575, startPoint y: 179, endPoint x: 612, endPoint y: 178, distance: 36.6
click at [612, 178] on div "$ 50000 of assets managed ≈ $31 / month from your portfolio ." at bounding box center [709, 179] width 291 height 16
click at [647, 301] on div "1.00% 0.75% AUM Fee per year $ 10000 of assets managed ≈ $31 / month from your …" at bounding box center [721, 237] width 363 height 274
drag, startPoint x: 610, startPoint y: 181, endPoint x: 577, endPoint y: 179, distance: 33.4
click at [576, 179] on div "10000" at bounding box center [590, 178] width 36 height 15
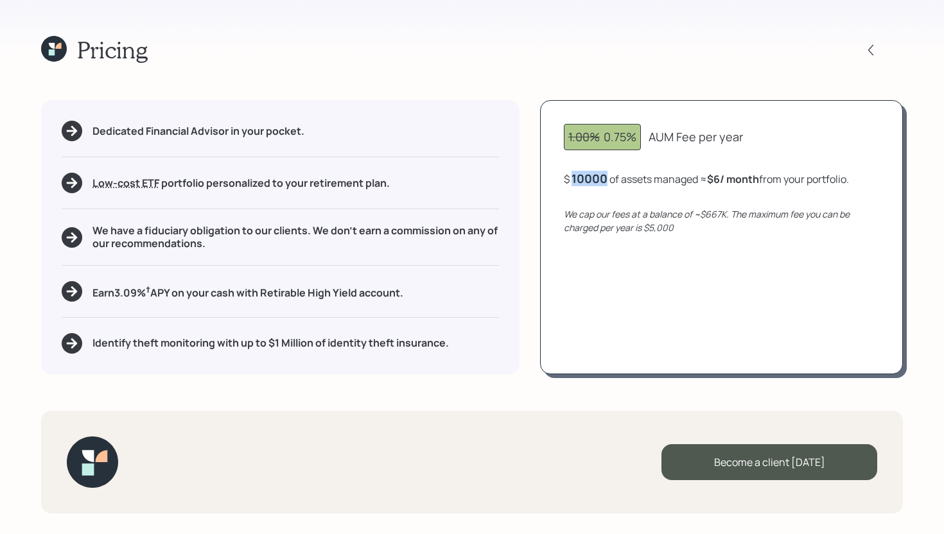
drag, startPoint x: 608, startPoint y: 177, endPoint x: 561, endPoint y: 181, distance: 47.0
click at [561, 181] on div "1.00% 0.75% AUM Fee per year $ 10000 of assets managed ≈ $6 / month from your p…" at bounding box center [721, 237] width 363 height 274
click at [650, 288] on div "1.00% 0.75% AUM Fee per year $ 0 of assets managed ≈ $6 / month from your portf…" at bounding box center [721, 237] width 363 height 274
click at [581, 181] on div "0" at bounding box center [588, 178] width 32 height 15
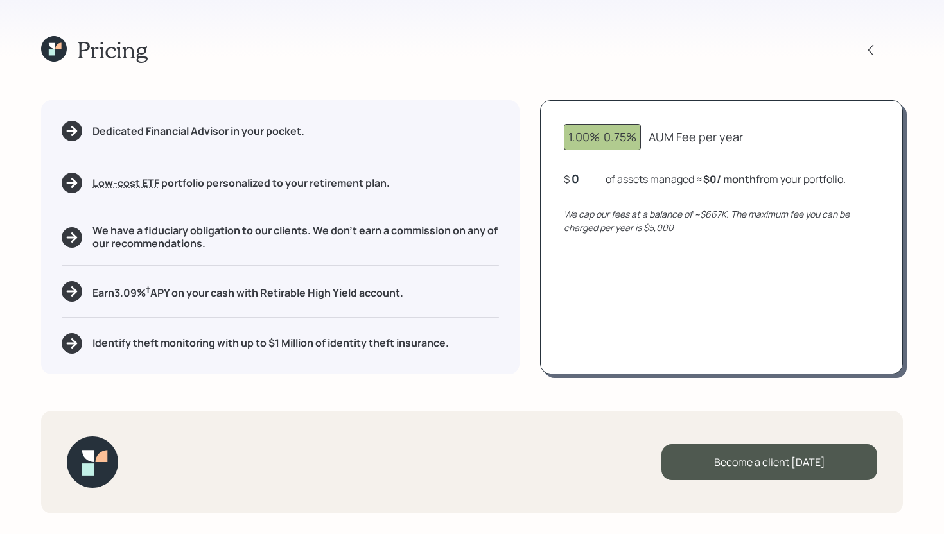
click at [577, 180] on div "0" at bounding box center [588, 178] width 32 height 15
click at [591, 277] on div "1.00% 0.75% AUM Fee per year $ 50,000 of assets managed ≈ $31 / month from your…" at bounding box center [721, 237] width 363 height 274
click at [600, 181] on div "50000" at bounding box center [591, 178] width 38 height 15
click at [621, 271] on div "1.00% 0.75% AUM Fee per year $ 100,000 of assets managed ≈ $63 / month from you…" at bounding box center [721, 237] width 363 height 274
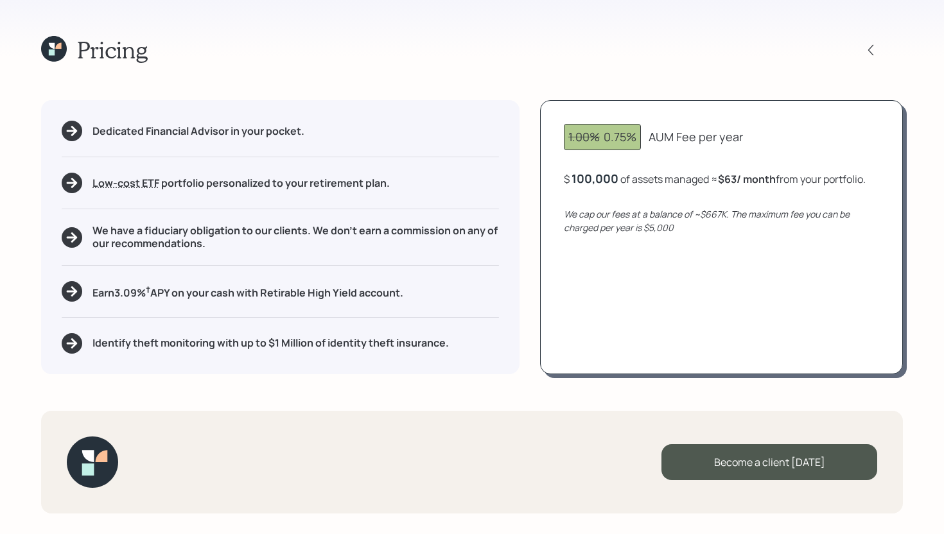
click at [57, 51] on icon at bounding box center [54, 49] width 26 height 26
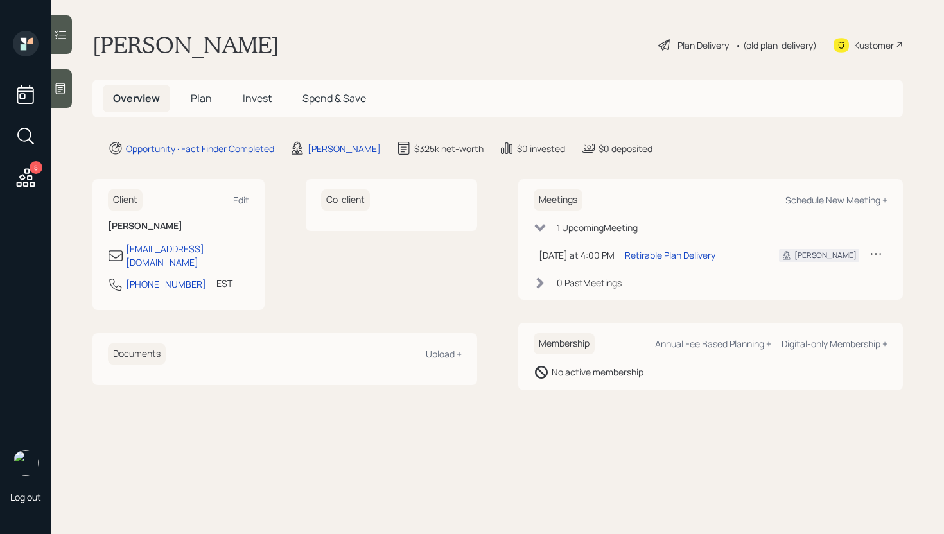
click at [681, 43] on div "Plan Delivery" at bounding box center [703, 45] width 51 height 13
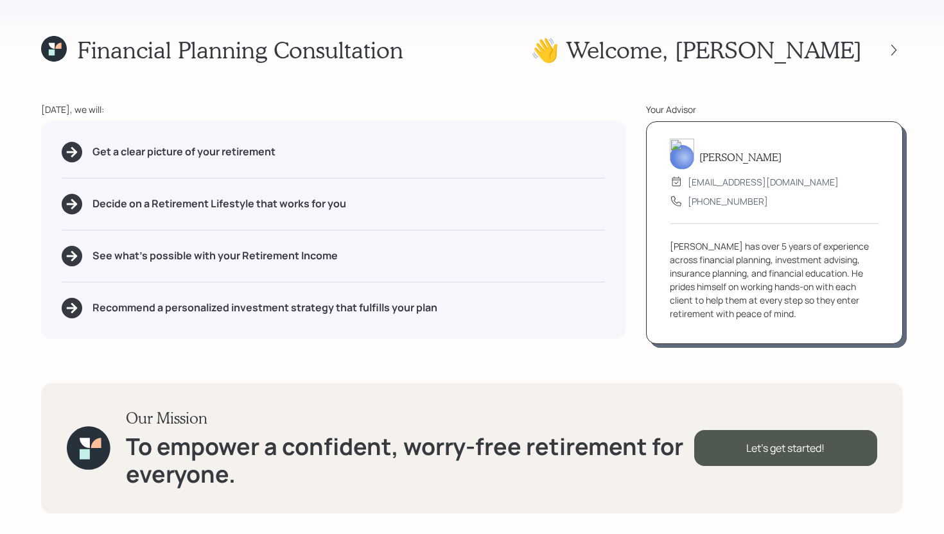
click at [882, 51] on div at bounding box center [882, 50] width 41 height 18
click at [895, 51] on icon at bounding box center [893, 49] width 5 height 11
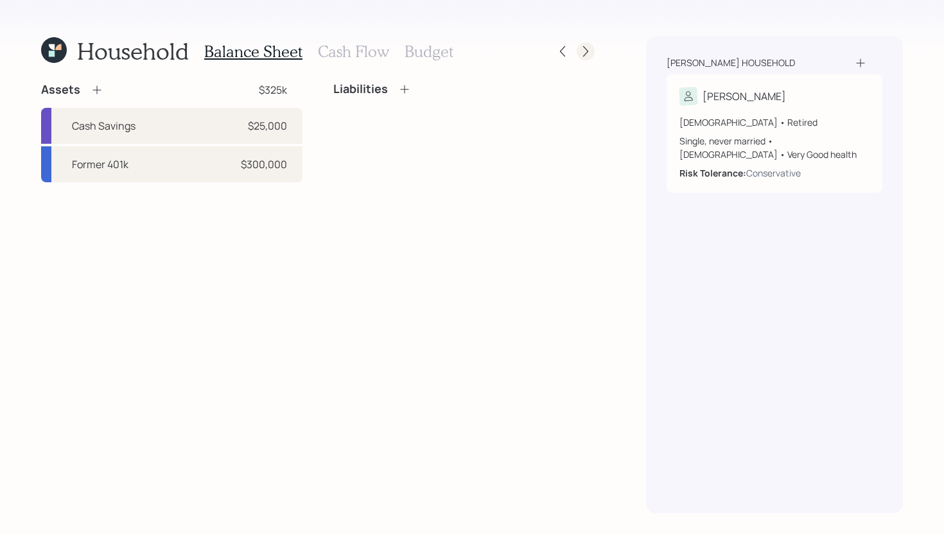
click at [588, 53] on icon at bounding box center [585, 51] width 13 height 13
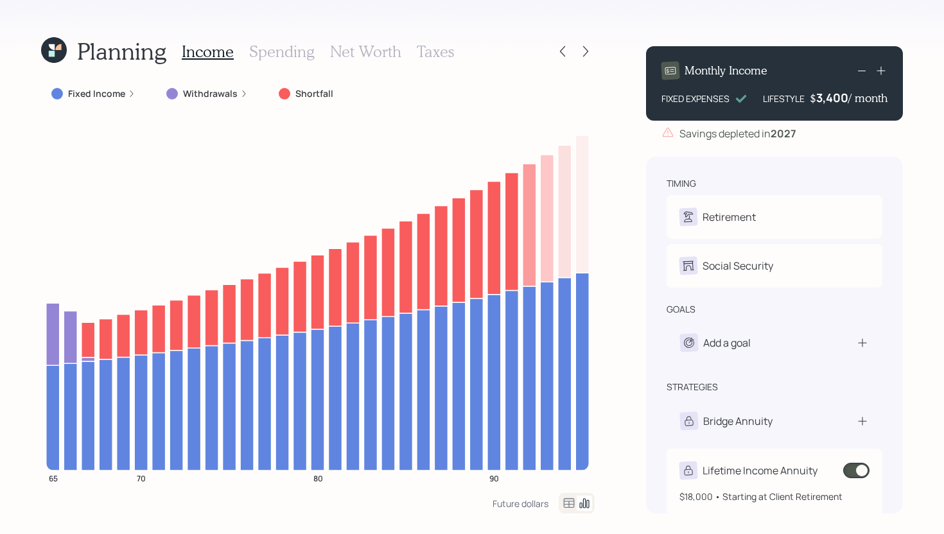
click at [862, 469] on span at bounding box center [856, 470] width 26 height 15
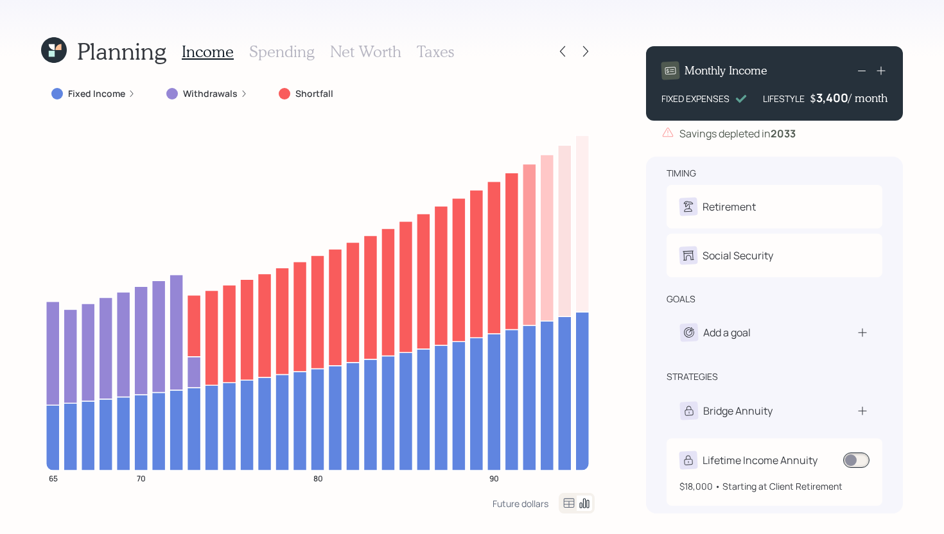
click at [787, 462] on div "Lifetime Income Annuity" at bounding box center [760, 460] width 115 height 15
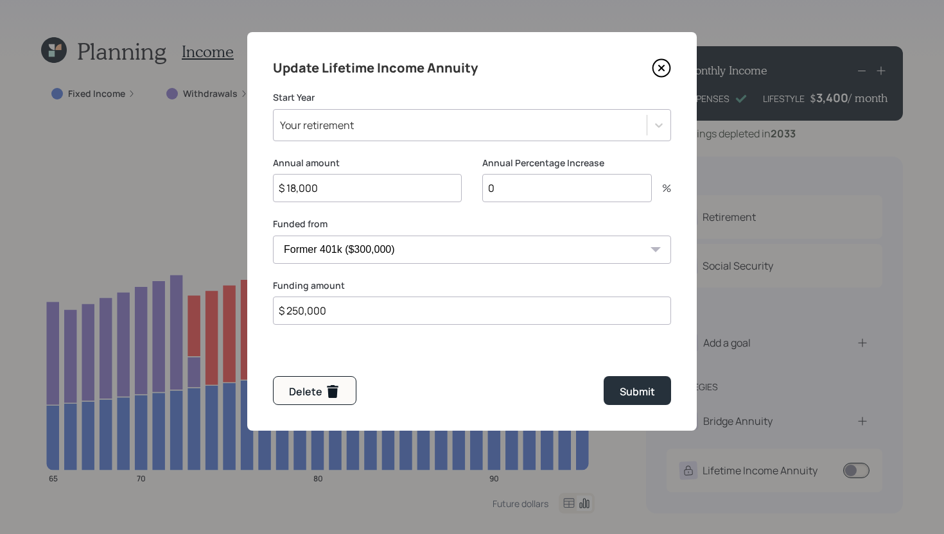
click at [358, 184] on input "$ 18,000" at bounding box center [367, 188] width 189 height 28
type input "$ 14,208"
click at [376, 315] on input "$ 250,000" at bounding box center [472, 311] width 398 height 28
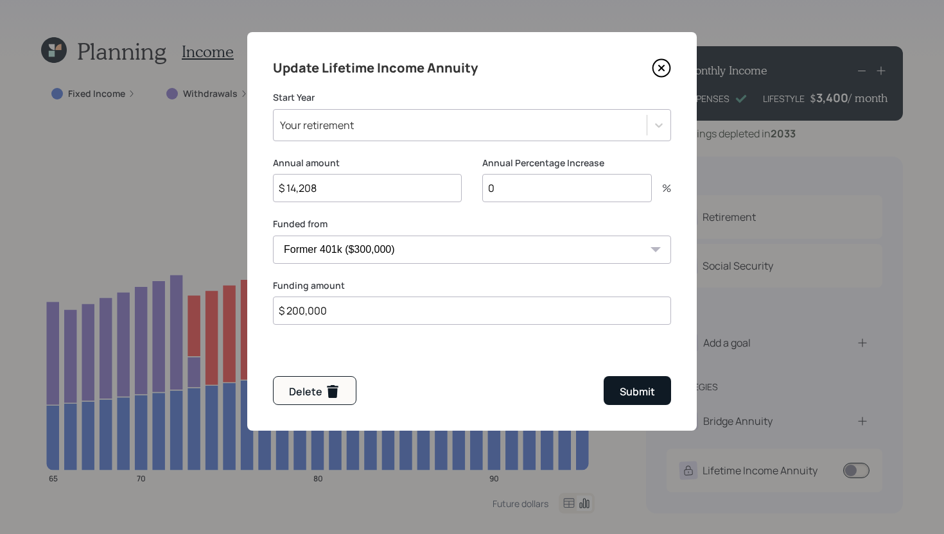
type input "$ 200,000"
click at [651, 396] on div "Submit" at bounding box center [637, 391] width 35 height 15
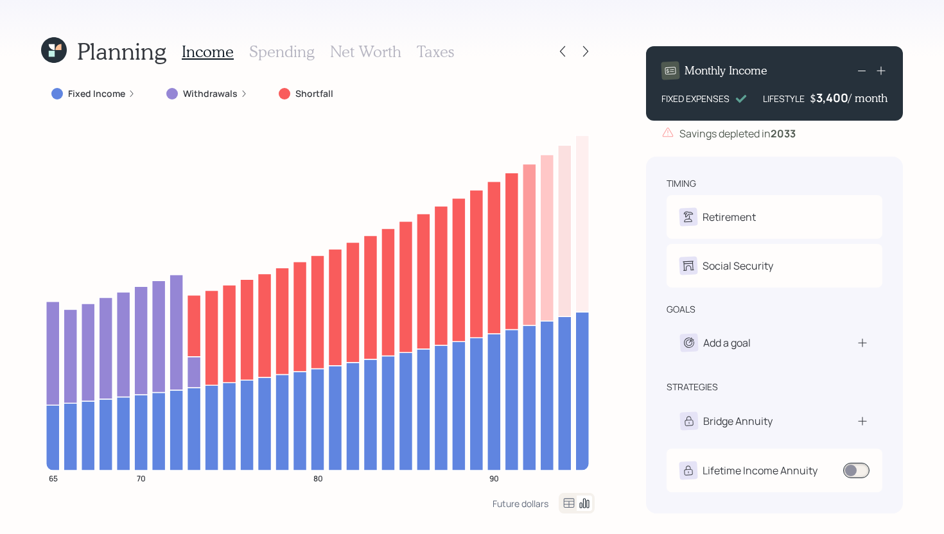
click at [861, 475] on span at bounding box center [856, 470] width 26 height 15
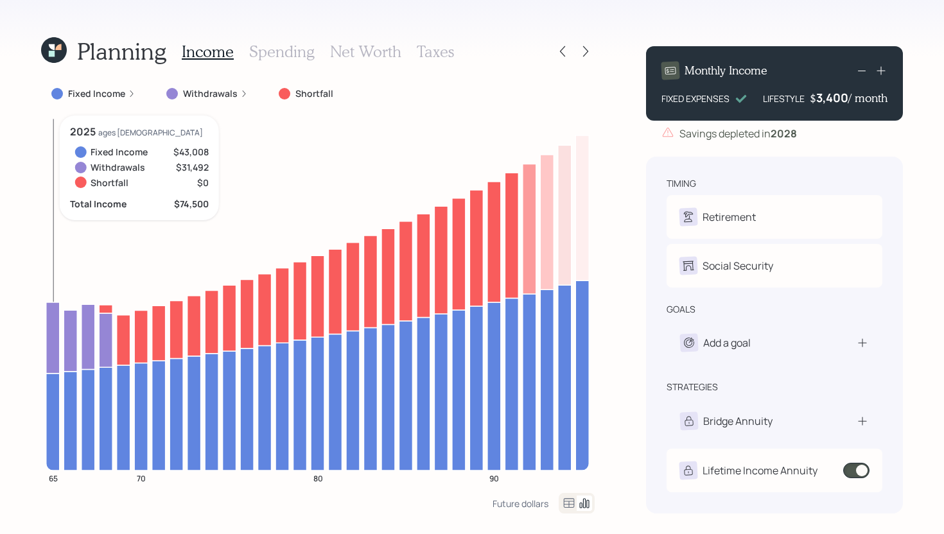
click at [53, 345] on icon at bounding box center [52, 337] width 13 height 71
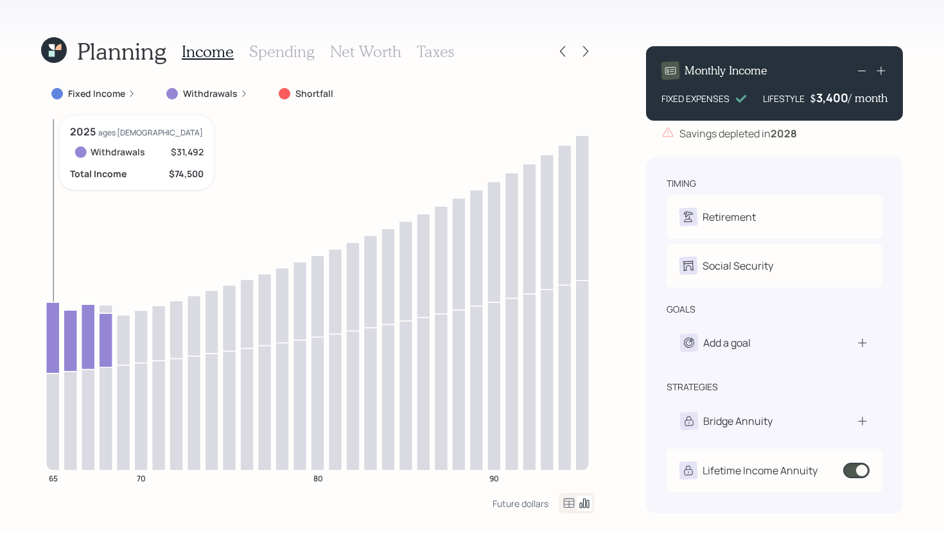
click at [53, 338] on icon at bounding box center [52, 337] width 13 height 71
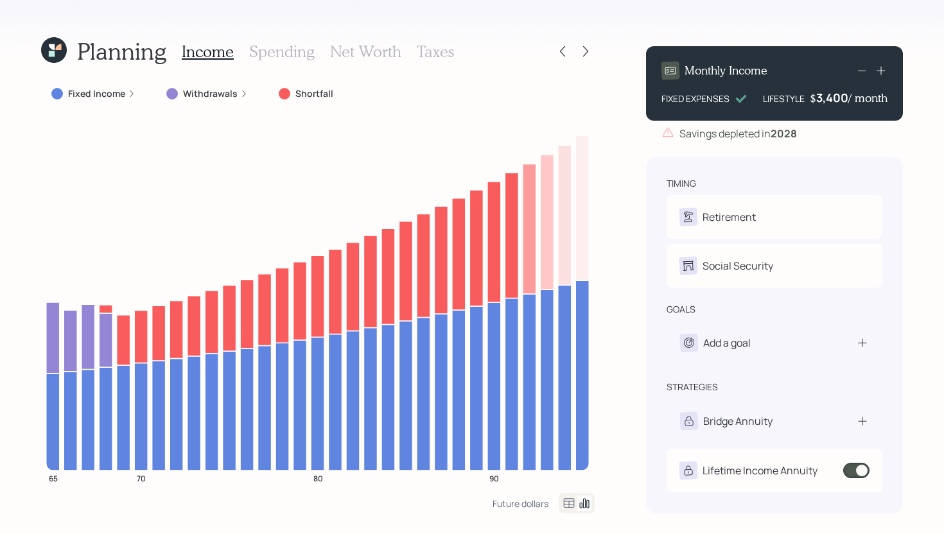
click at [837, 96] on div "3,400" at bounding box center [832, 97] width 32 height 15
click at [837, 96] on div "3400" at bounding box center [832, 97] width 32 height 15
click at [620, 222] on div "Planning Income Spending Net Worth Taxes Fixed Income Withdrawals Shortfall 65 …" at bounding box center [472, 267] width 944 height 534
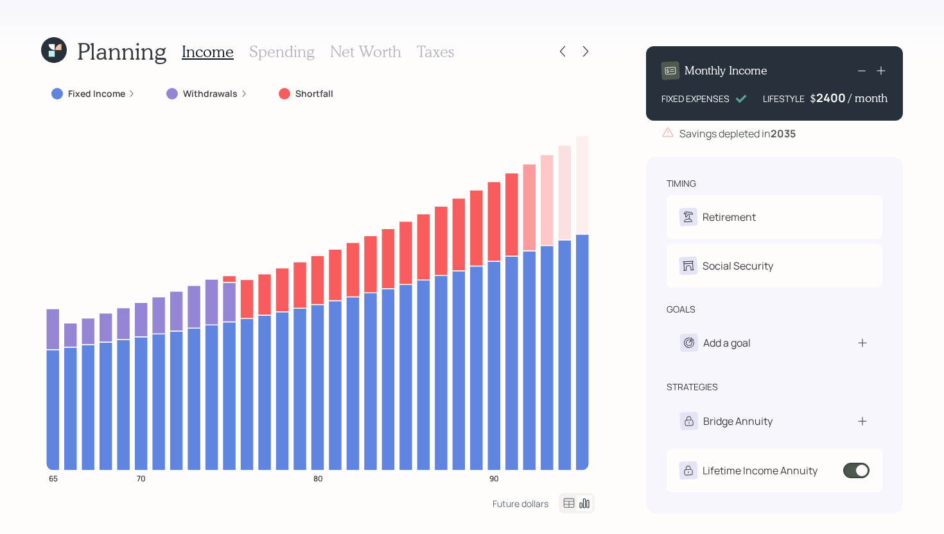
click at [826, 100] on div "2400" at bounding box center [832, 97] width 32 height 15
click at [620, 201] on div "Planning Income Spending Net Worth Taxes Fixed Income Withdrawals Shortfall 65 …" at bounding box center [472, 267] width 944 height 534
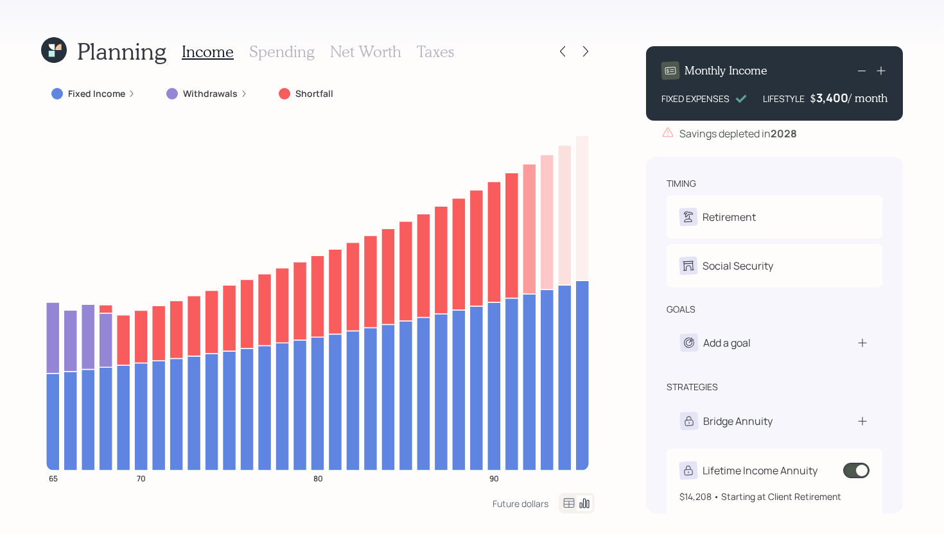
scroll to position [10, 0]
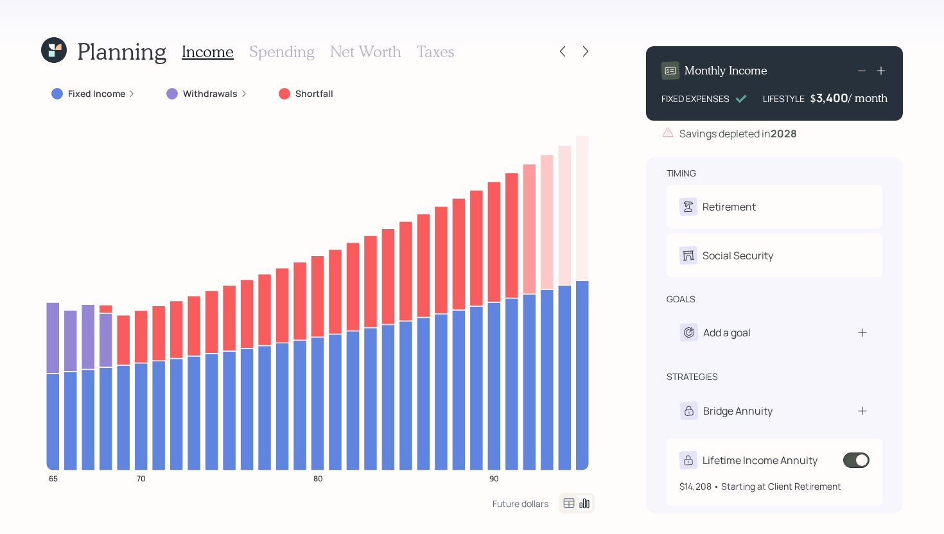
click at [746, 462] on div "Lifetime Income Annuity" at bounding box center [760, 460] width 115 height 15
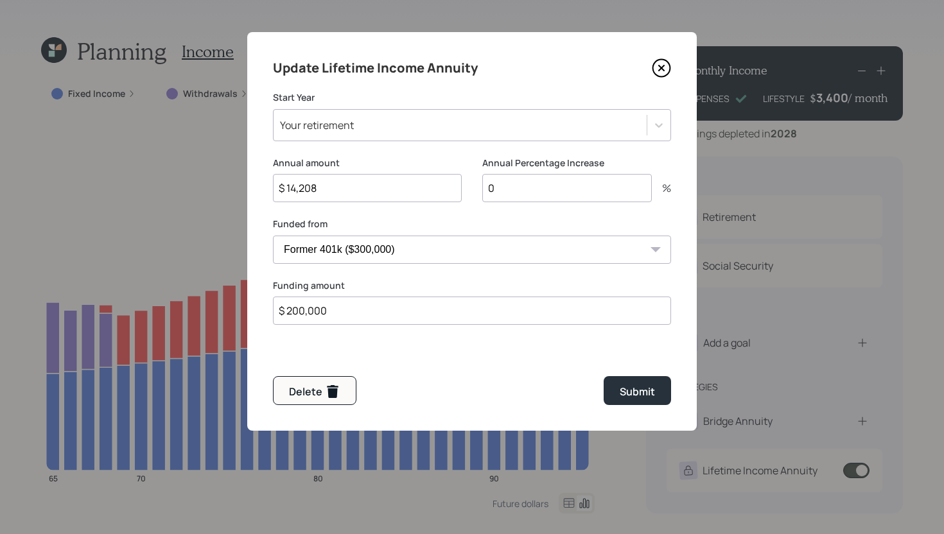
click at [362, 191] on input "$ 14,208" at bounding box center [367, 188] width 189 height 28
type input "$ 17,760"
click at [360, 316] on input "$ 200,000" at bounding box center [472, 311] width 398 height 28
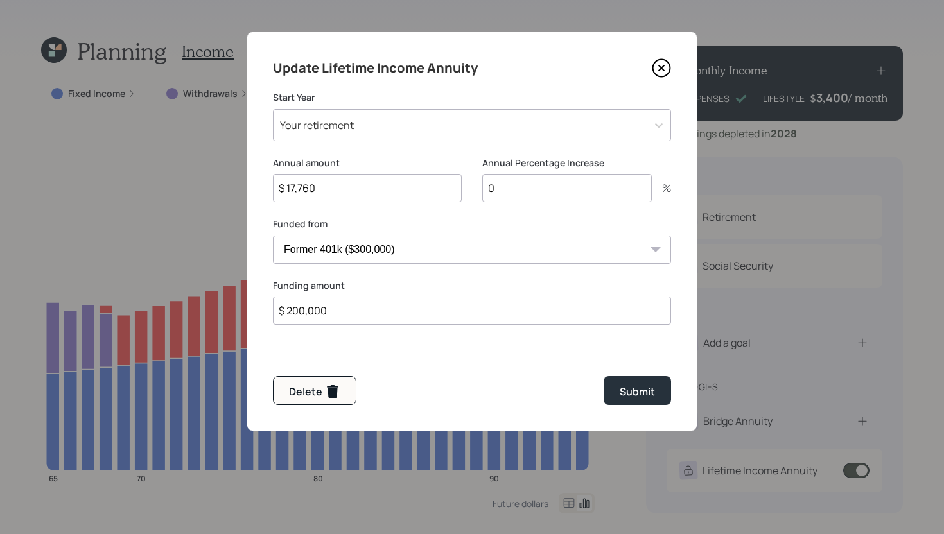
click at [360, 316] on input "$ 200,000" at bounding box center [472, 311] width 398 height 28
type input "$ 250,000"
click at [658, 396] on button "Submit" at bounding box center [637, 390] width 67 height 29
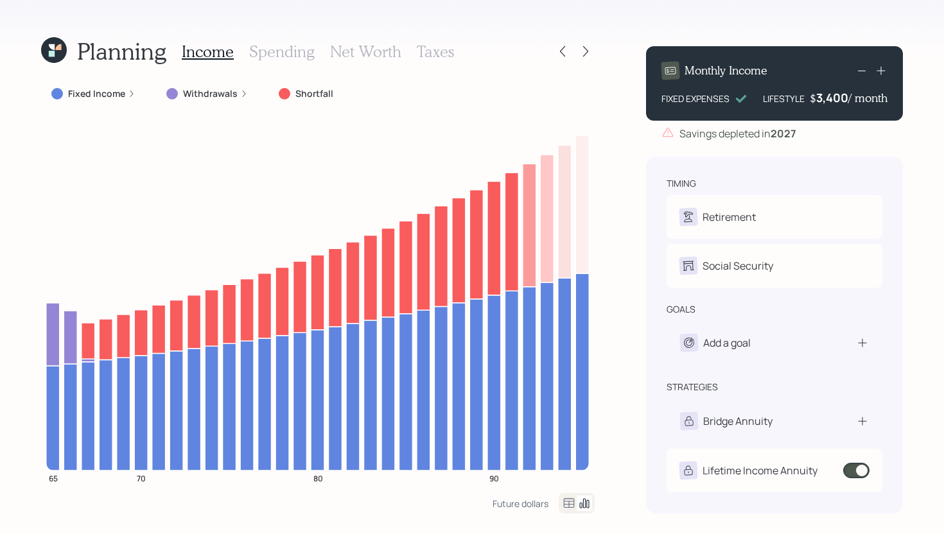
click at [51, 50] on icon at bounding box center [54, 46] width 8 height 8
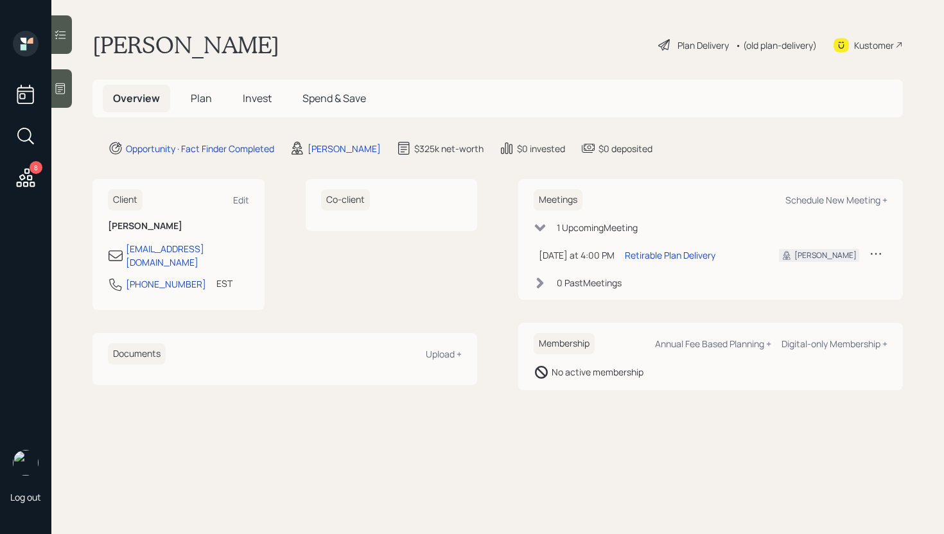
click at [207, 101] on span "Plan" at bounding box center [201, 98] width 21 height 14
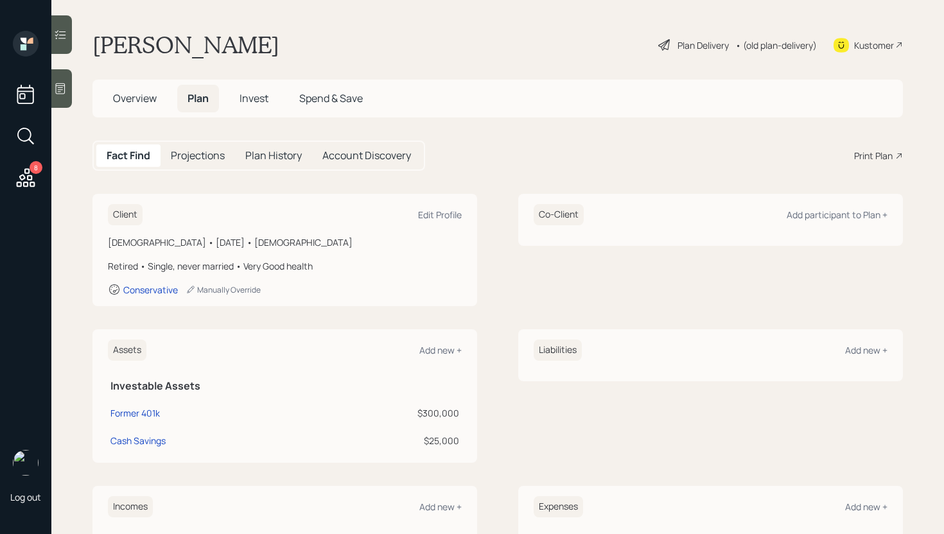
click at [695, 42] on div "Plan Delivery" at bounding box center [703, 45] width 51 height 13
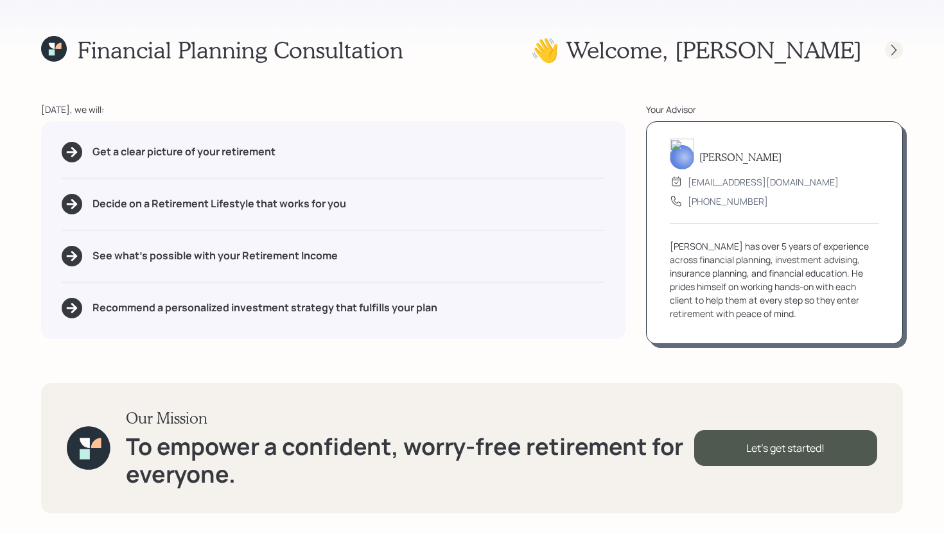
click at [893, 55] on icon at bounding box center [894, 50] width 13 height 13
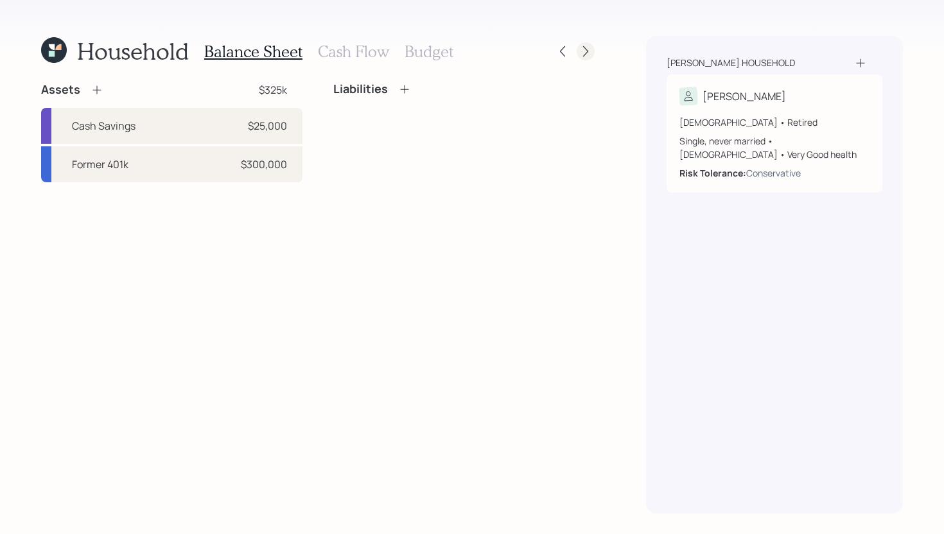
click at [582, 60] on div at bounding box center [586, 51] width 18 height 18
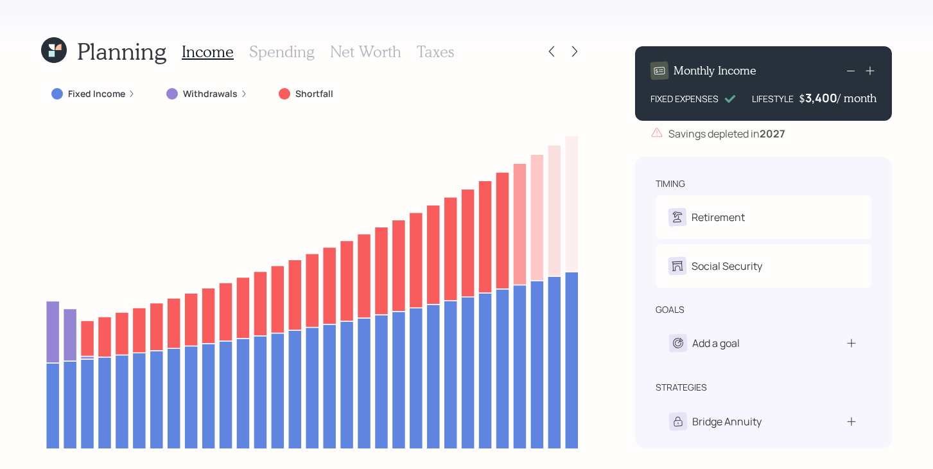
click at [49, 39] on icon at bounding box center [54, 50] width 26 height 26
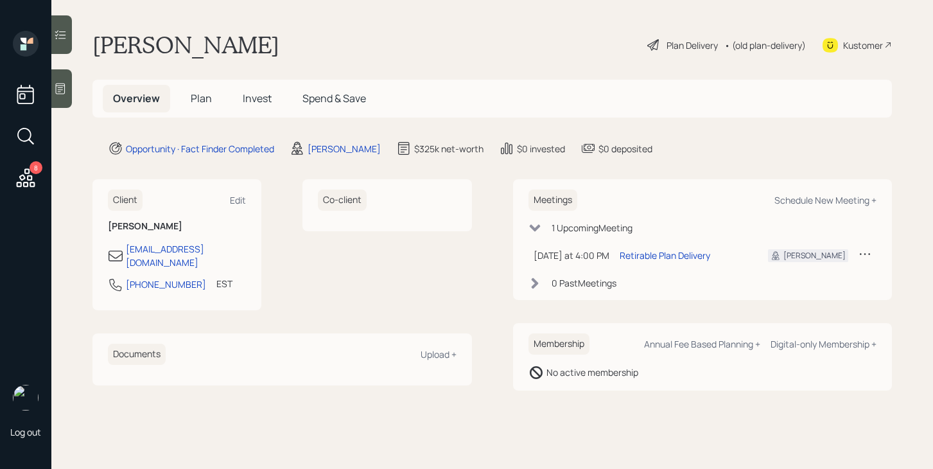
click at [191, 96] on span "Plan" at bounding box center [201, 98] width 21 height 14
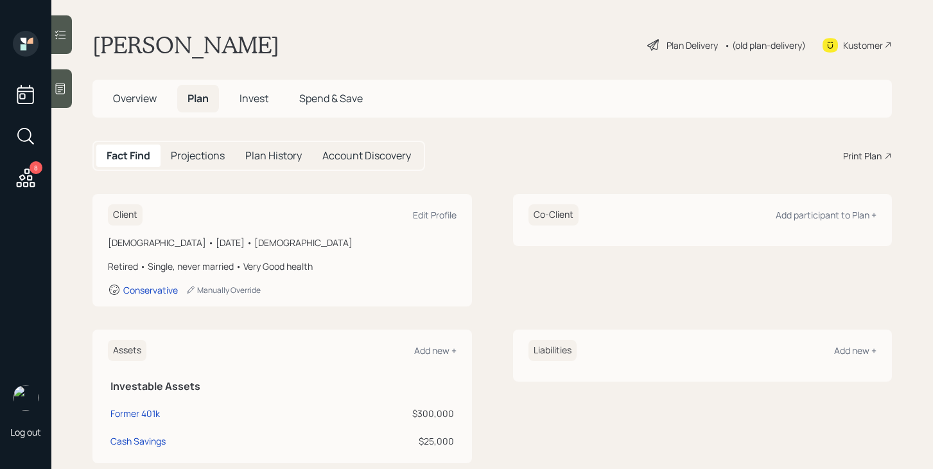
click at [258, 99] on span "Invest" at bounding box center [254, 98] width 29 height 14
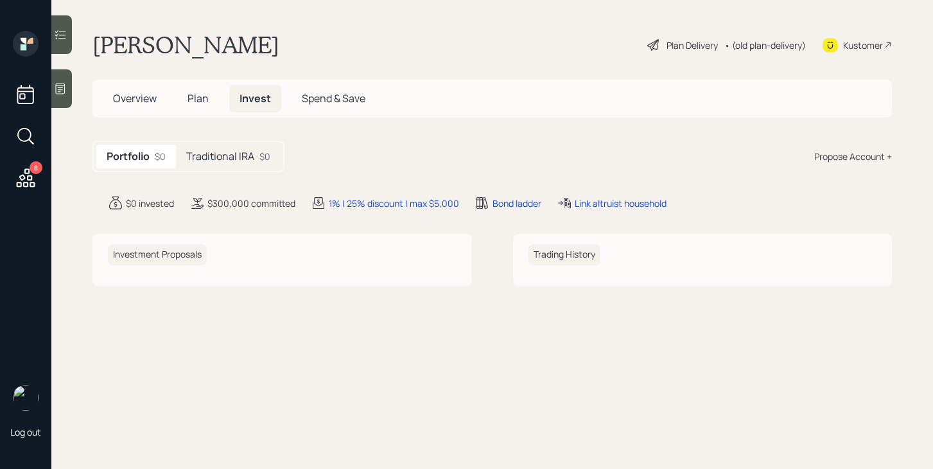
click at [140, 93] on span "Overview" at bounding box center [135, 98] width 44 height 14
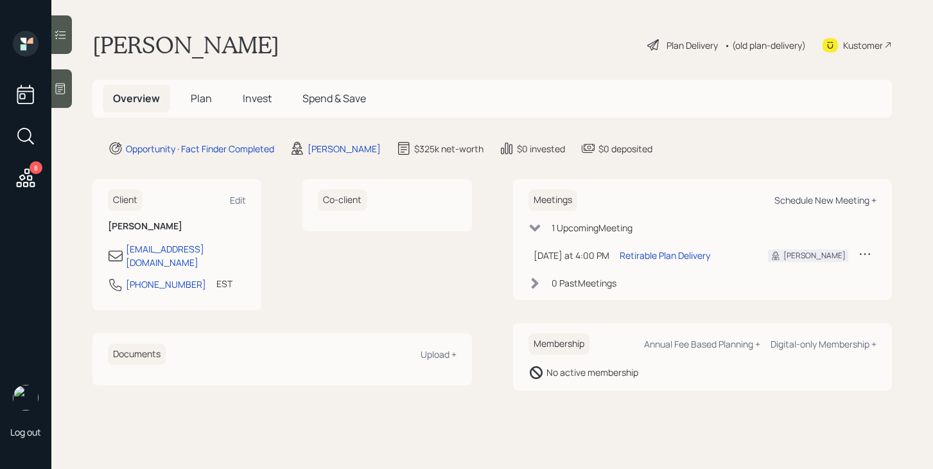
click at [864, 201] on div "Schedule New Meeting +" at bounding box center [825, 200] width 102 height 12
select select "bffa7908-1b2a-4c79-9bb6-f0ec9aed22d3"
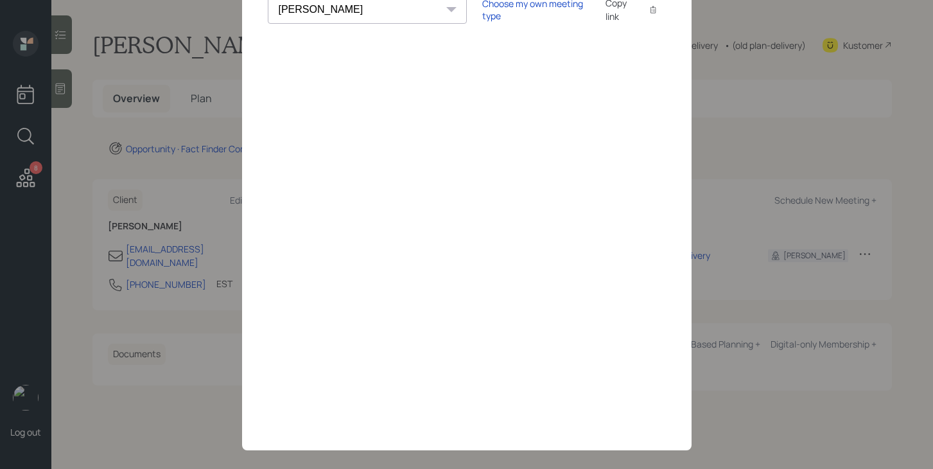
scroll to position [109, 0]
